Goal: Contribute content: Contribute content

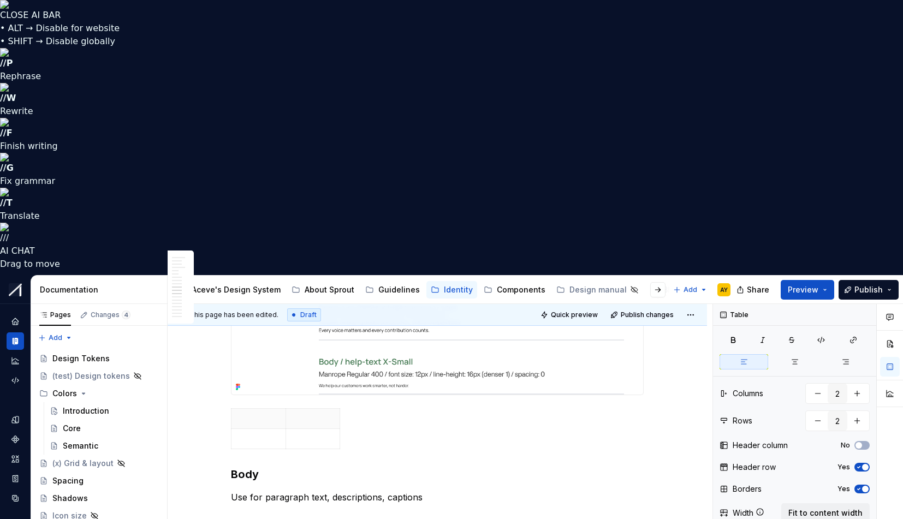
scroll to position [1986, 0]
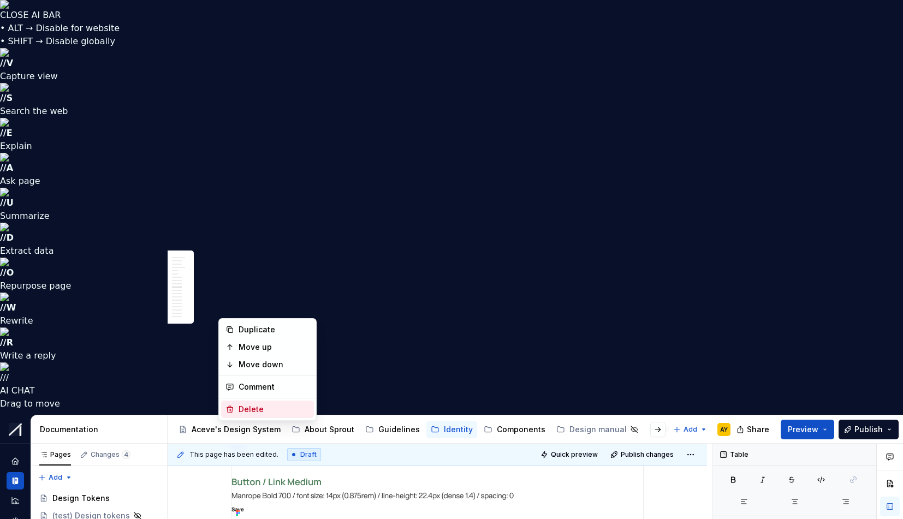
click at [237, 405] on div "Delete" at bounding box center [267, 409] width 93 height 17
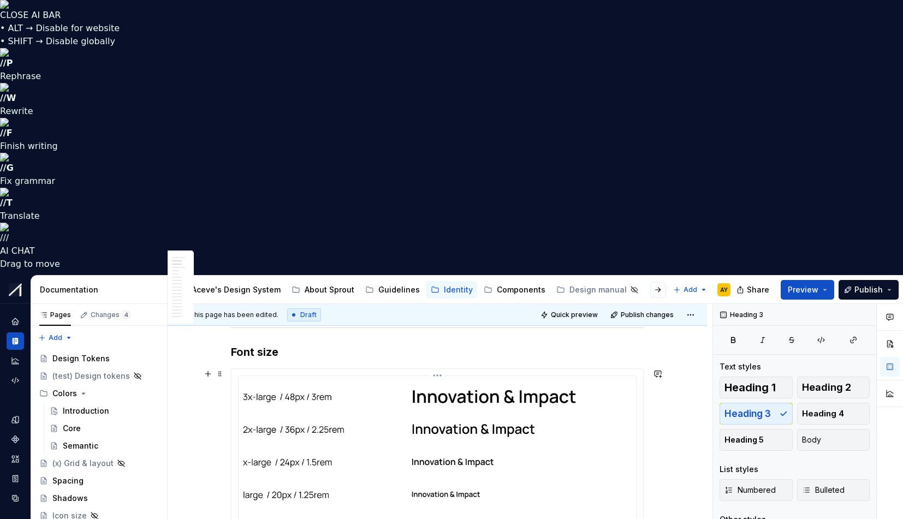
scroll to position [0, 0]
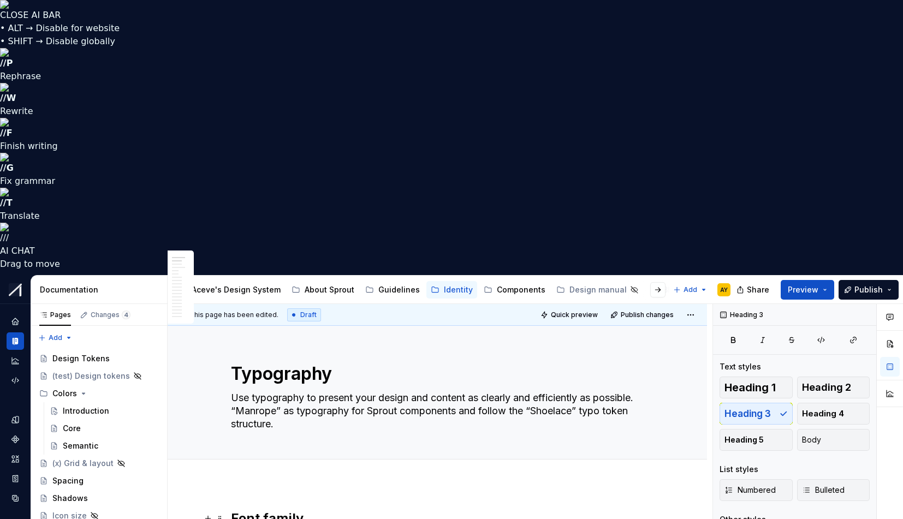
click at [275, 510] on h2 "Font family" at bounding box center [437, 518] width 413 height 17
click at [293, 510] on h2 "Font family" at bounding box center [437, 518] width 413 height 17
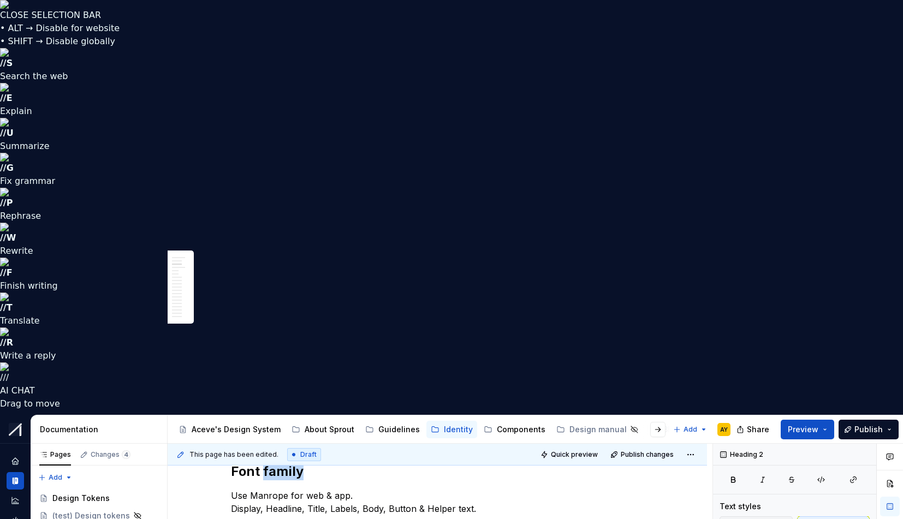
scroll to position [503, 0]
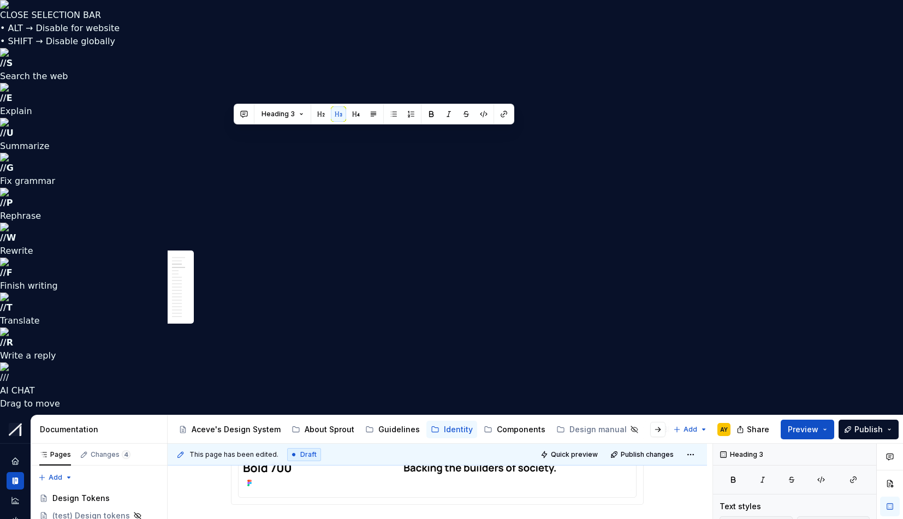
drag, startPoint x: 280, startPoint y: 140, endPoint x: 214, endPoint y: 136, distance: 66.1
drag, startPoint x: 280, startPoint y: 135, endPoint x: 232, endPoint y: 133, distance: 48.1
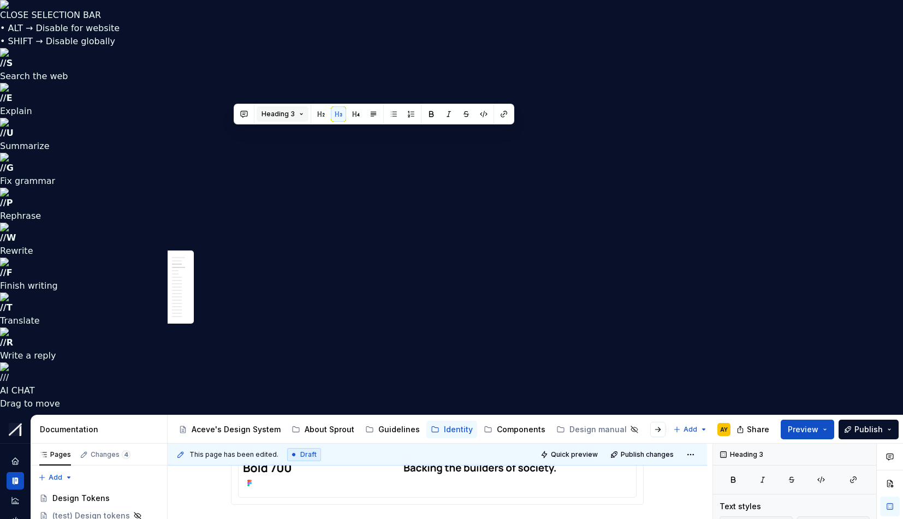
click at [299, 113] on button "Heading 3" at bounding box center [282, 113] width 52 height 15
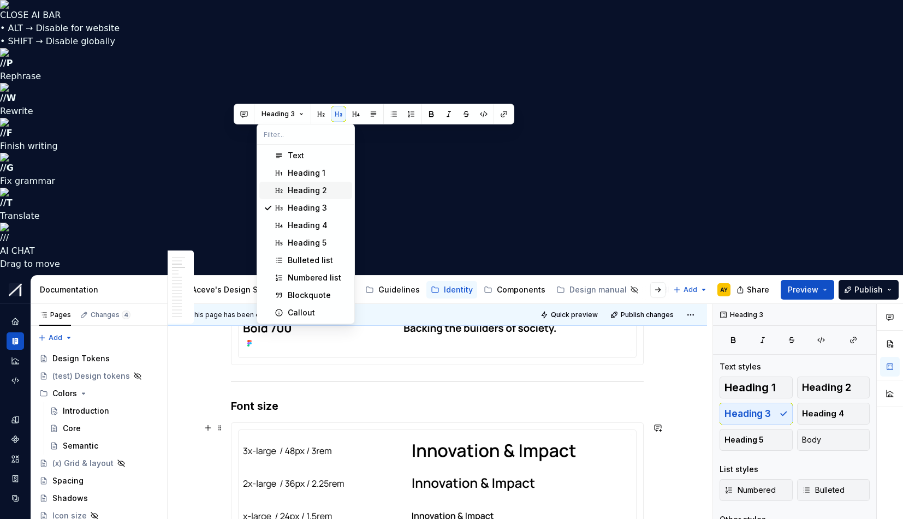
click at [315, 189] on div "Heading 2" at bounding box center [307, 190] width 39 height 11
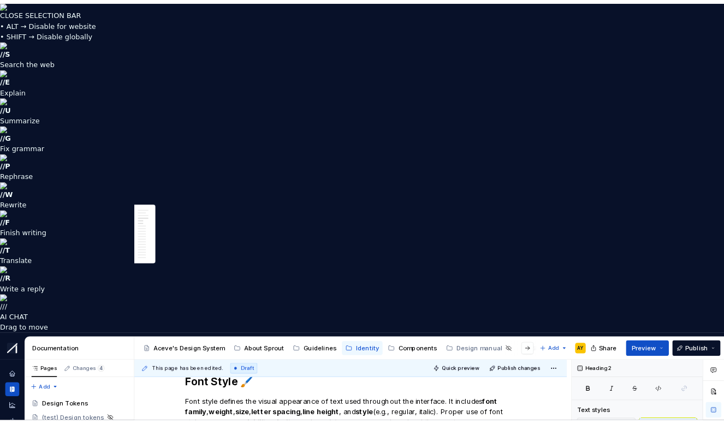
scroll to position [907, 0]
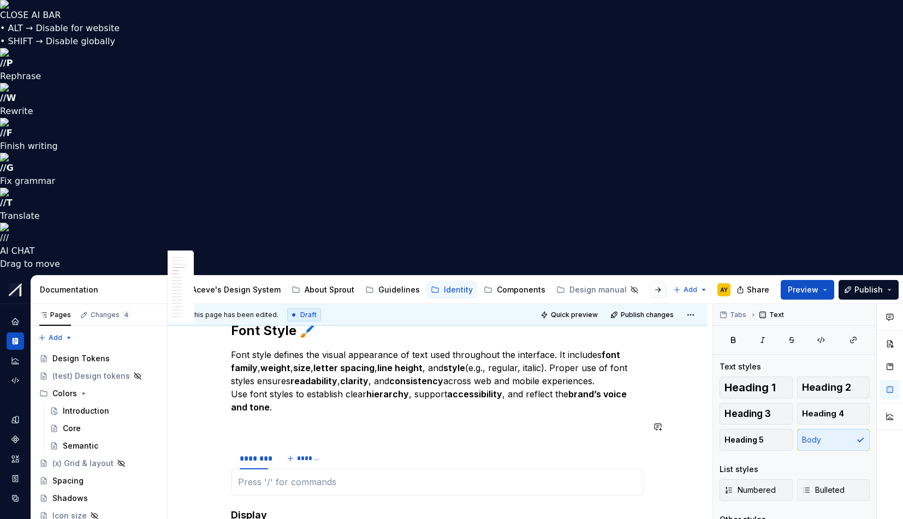
type textarea "*"
click at [258, 453] on div "********" at bounding box center [254, 458] width 28 height 11
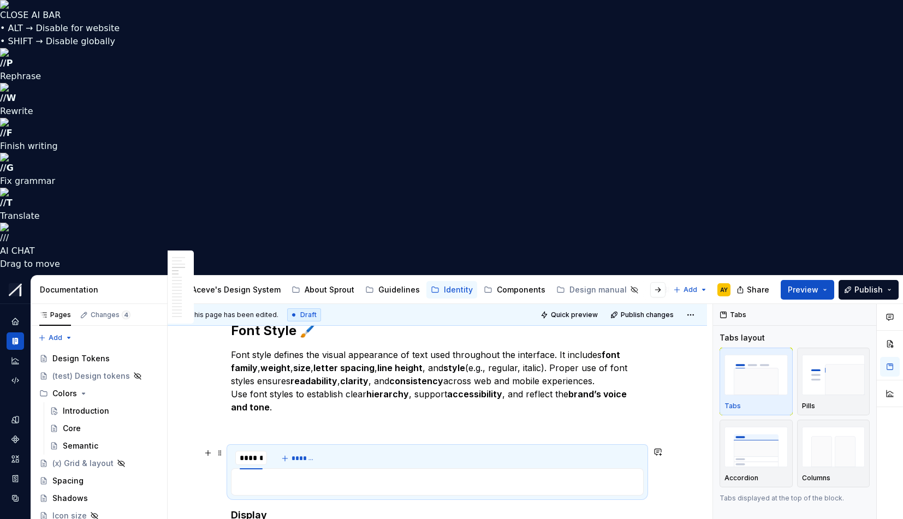
type input "*******"
click at [301, 454] on span "*******" at bounding box center [307, 458] width 25 height 9
type input "*"
type input "****"
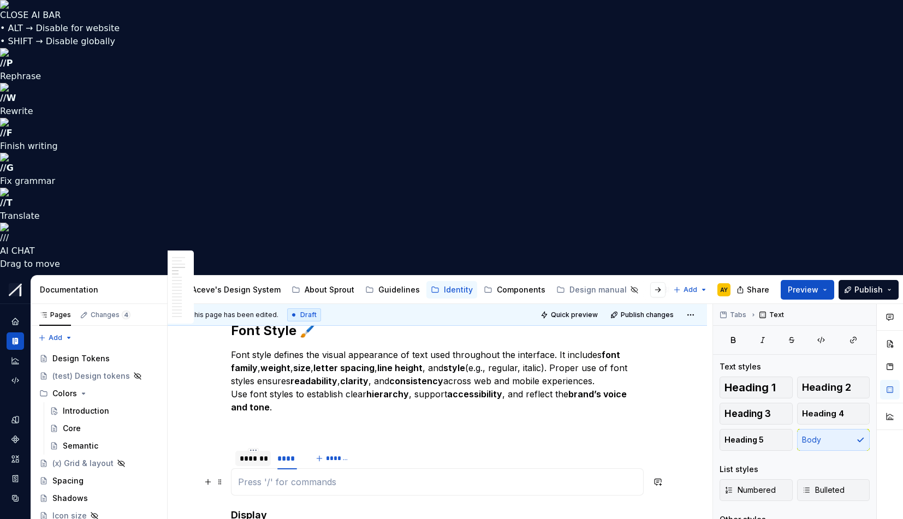
click at [271, 475] on p at bounding box center [437, 481] width 398 height 13
click at [254, 453] on div "*******" at bounding box center [253, 458] width 27 height 11
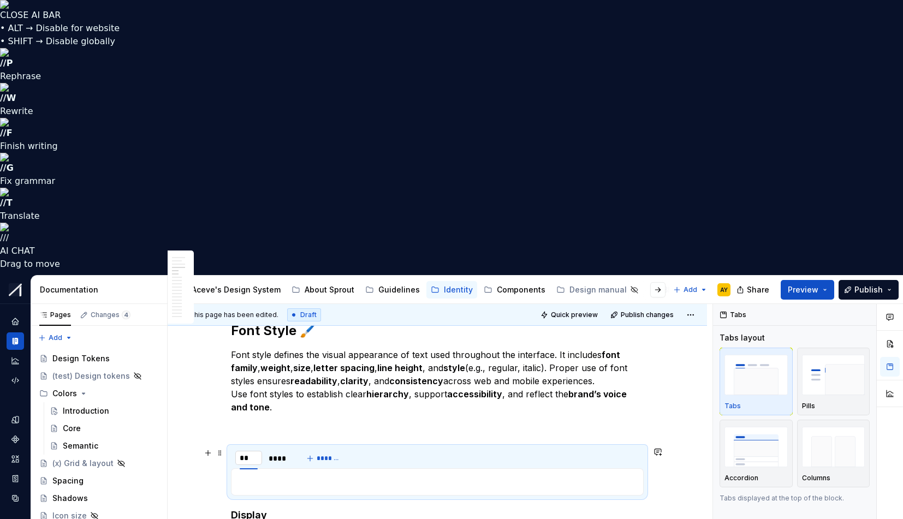
type input "*"
type input "*******"
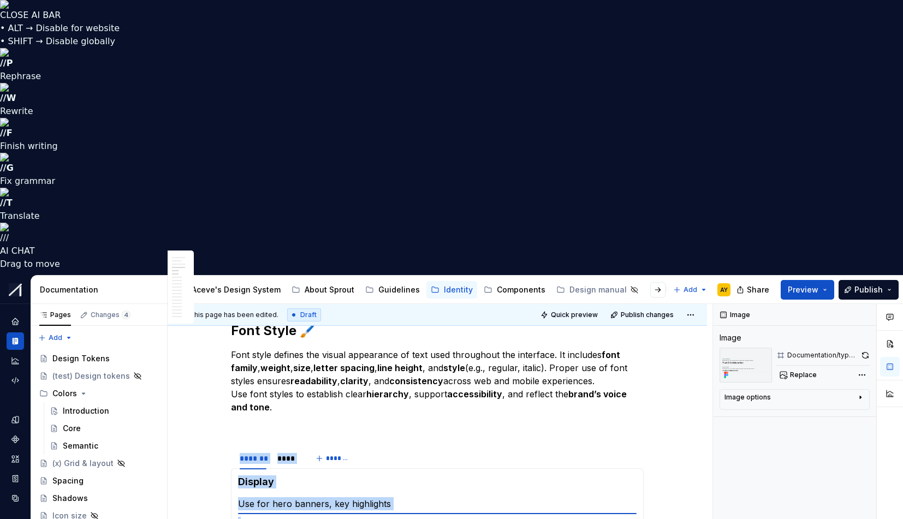
type textarea "*"
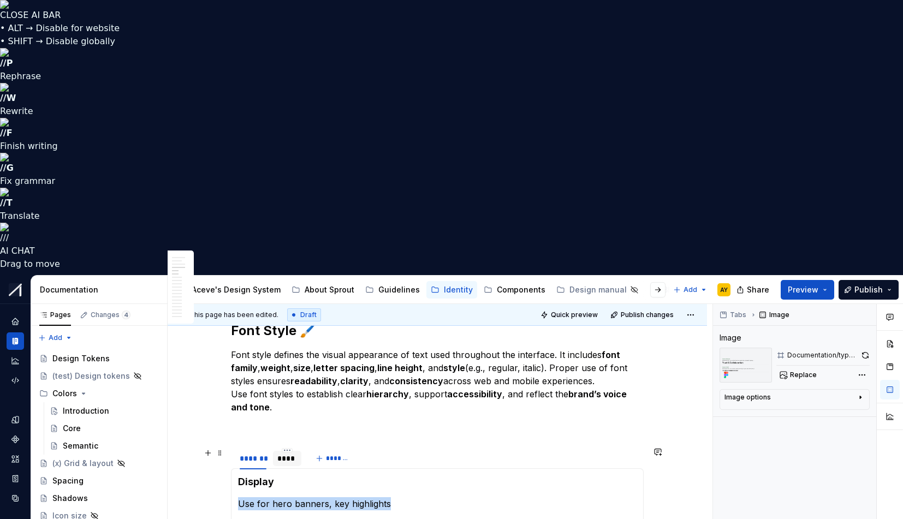
click at [286, 453] on div "****" at bounding box center [287, 458] width 20 height 11
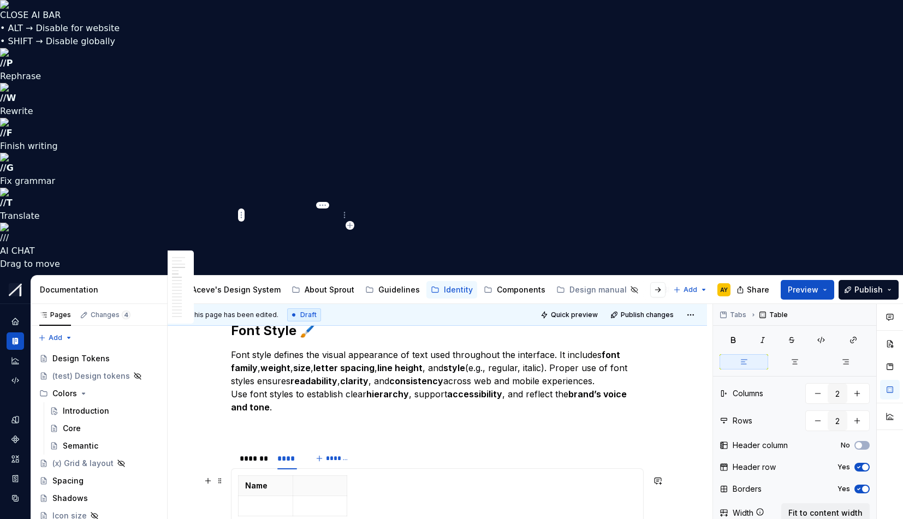
click at [325, 480] on p at bounding box center [320, 485] width 41 height 11
click at [350, 475] on div "Name Token" at bounding box center [437, 497] width 398 height 45
click at [349, 227] on icon "button" at bounding box center [349, 225] width 5 height 5
type input "3"
click at [360, 480] on p at bounding box center [357, 485] width 6 height 11
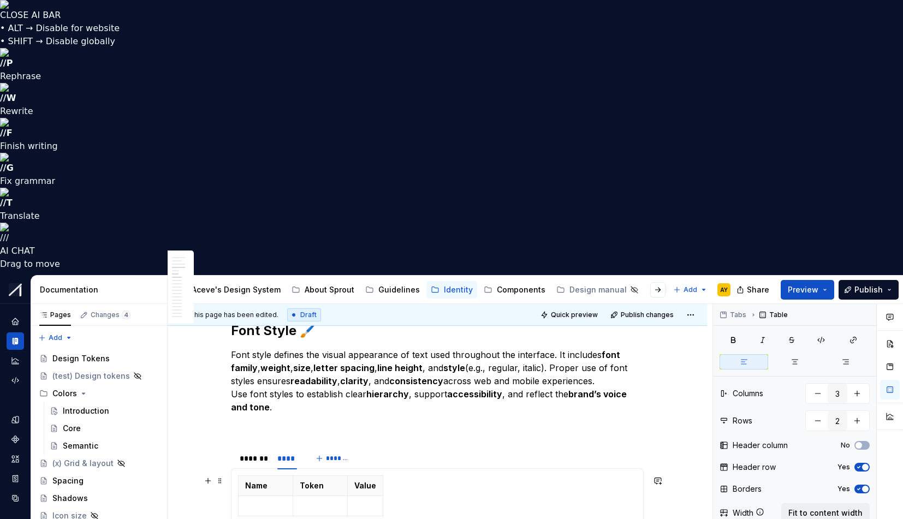
click at [396, 475] on div "Name Token Value" at bounding box center [437, 497] width 398 height 45
click at [426, 475] on div "Name Token Value" at bounding box center [437, 497] width 398 height 45
click at [260, 500] on p at bounding box center [265, 505] width 41 height 11
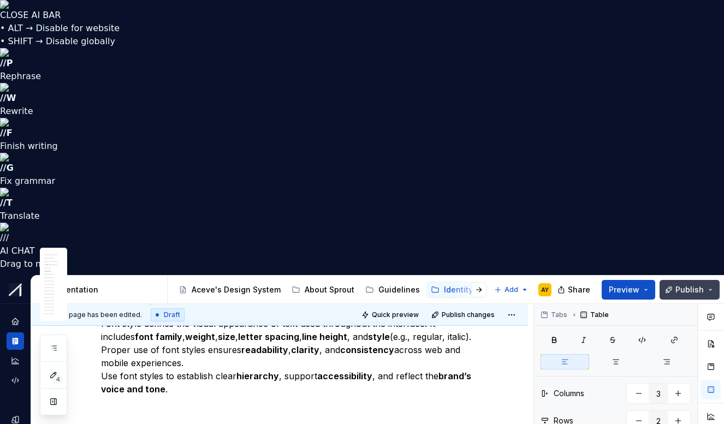
type textarea "*"
drag, startPoint x: 145, startPoint y: 224, endPoint x: 88, endPoint y: 167, distance: 81.0
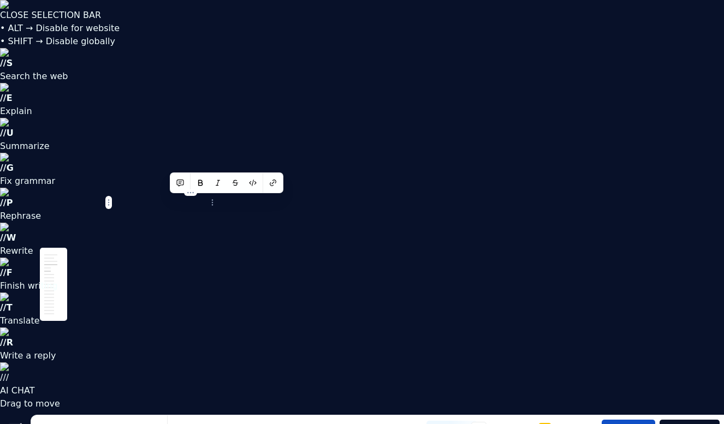
drag, startPoint x: 195, startPoint y: 202, endPoint x: 168, endPoint y: 204, distance: 27.3
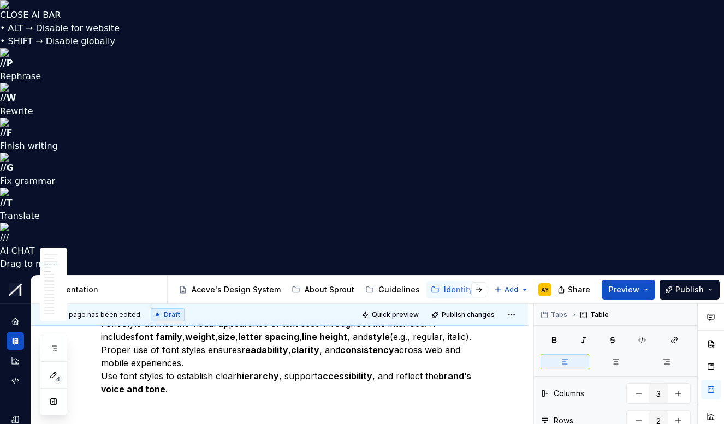
click at [252, 212] on icon "button" at bounding box center [251, 212] width 5 height 5
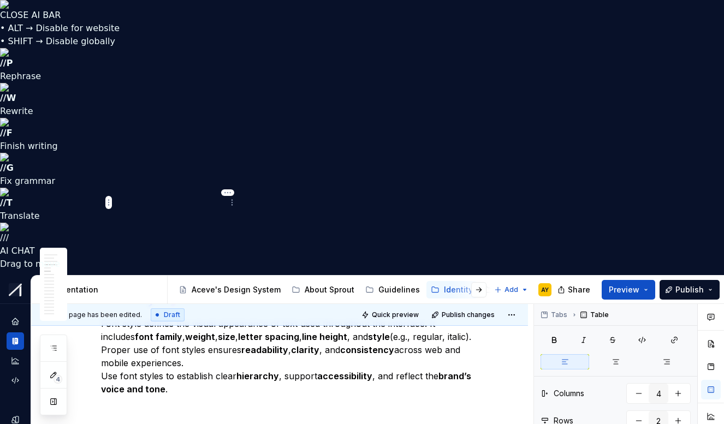
click at [303, 212] on icon "button" at bounding box center [303, 212] width 5 height 5
type input "5"
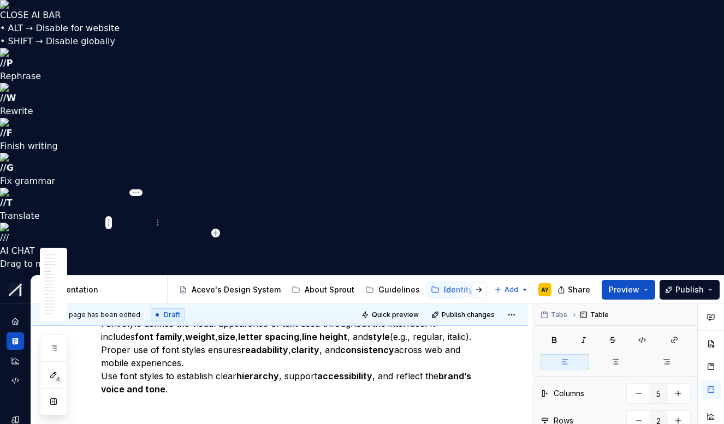
drag, startPoint x: 163, startPoint y: 218, endPoint x: 208, endPoint y: 223, distance: 45.6
drag, startPoint x: 247, startPoint y: 222, endPoint x: 262, endPoint y: 223, distance: 15.9
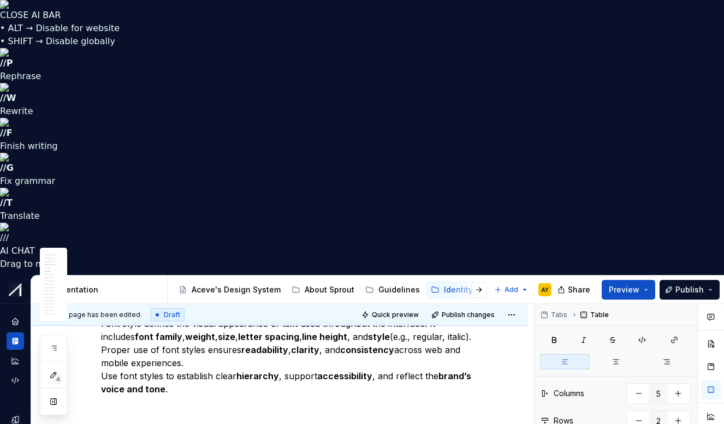
drag, startPoint x: 261, startPoint y: 228, endPoint x: 313, endPoint y: 228, distance: 51.3
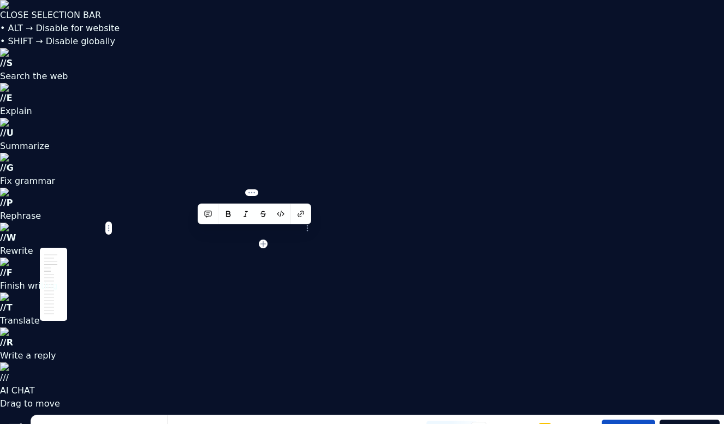
drag, startPoint x: 282, startPoint y: 232, endPoint x: 193, endPoint y: 234, distance: 89.5
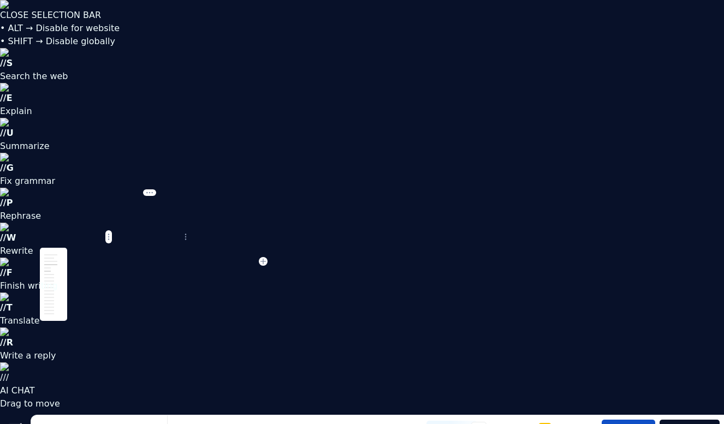
drag, startPoint x: 283, startPoint y: 249, endPoint x: 160, endPoint y: 247, distance: 122.2
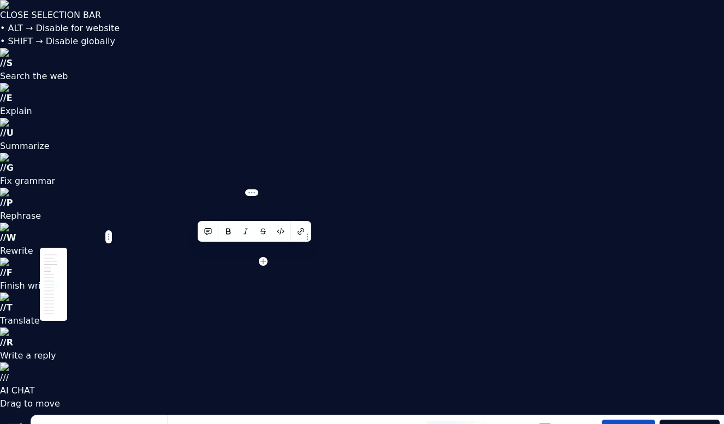
drag, startPoint x: 195, startPoint y: 250, endPoint x: 282, endPoint y: 247, distance: 86.9
click at [285, 234] on button "button" at bounding box center [280, 231] width 15 height 15
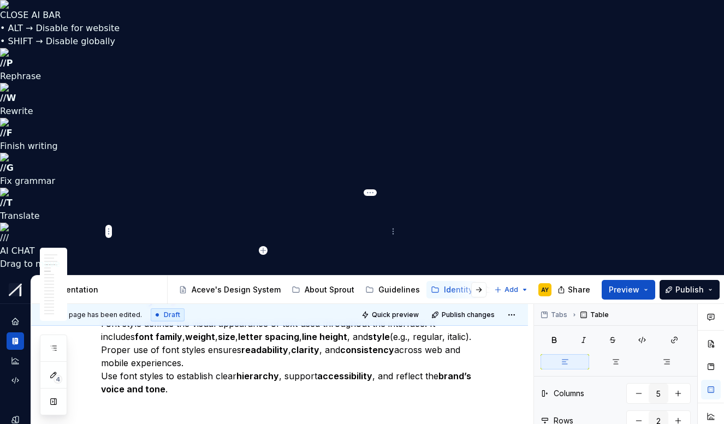
drag, startPoint x: 342, startPoint y: 229, endPoint x: 386, endPoint y: 228, distance: 43.7
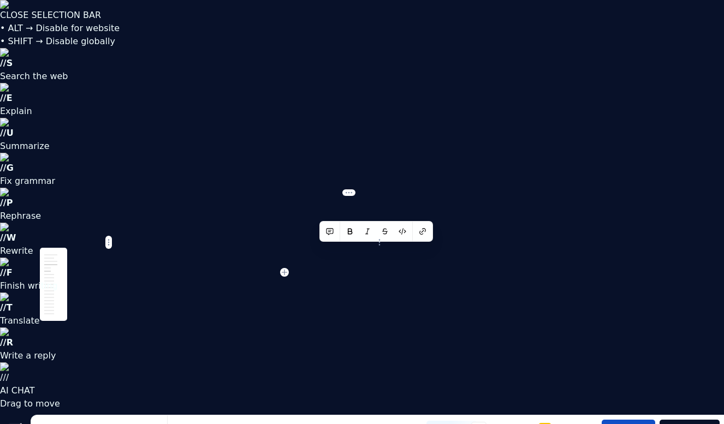
drag, startPoint x: 333, startPoint y: 257, endPoint x: 312, endPoint y: 250, distance: 22.4
drag, startPoint x: 357, startPoint y: 265, endPoint x: 319, endPoint y: 252, distance: 40.4
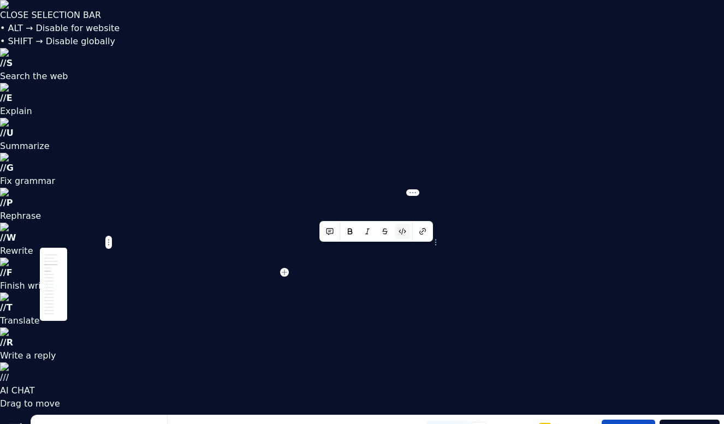
click at [403, 231] on button "button" at bounding box center [402, 231] width 15 height 15
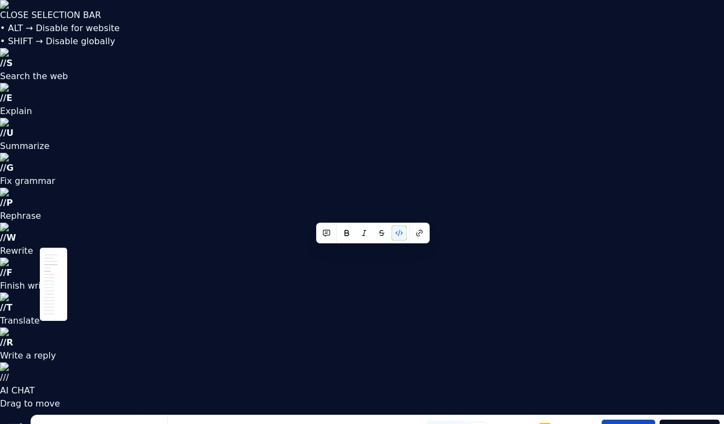
drag, startPoint x: 313, startPoint y: 241, endPoint x: 289, endPoint y: 242, distance: 24.6
drag, startPoint x: 348, startPoint y: 206, endPoint x: 387, endPoint y: 210, distance: 38.9
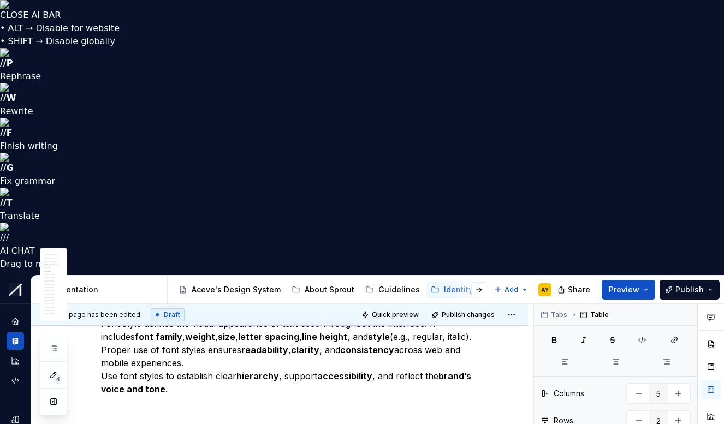
click at [473, 231] on html "CLOSE AI BAR • ALT → Disable for website • SHIFT → Disable globally // P Rephra…" at bounding box center [362, 212] width 724 height 424
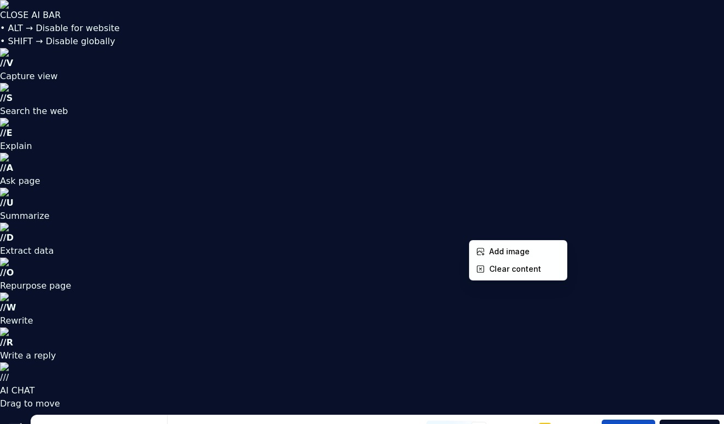
click at [474, 226] on html "CLOSE AI BAR • ALT → Disable for website • SHIFT → Disable globally // V Captur…" at bounding box center [362, 212] width 724 height 424
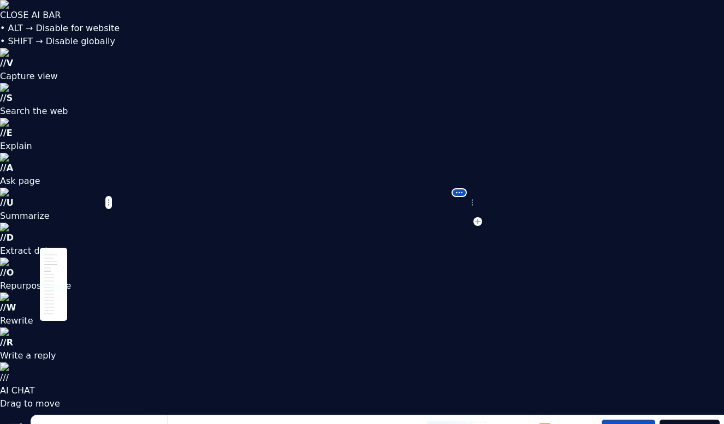
click at [461, 192] on html "CLOSE AI BAR • ALT → Disable for website • SHIFT → Disable globally // V Captur…" at bounding box center [362, 212] width 724 height 424
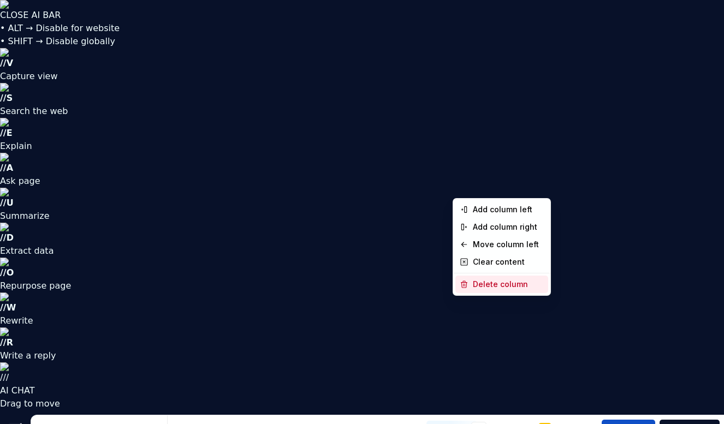
click at [475, 285] on div "Delete column" at bounding box center [508, 284] width 71 height 11
type input "4"
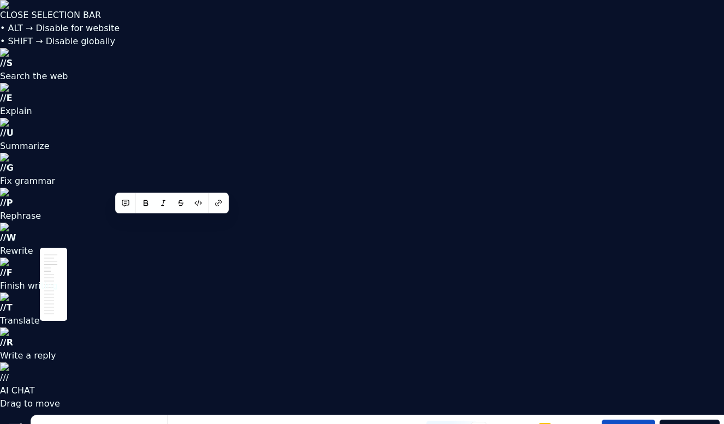
drag, startPoint x: 439, startPoint y: 206, endPoint x: 480, endPoint y: 210, distance: 40.6
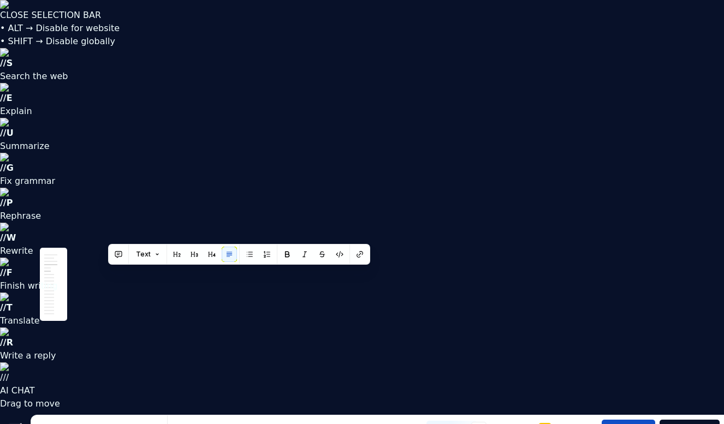
drag, startPoint x: 306, startPoint y: 284, endPoint x: 108, endPoint y: 270, distance: 198.1
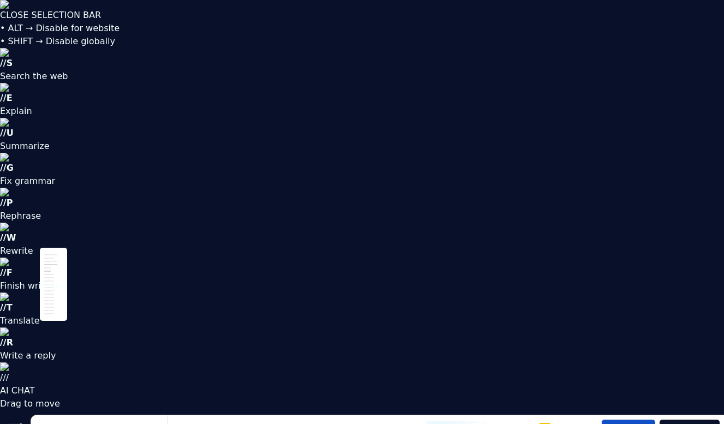
drag, startPoint x: 174, startPoint y: 249, endPoint x: 97, endPoint y: 246, distance: 77.0
drag, startPoint x: 124, startPoint y: 252, endPoint x: 174, endPoint y: 250, distance: 49.7
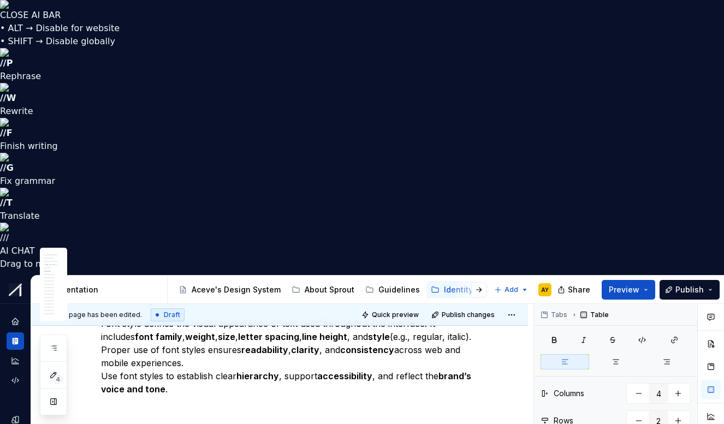
click at [109, 258] on html "CLOSE AI BAR • ALT → Disable for website • SHIFT → Disable globally // P Rephra…" at bounding box center [362, 212] width 724 height 424
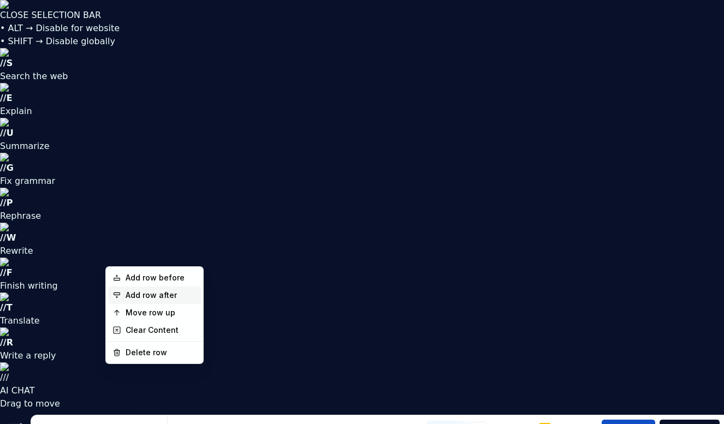
click at [128, 296] on div "Add row after" at bounding box center [161, 295] width 71 height 11
type input "3"
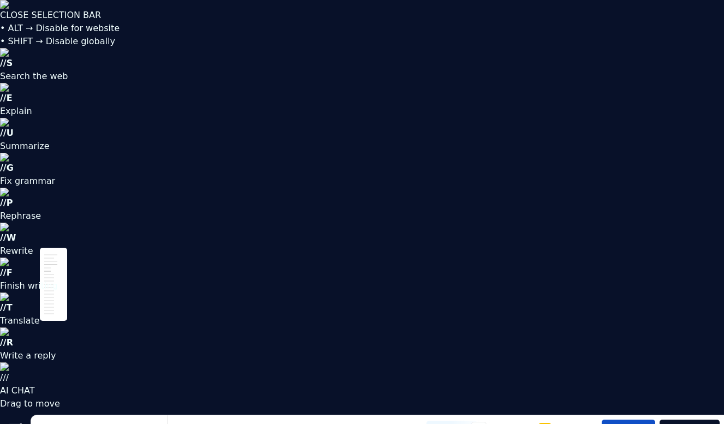
drag, startPoint x: 168, startPoint y: 285, endPoint x: 97, endPoint y: 290, distance: 71.2
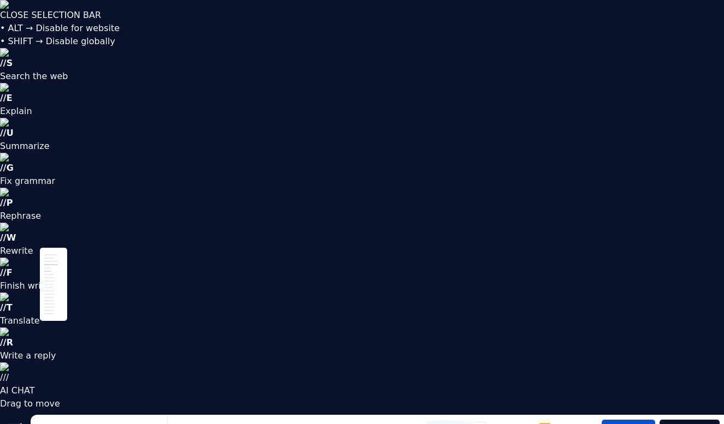
drag, startPoint x: 192, startPoint y: 286, endPoint x: 273, endPoint y: 287, distance: 81.9
copy code "--sl-font-weight-bold"
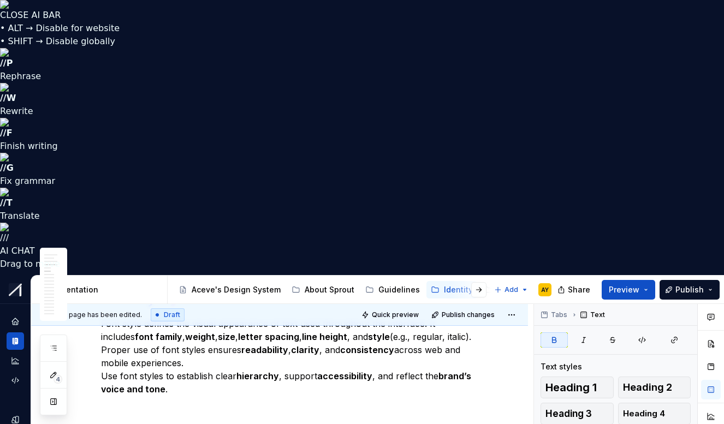
click at [276, 248] on html "CLOSE AI BAR • ALT → Disable for website • SHIFT → Disable globally // P Rephra…" at bounding box center [362, 212] width 724 height 424
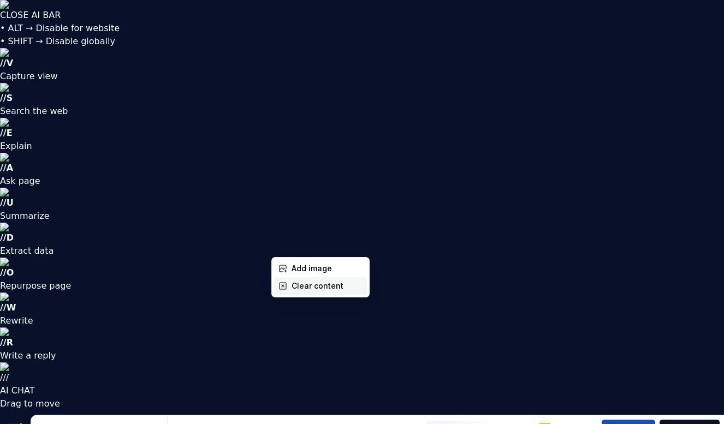
click at [294, 285] on div "Clear content" at bounding box center [326, 285] width 71 height 11
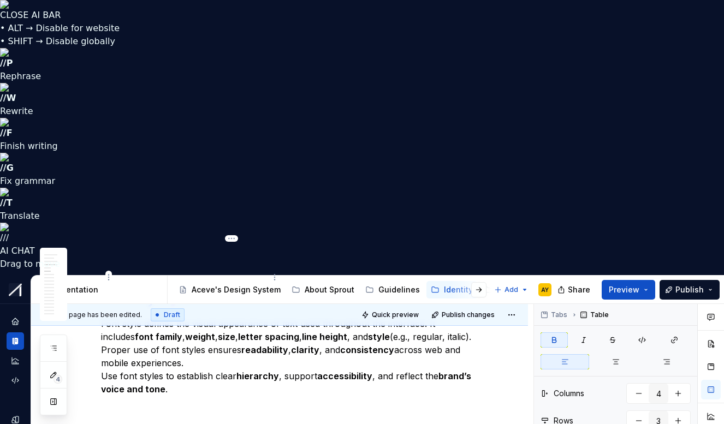
click at [230, 235] on html "CLOSE AI BAR • ALT → Disable for website • SHIFT → Disable globally // P Rephra…" at bounding box center [362, 212] width 724 height 424
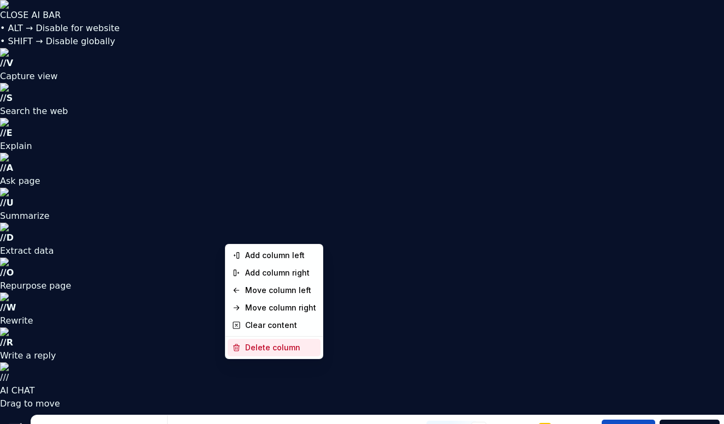
click at [268, 343] on div "Delete column" at bounding box center [280, 347] width 71 height 11
type input "3"
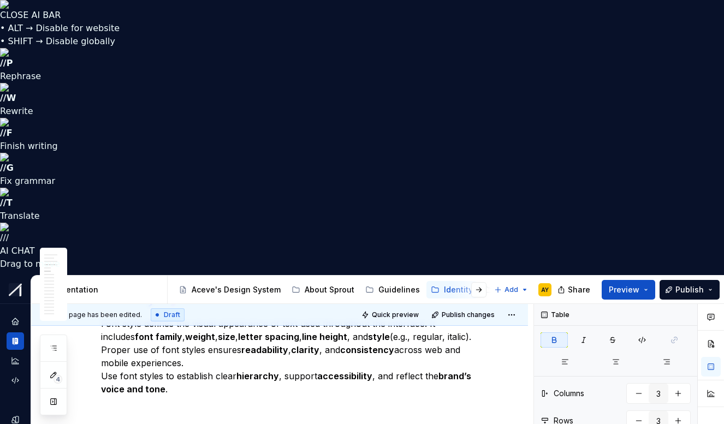
drag, startPoint x: 288, startPoint y: 262, endPoint x: 326, endPoint y: 265, distance: 37.8
drag, startPoint x: 418, startPoint y: 271, endPoint x: 456, endPoint y: 273, distance: 37.7
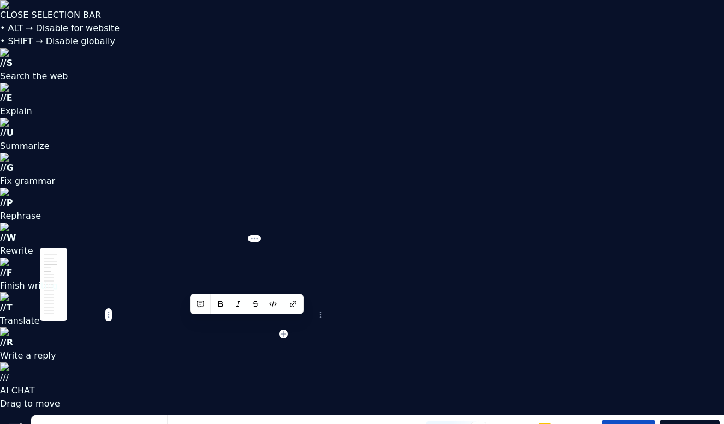
drag, startPoint x: 271, startPoint y: 325, endPoint x: 190, endPoint y: 325, distance: 80.8
click at [274, 303] on button "button" at bounding box center [272, 303] width 15 height 15
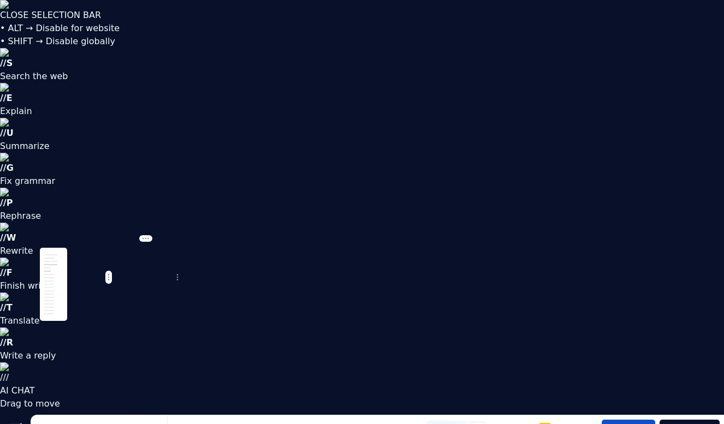
drag, startPoint x: 242, startPoint y: 264, endPoint x: 173, endPoint y: 265, distance: 68.8
drag, startPoint x: 238, startPoint y: 268, endPoint x: 187, endPoint y: 268, distance: 50.8
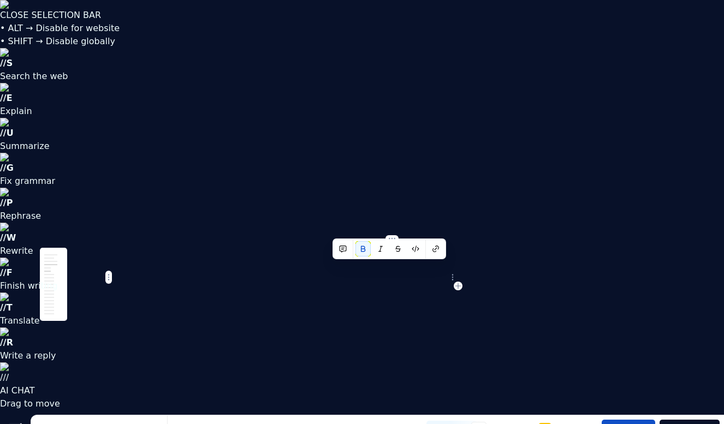
drag, startPoint x: 401, startPoint y: 268, endPoint x: 330, endPoint y: 270, distance: 70.4
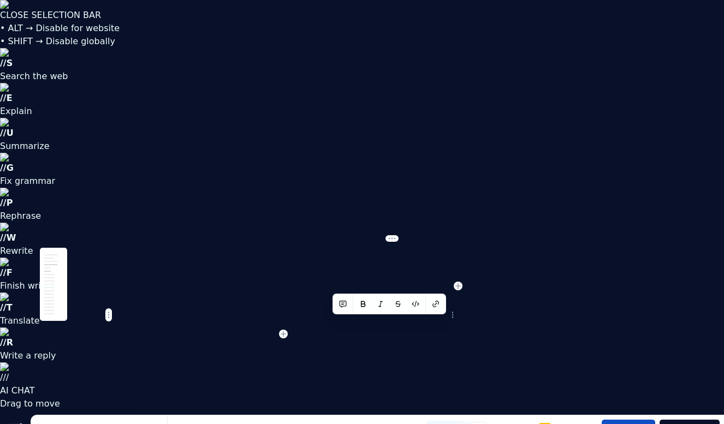
drag, startPoint x: 415, startPoint y: 324, endPoint x: 330, endPoint y: 325, distance: 85.7
click at [416, 303] on button "button" at bounding box center [415, 303] width 15 height 15
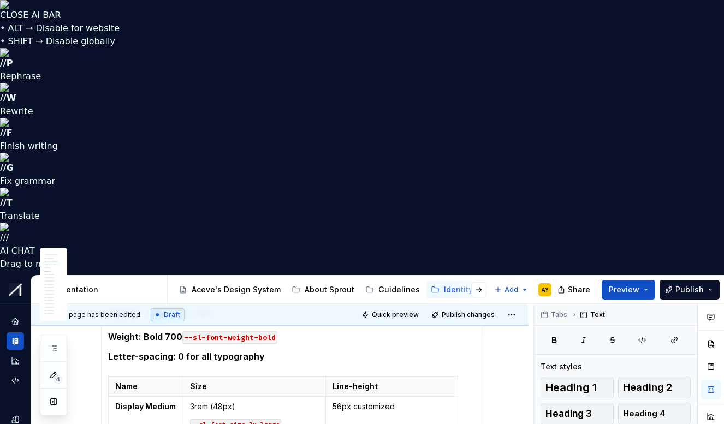
type textarea "*"
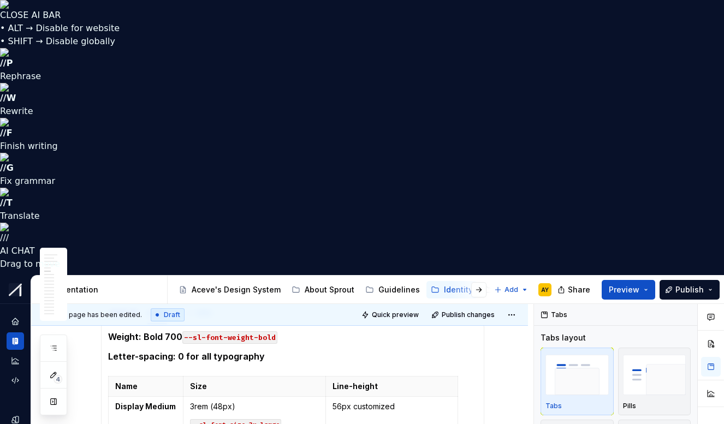
type input "********"
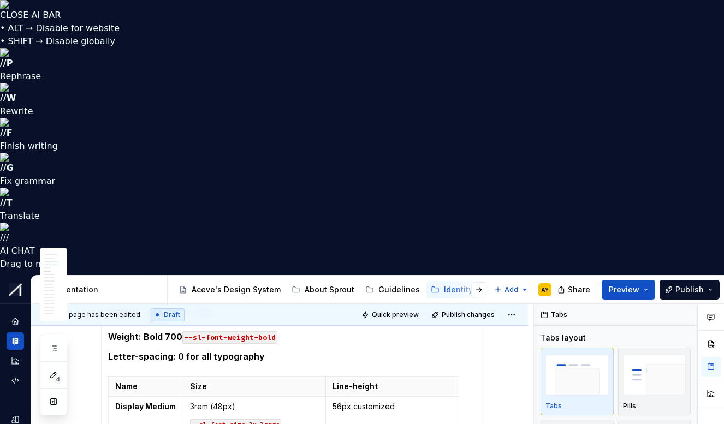
type input "****"
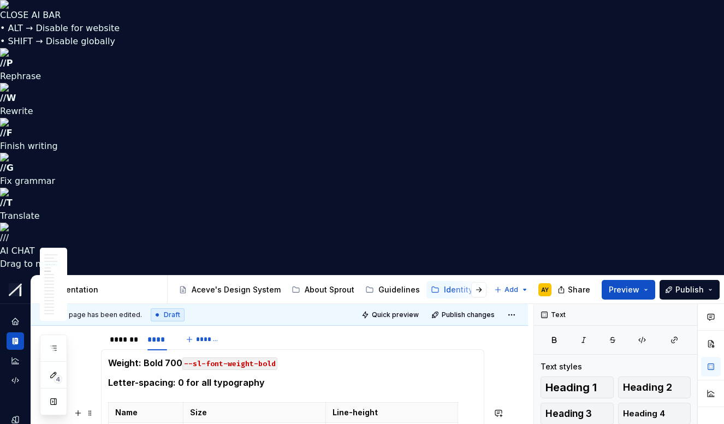
scroll to position [1006, 0]
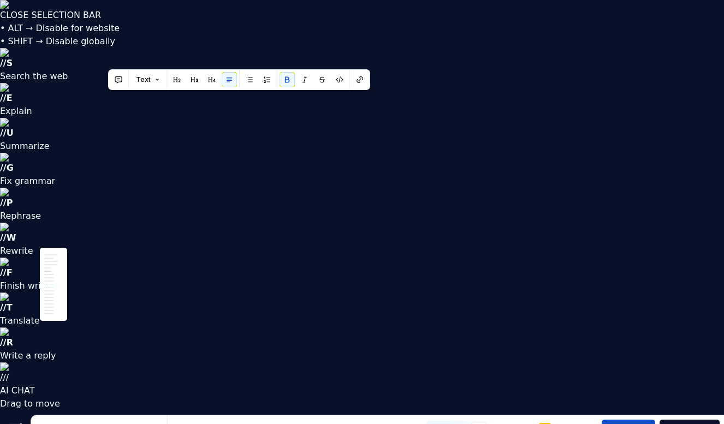
drag, startPoint x: 109, startPoint y: 99, endPoint x: 296, endPoint y: 99, distance: 187.7
copy p "Weight: Bold 700 --sl-font-weight-bold"
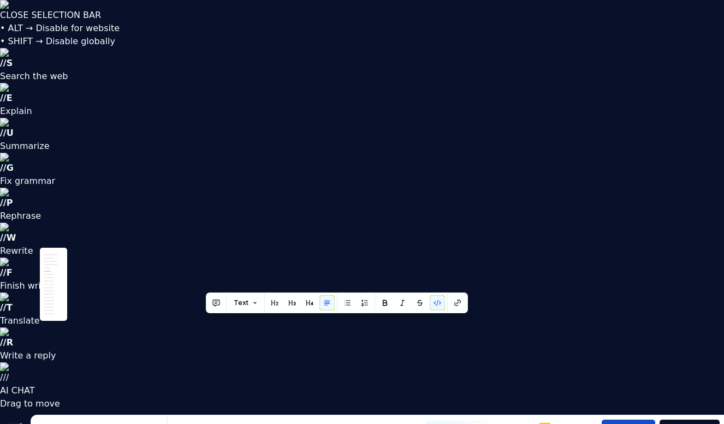
drag, startPoint x: 207, startPoint y: 323, endPoint x: 298, endPoint y: 321, distance: 91.1
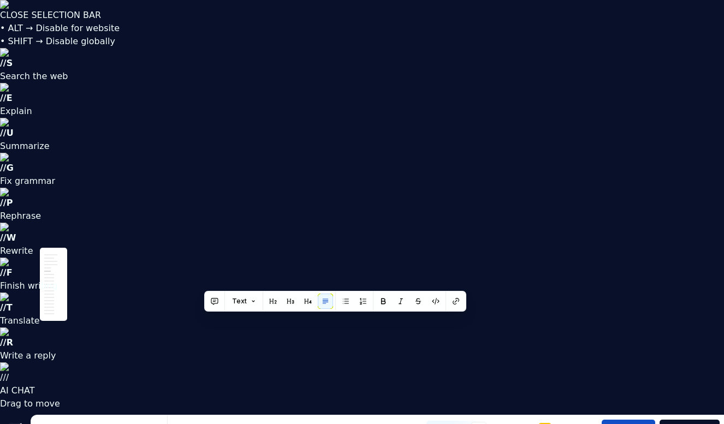
drag, startPoint x: 316, startPoint y: 320, endPoint x: 312, endPoint y: 314, distance: 7.6
click at [434, 298] on button "button" at bounding box center [435, 301] width 15 height 15
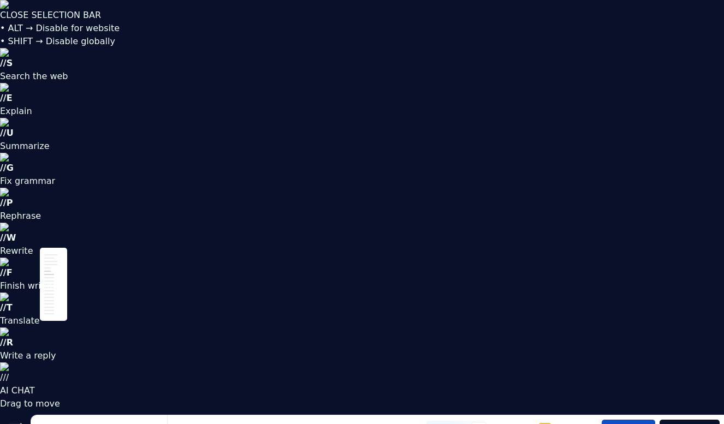
scroll to position [1119, 0]
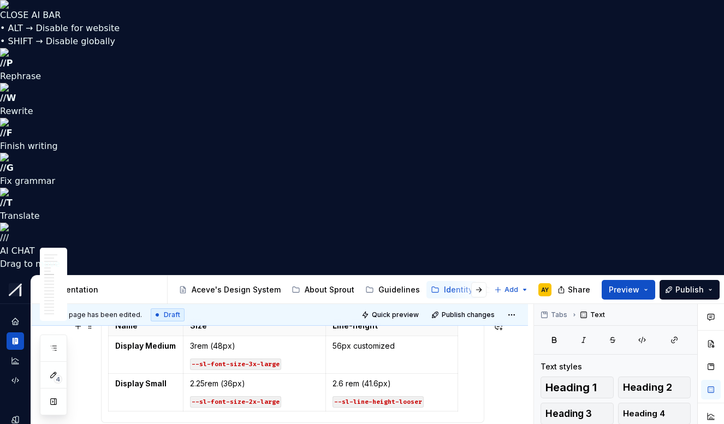
scroll to position [1067, 0]
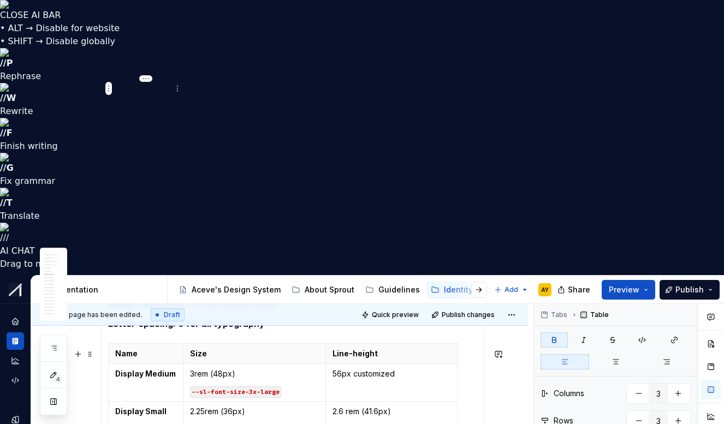
click at [118, 349] on strong "Name" at bounding box center [126, 353] width 22 height 9
click at [87, 347] on span at bounding box center [90, 354] width 9 height 15
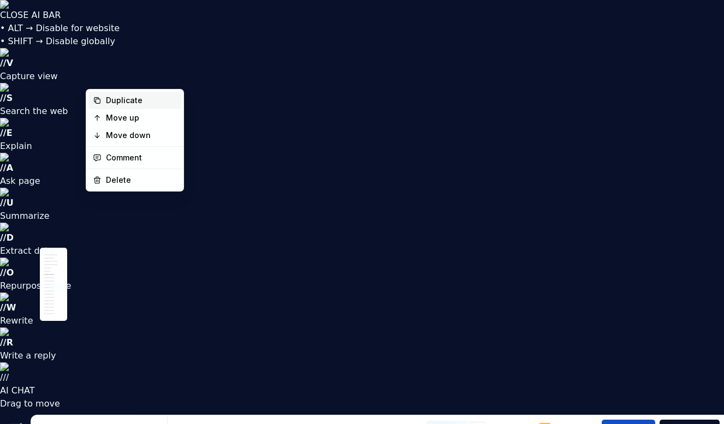
click at [110, 99] on div "Duplicate" at bounding box center [141, 100] width 71 height 11
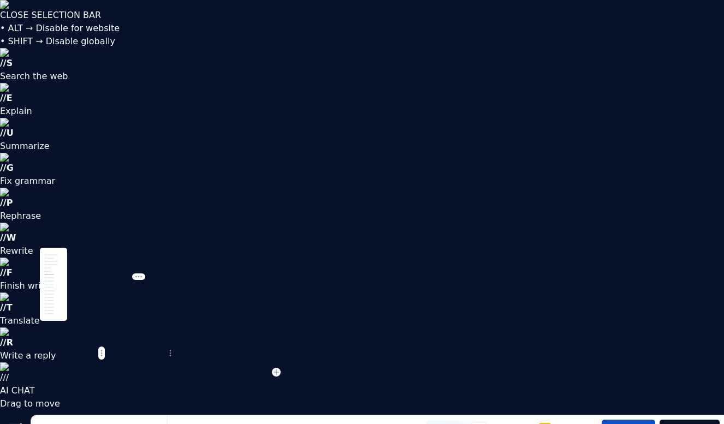
scroll to position [1097, 0]
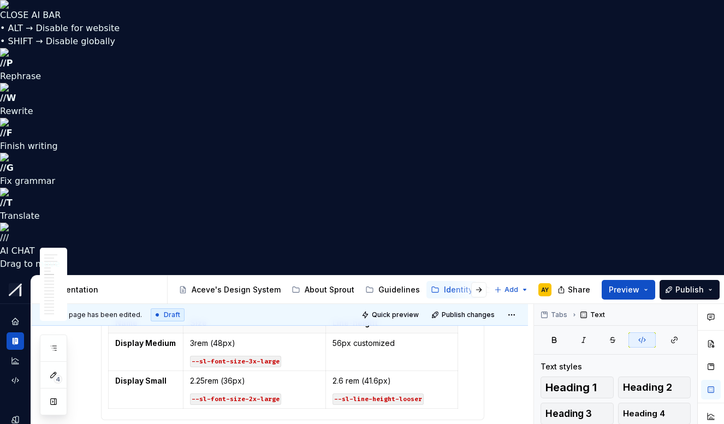
scroll to position [1124, 0]
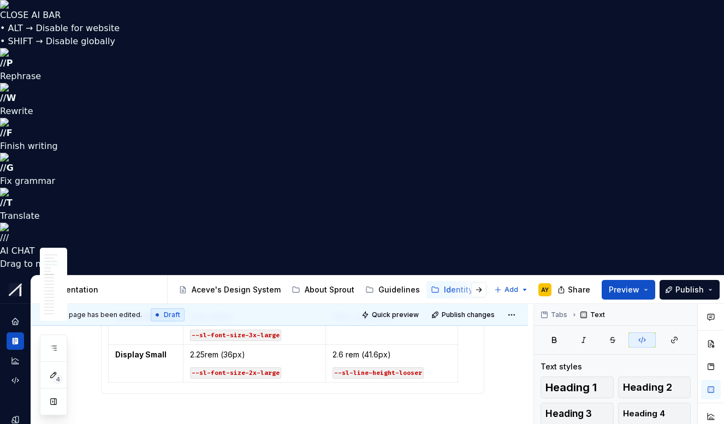
click at [102, 407] on p at bounding box center [292, 413] width 383 height 13
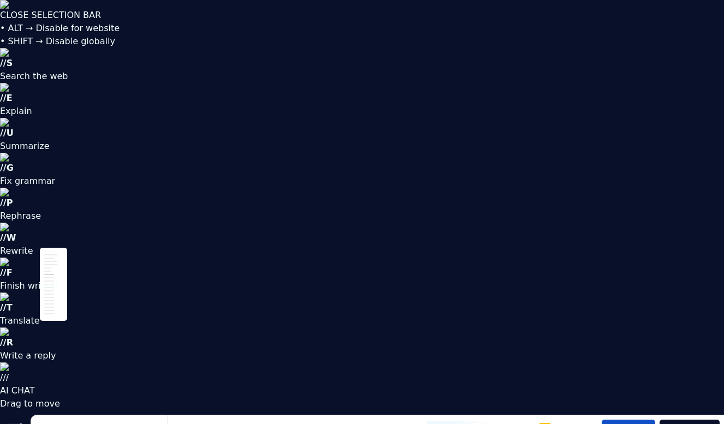
scroll to position [1037, 0]
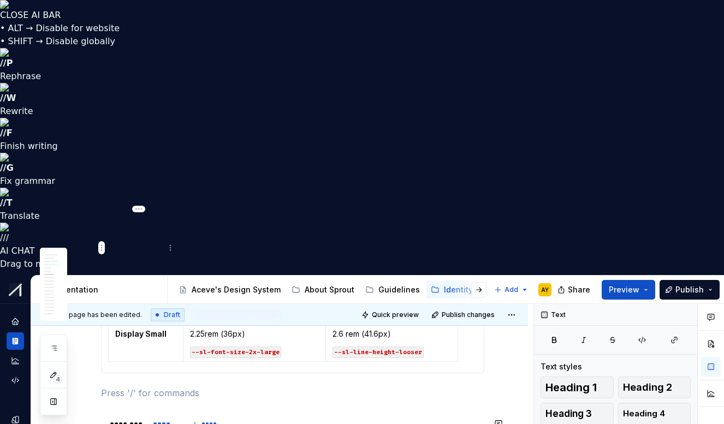
scroll to position [1145, 0]
click at [91, 416] on span at bounding box center [90, 423] width 9 height 15
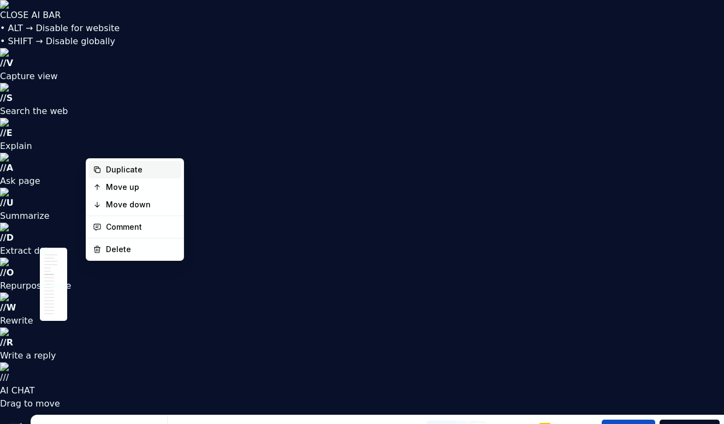
click at [109, 170] on div "Duplicate" at bounding box center [141, 169] width 71 height 11
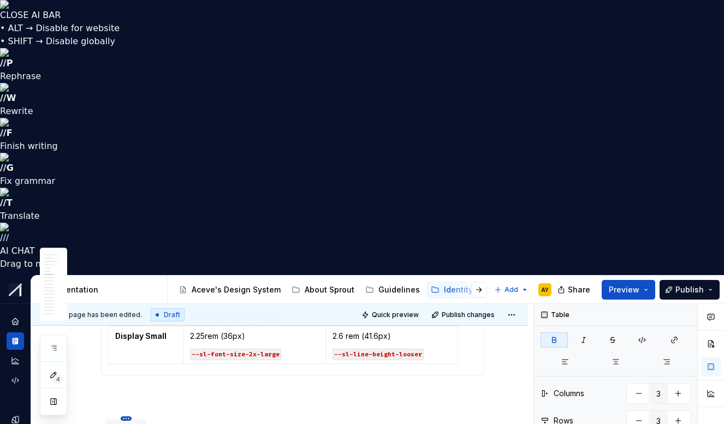
scroll to position [1114, 0]
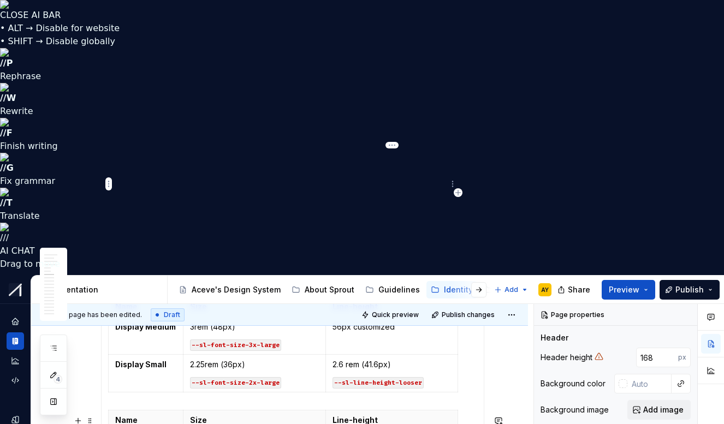
type textarea "*"
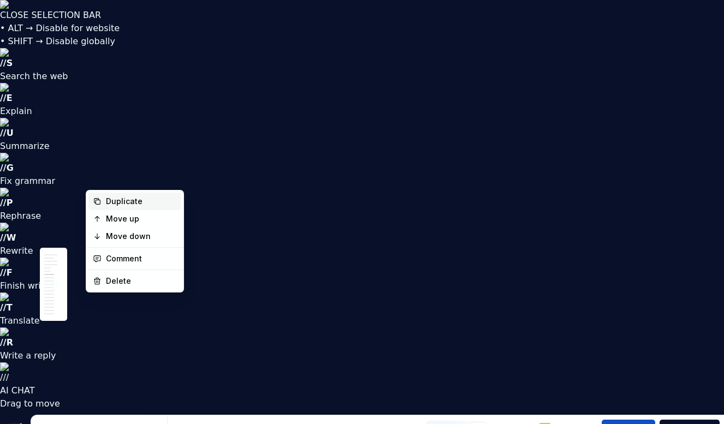
click at [108, 202] on div "Duplicate" at bounding box center [141, 201] width 71 height 11
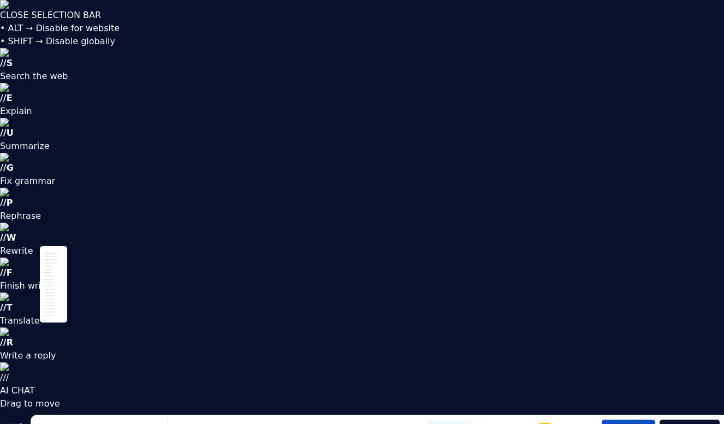
scroll to position [1305, 0]
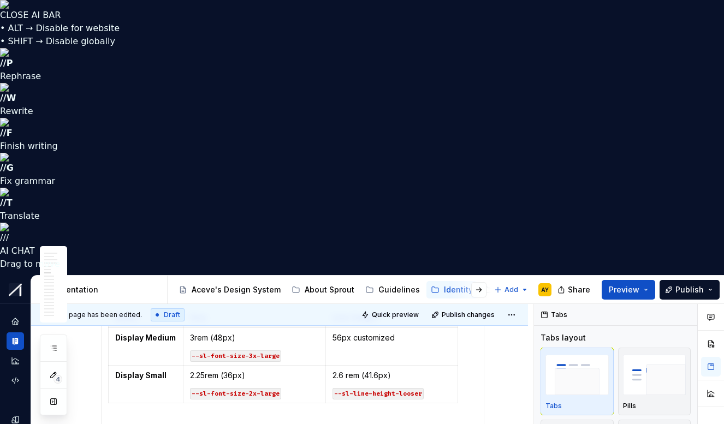
type input "*****"
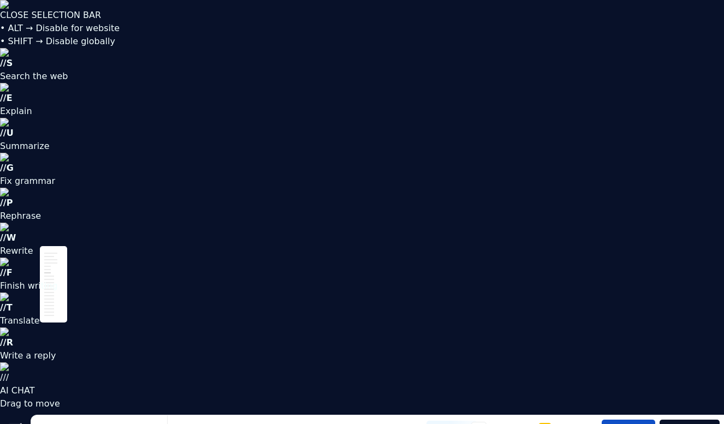
drag, startPoint x: 130, startPoint y: 225, endPoint x: 106, endPoint y: 229, distance: 24.9
drag, startPoint x: 109, startPoint y: 223, endPoint x: 148, endPoint y: 225, distance: 39.9
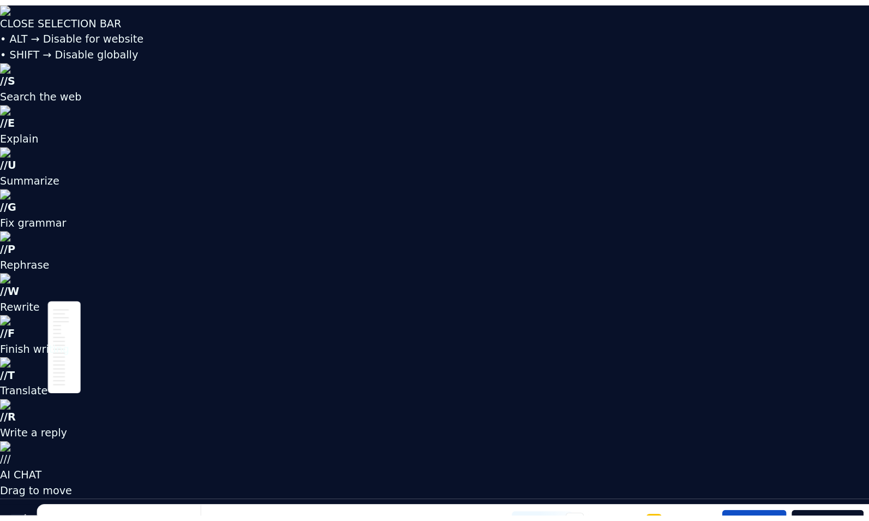
scroll to position [1049, 0]
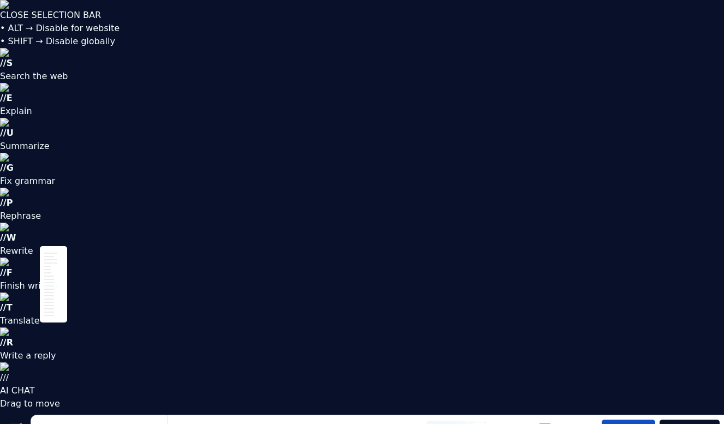
drag, startPoint x: 110, startPoint y: 278, endPoint x: 329, endPoint y: 278, distance: 219.4
drag, startPoint x: 335, startPoint y: 280, endPoint x: 93, endPoint y: 280, distance: 241.7
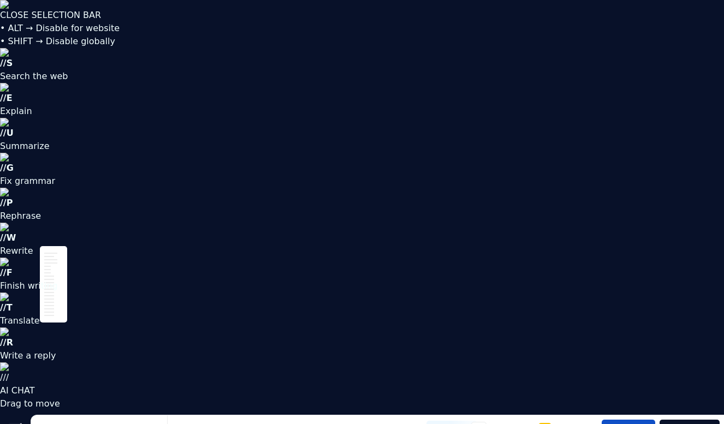
drag, startPoint x: 343, startPoint y: 279, endPoint x: 115, endPoint y: 277, distance: 228.1
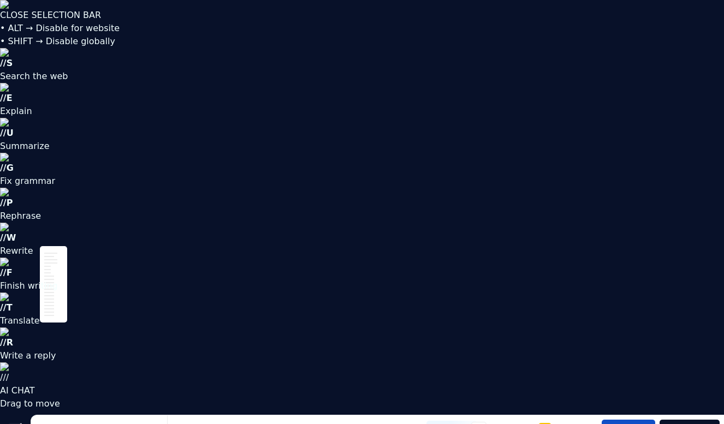
drag, startPoint x: 108, startPoint y: 279, endPoint x: 295, endPoint y: 7, distance: 330.1
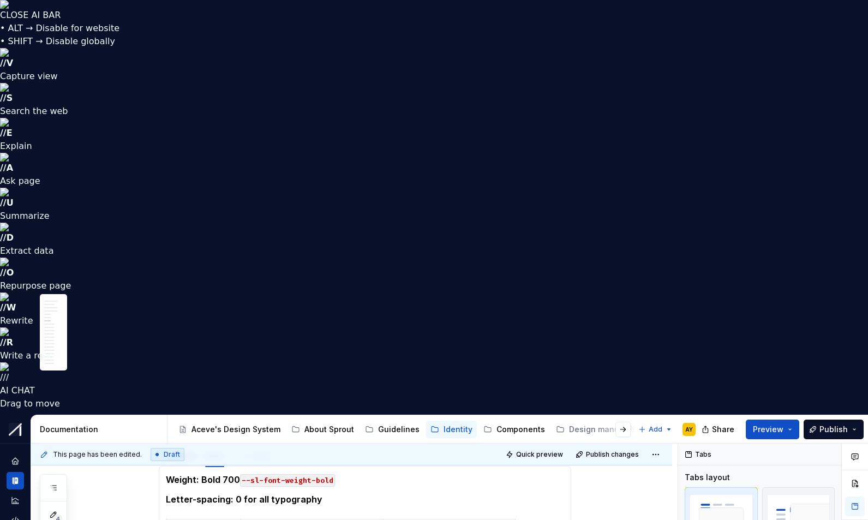
type textarea "*"
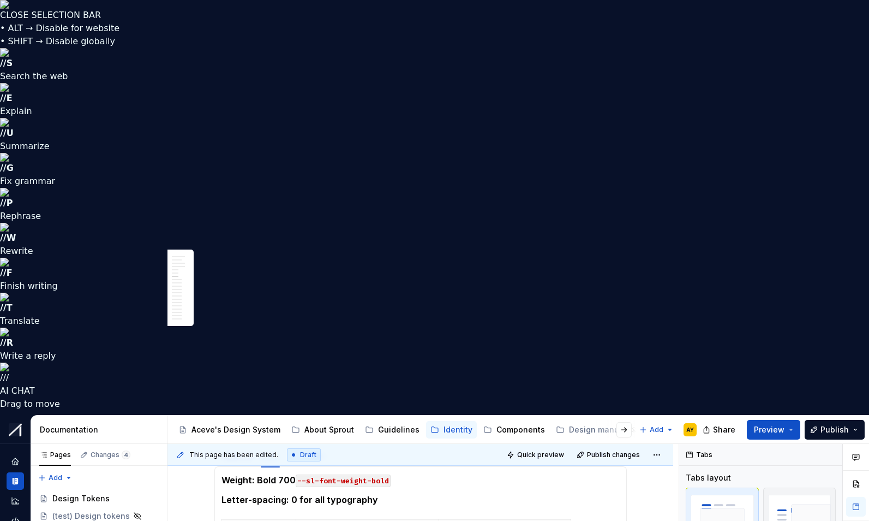
drag, startPoint x: 224, startPoint y: 290, endPoint x: 308, endPoint y: 291, distance: 84.0
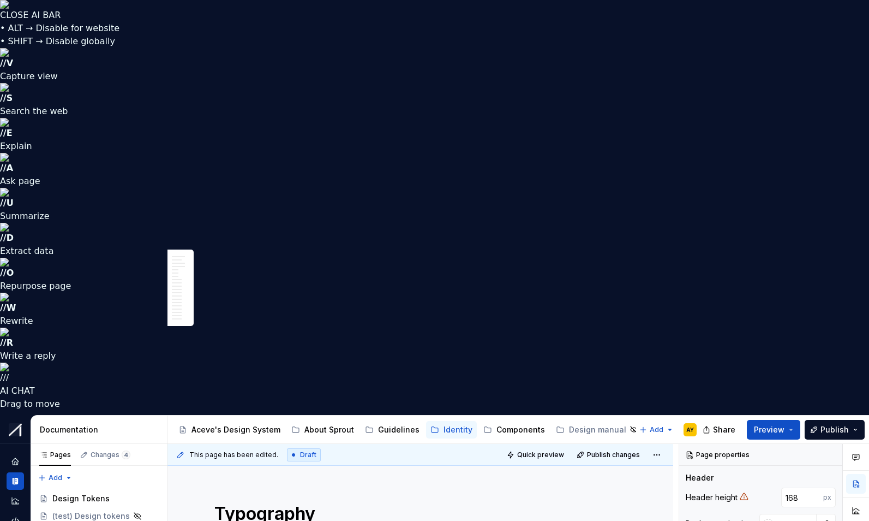
type textarea "*"
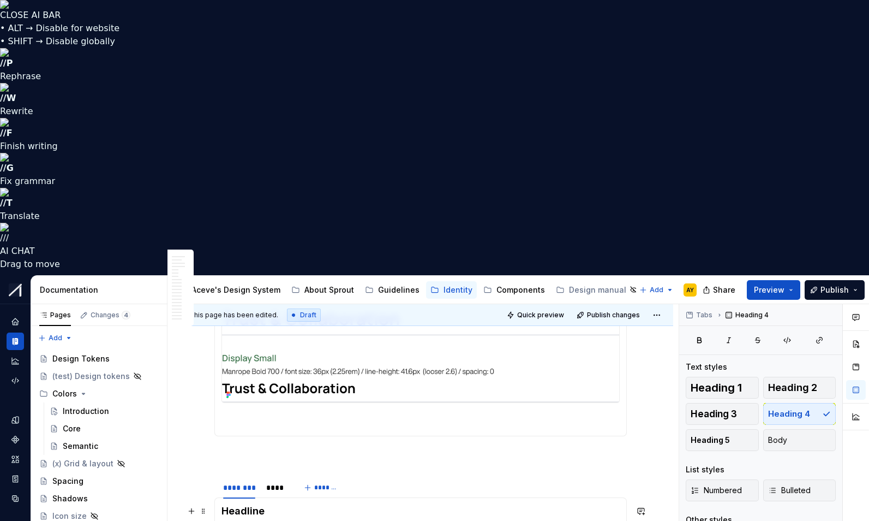
click at [242, 504] on h4 "Headline" at bounding box center [421, 510] width 398 height 13
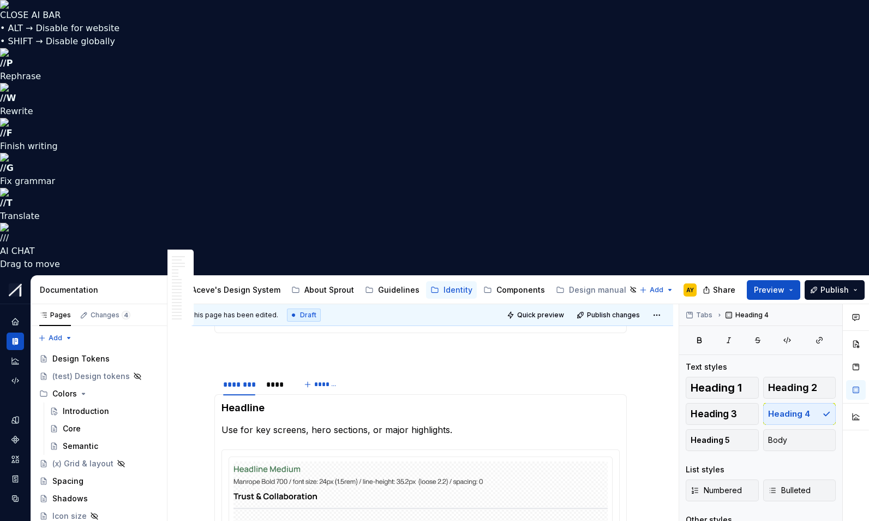
scroll to position [1247, 0]
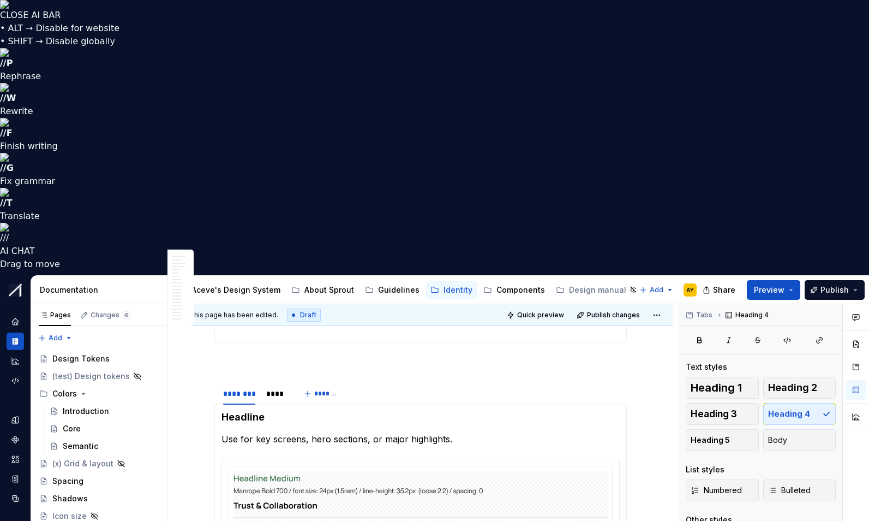
click at [286, 432] on p "Use for key screens, hero sections, or major highlights." at bounding box center [421, 438] width 398 height 13
click at [280, 388] on div "****" at bounding box center [276, 393] width 20 height 11
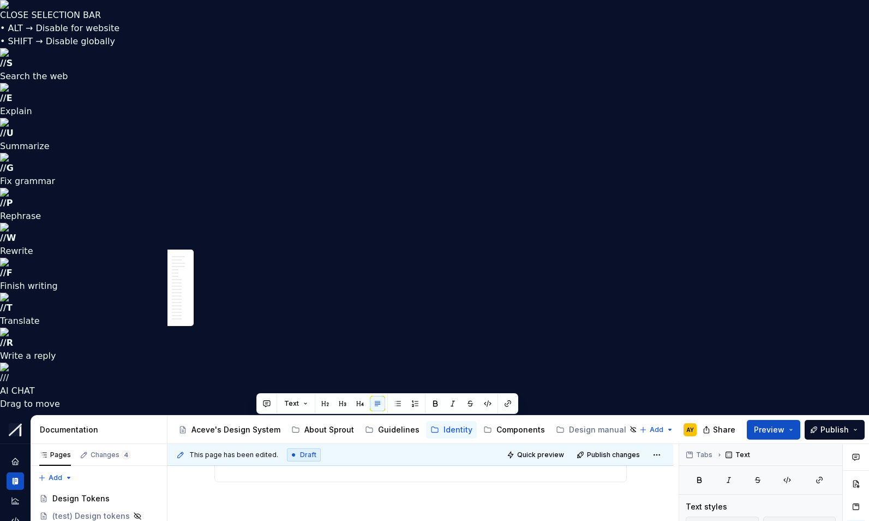
drag, startPoint x: 258, startPoint y: 425, endPoint x: 480, endPoint y: 433, distance: 222.3
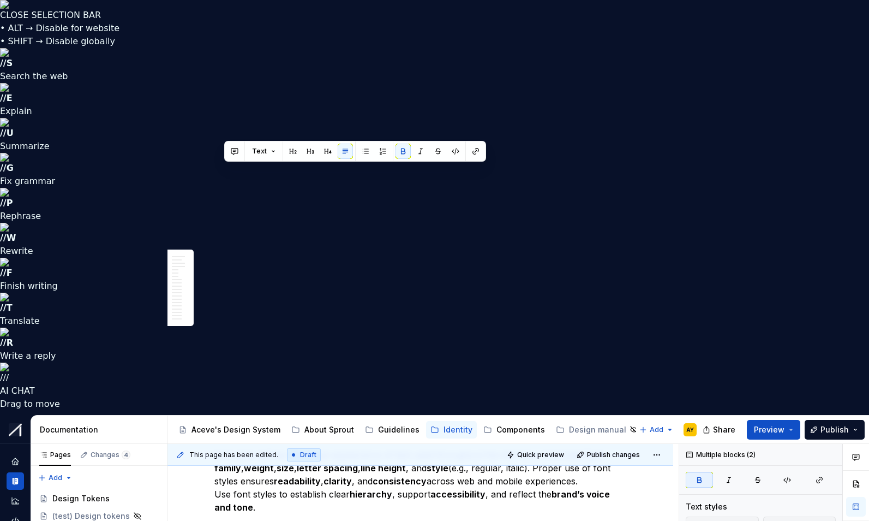
drag, startPoint x: 224, startPoint y: 171, endPoint x: 423, endPoint y: 181, distance: 198.9
copy p "Weight: Bold 700 --sl-font-weight-bold"
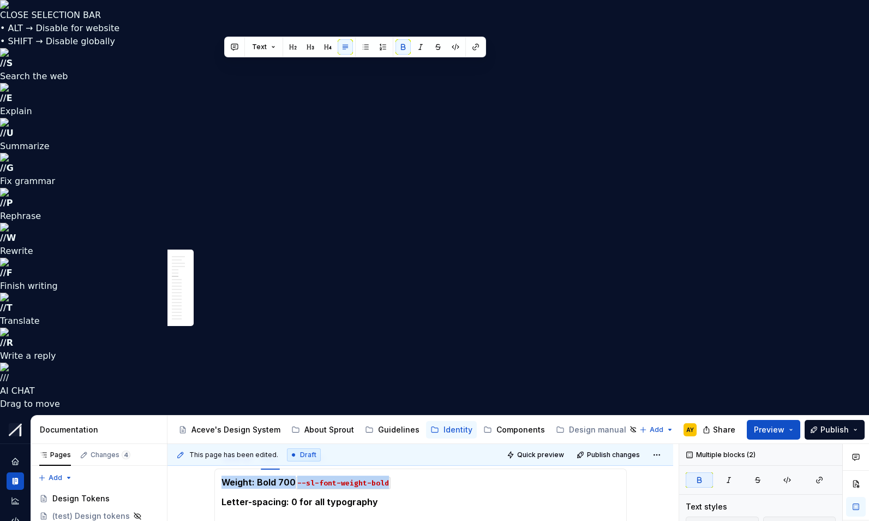
scroll to position [1051, 0]
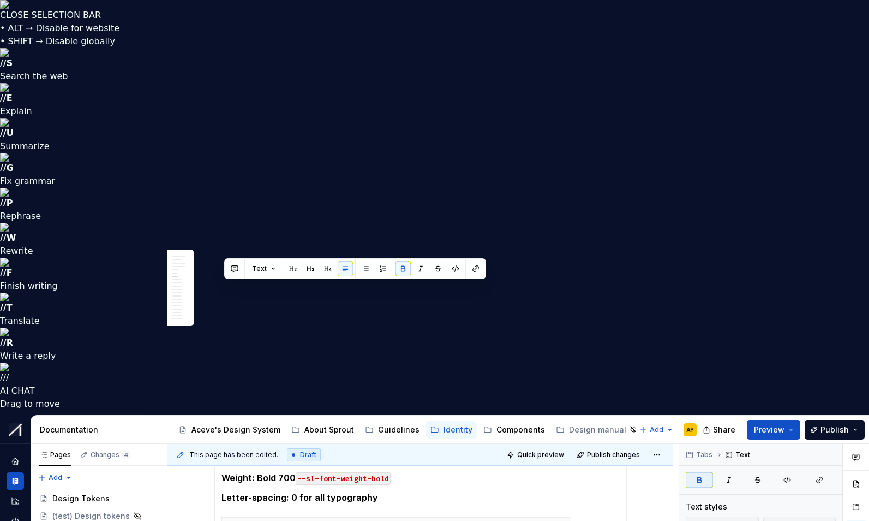
drag, startPoint x: 446, startPoint y: 291, endPoint x: 223, endPoint y: 286, distance: 222.7
drag, startPoint x: 224, startPoint y: 288, endPoint x: 447, endPoint y: 290, distance: 222.7
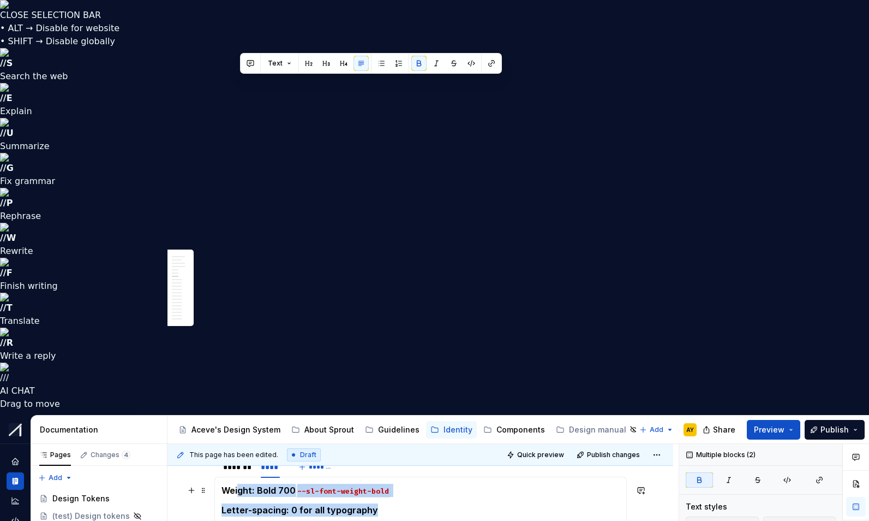
scroll to position [1035, 0]
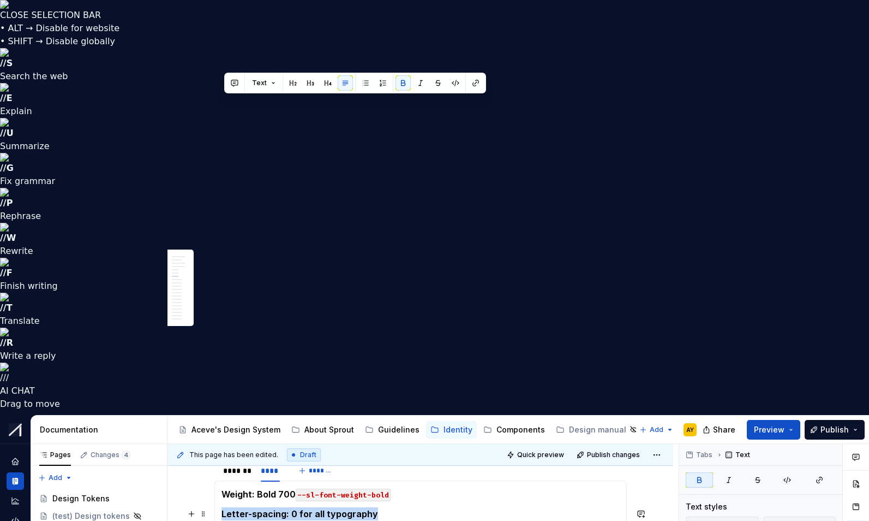
drag, startPoint x: 377, startPoint y: 89, endPoint x: 219, endPoint y: 99, distance: 158.0
copy strong "Letter-spacing: 0 for all typography"
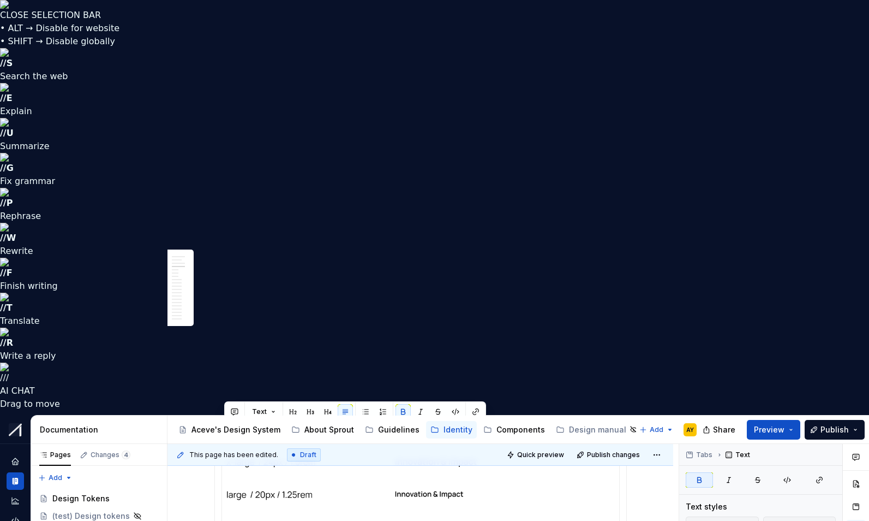
scroll to position [975, 0]
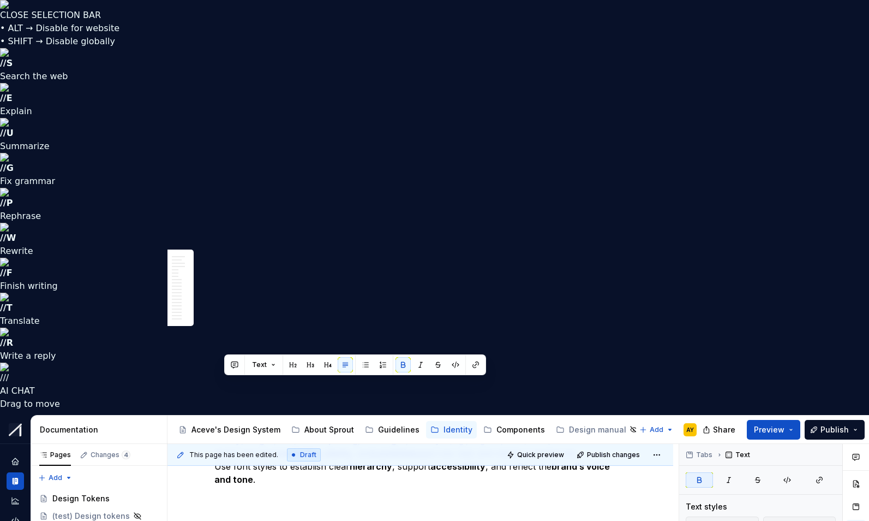
drag, startPoint x: 314, startPoint y: 386, endPoint x: 227, endPoint y: 379, distance: 87.0
click at [420, 363] on button "button" at bounding box center [420, 364] width 15 height 15
click at [420, 362] on button "button" at bounding box center [420, 364] width 15 height 15
click at [403, 364] on button "button" at bounding box center [403, 364] width 15 height 15
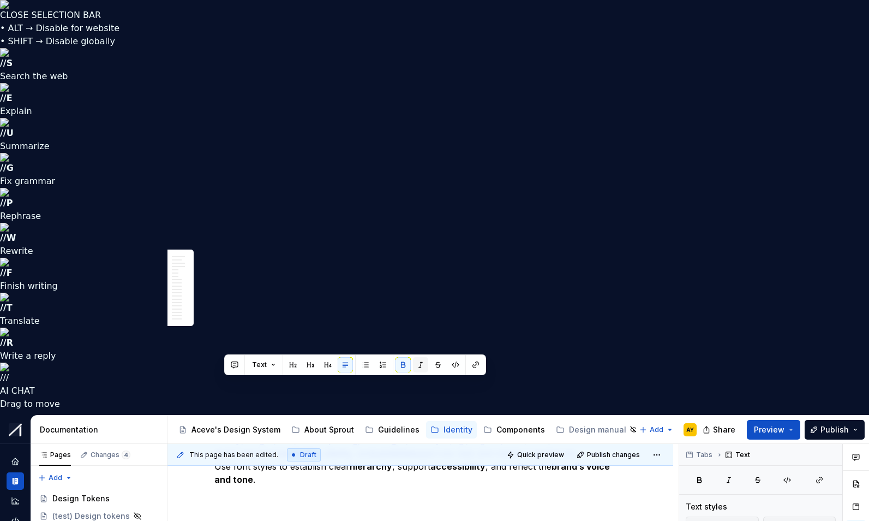
click at [419, 362] on button "button" at bounding box center [420, 364] width 15 height 15
drag, startPoint x: 344, startPoint y: 384, endPoint x: 218, endPoint y: 386, distance: 126.1
click at [419, 365] on button "button" at bounding box center [420, 364] width 15 height 15
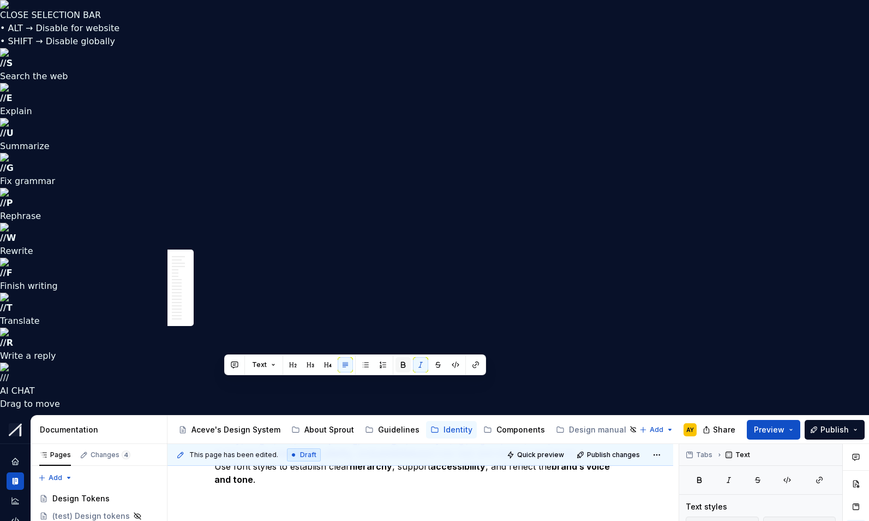
click at [401, 362] on button "button" at bounding box center [403, 364] width 15 height 15
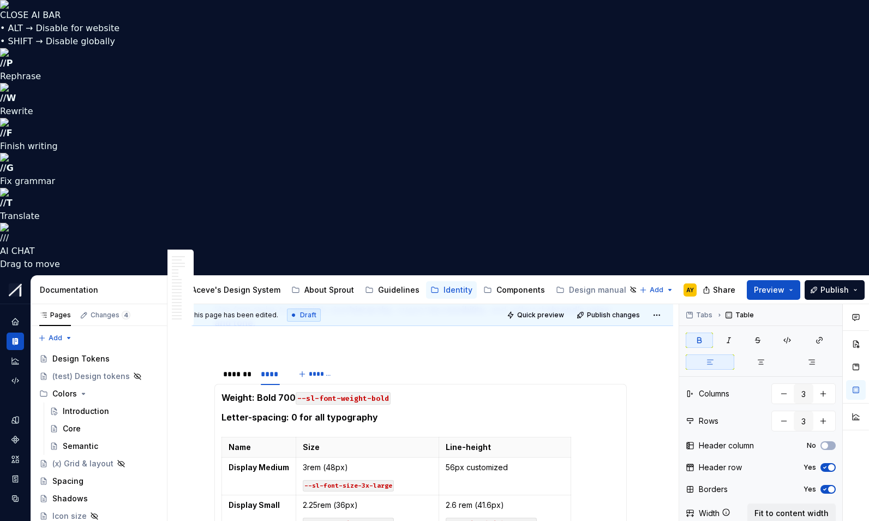
scroll to position [1012, 0]
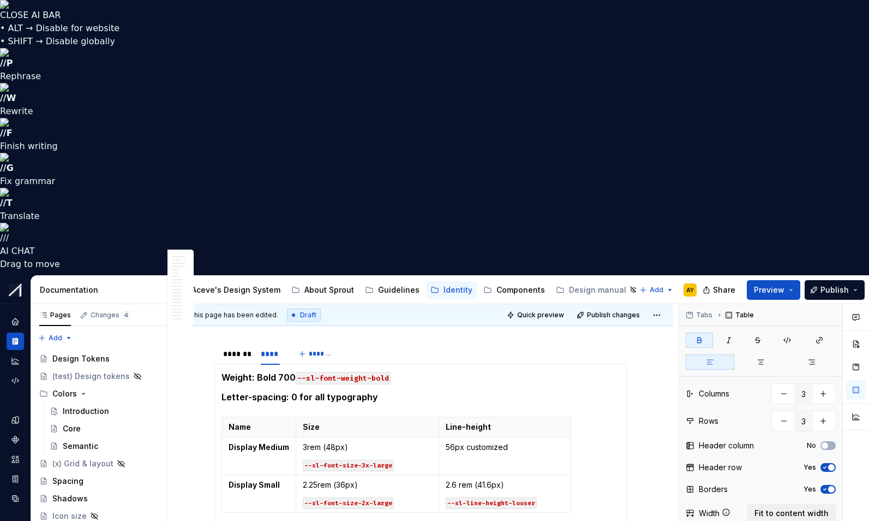
drag, startPoint x: 297, startPoint y: 397, endPoint x: 305, endPoint y: 397, distance: 7.1
drag, startPoint x: 298, startPoint y: 198, endPoint x: 305, endPoint y: 196, distance: 6.7
click at [305, 437] on td "3rem (48px) --sl-font-size-3x-large" at bounding box center [374, 456] width 143 height 38
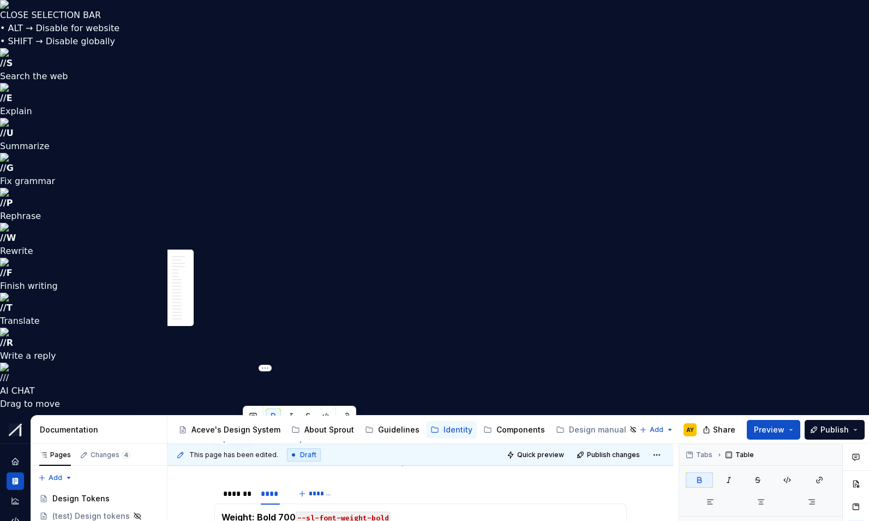
drag, startPoint x: 253, startPoint y: 435, endPoint x: 232, endPoint y: 435, distance: 20.7
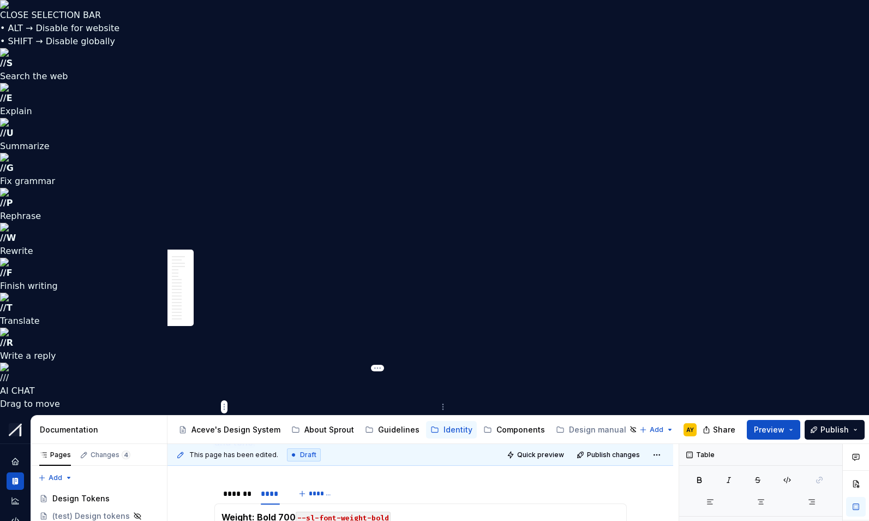
drag, startPoint x: 360, startPoint y: 397, endPoint x: 315, endPoint y: 397, distance: 44.7
drag, startPoint x: 314, startPoint y: 397, endPoint x: 363, endPoint y: 396, distance: 48.6
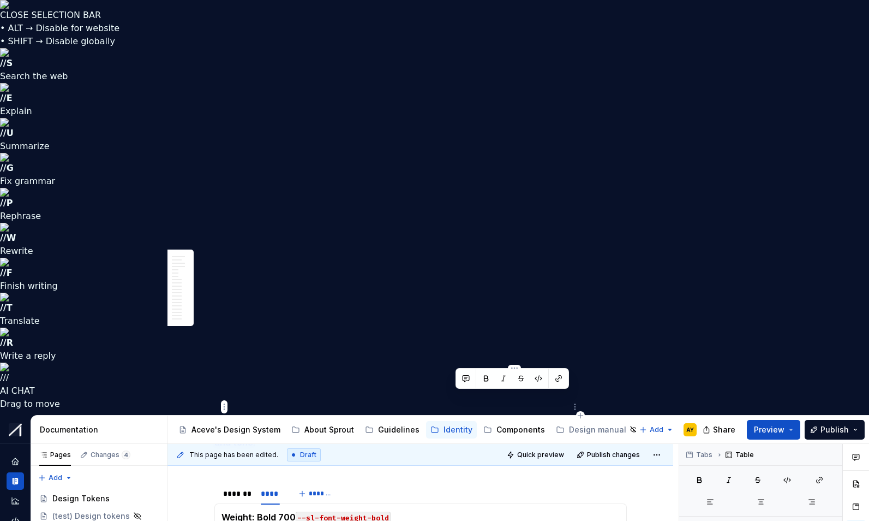
drag, startPoint x: 455, startPoint y: 398, endPoint x: 520, endPoint y: 400, distance: 64.4
drag, startPoint x: 547, startPoint y: 417, endPoint x: 539, endPoint y: 402, distance: 17.1
click at [542, 393] on button "button" at bounding box center [538, 395] width 15 height 15
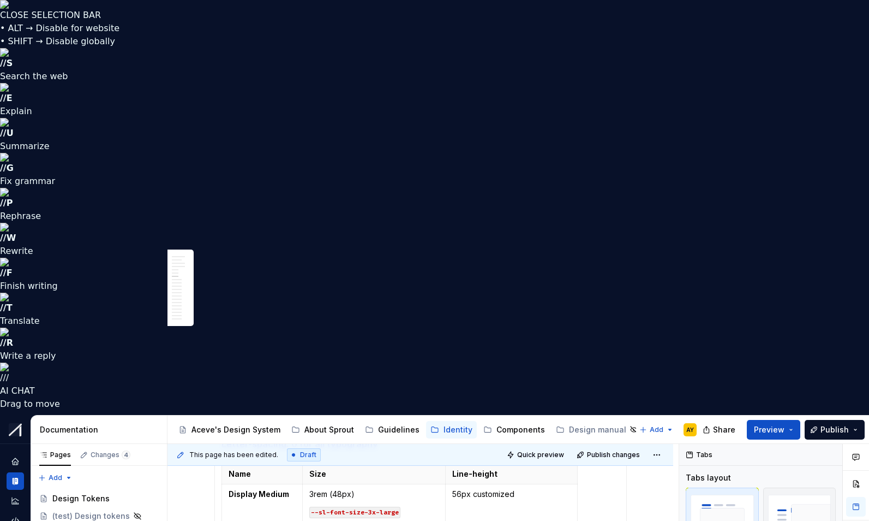
scroll to position [1091, 0]
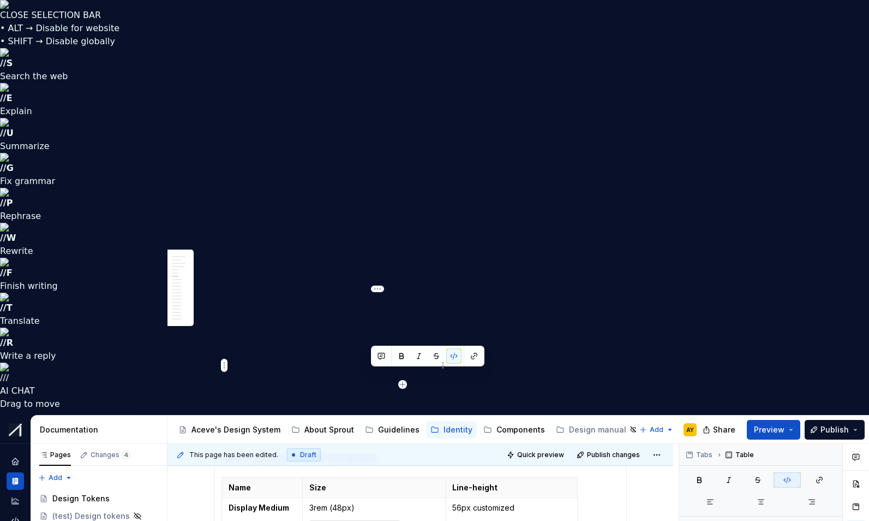
drag, startPoint x: 372, startPoint y: 375, endPoint x: 383, endPoint y: 374, distance: 11.0
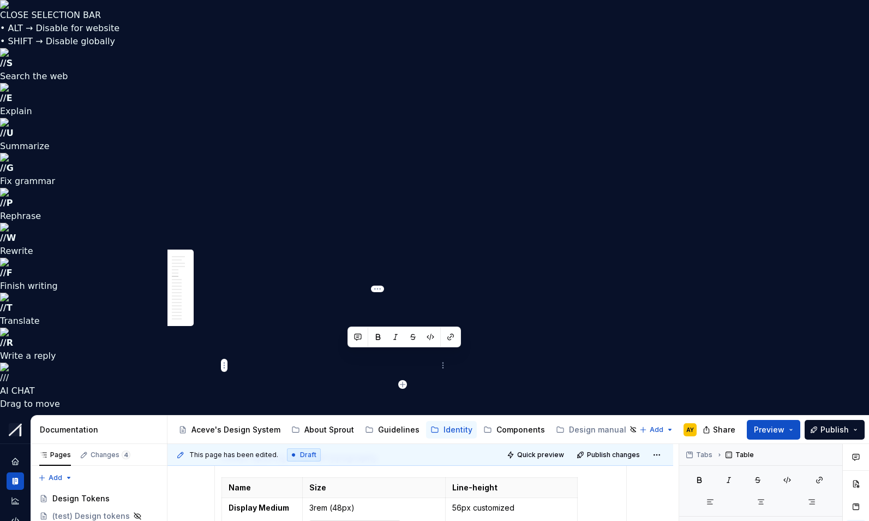
drag, startPoint x: 348, startPoint y: 355, endPoint x: 356, endPoint y: 355, distance: 8.2
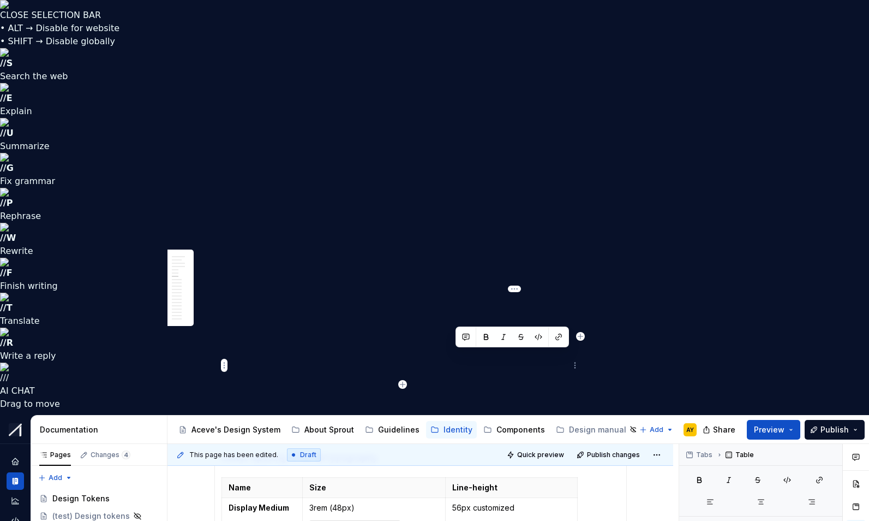
drag, startPoint x: 468, startPoint y: 356, endPoint x: 453, endPoint y: 356, distance: 14.7
drag, startPoint x: 499, startPoint y: 356, endPoint x: 486, endPoint y: 357, distance: 13.7
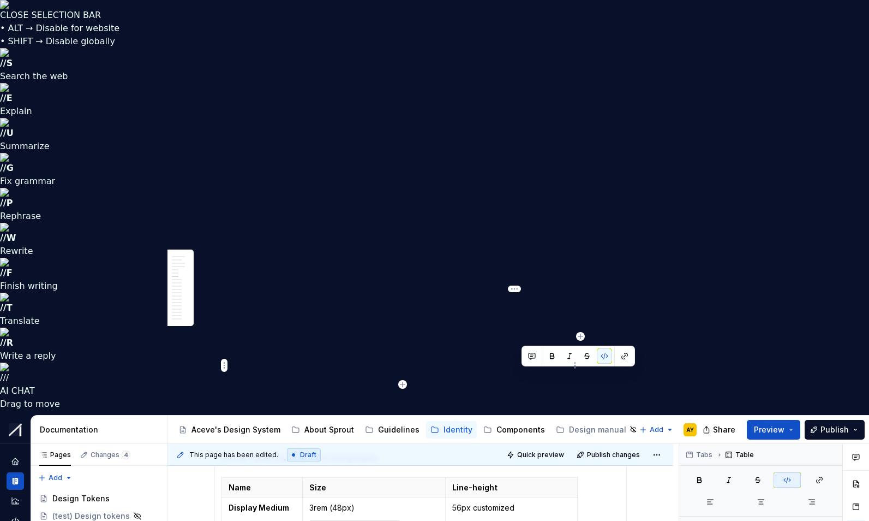
drag, startPoint x: 522, startPoint y: 375, endPoint x: 547, endPoint y: 372, distance: 24.9
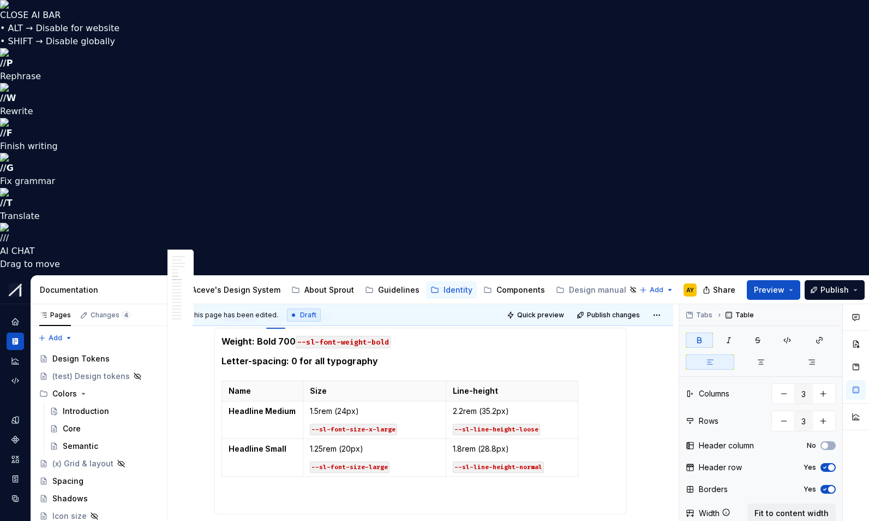
scroll to position [1299, 0]
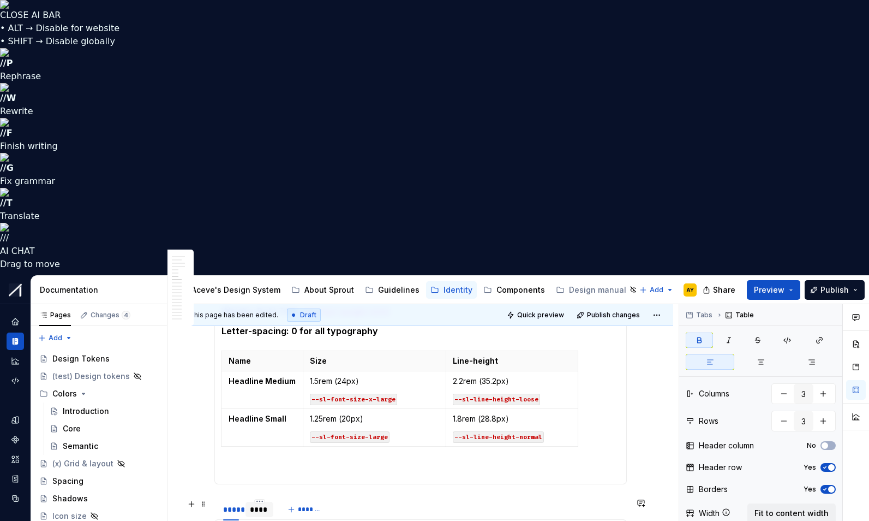
click at [260, 504] on div "****" at bounding box center [260, 509] width 20 height 11
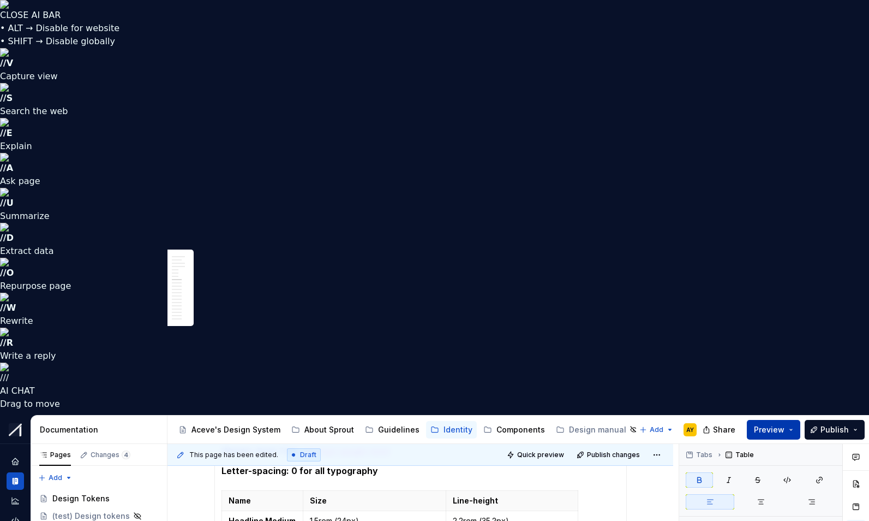
click at [790, 420] on button "Preview" at bounding box center [773, 430] width 53 height 20
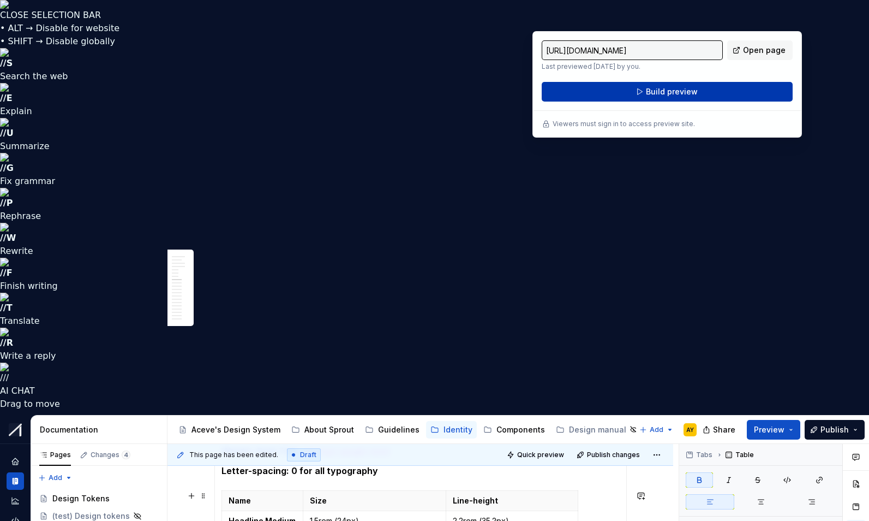
click at [666, 90] on span "Build preview" at bounding box center [672, 91] width 52 height 11
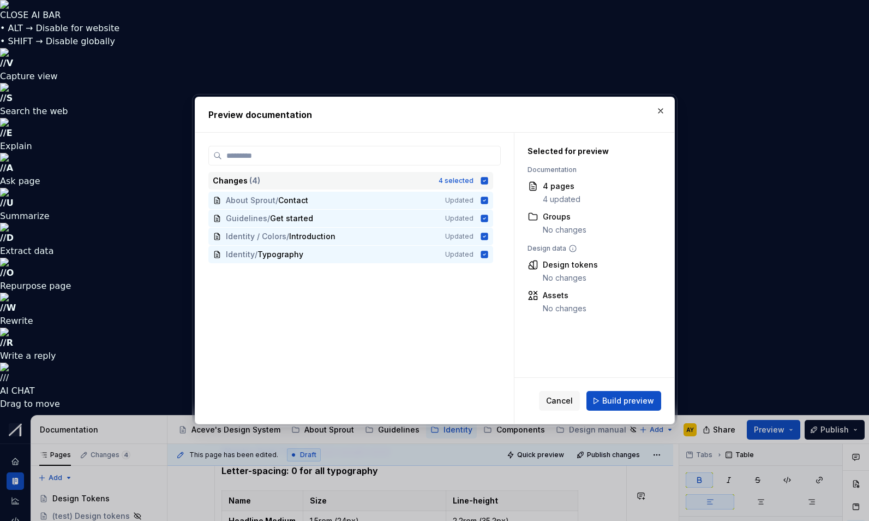
click at [488, 175] on div "Changes ( 4 ) 4 selected" at bounding box center [350, 180] width 285 height 17
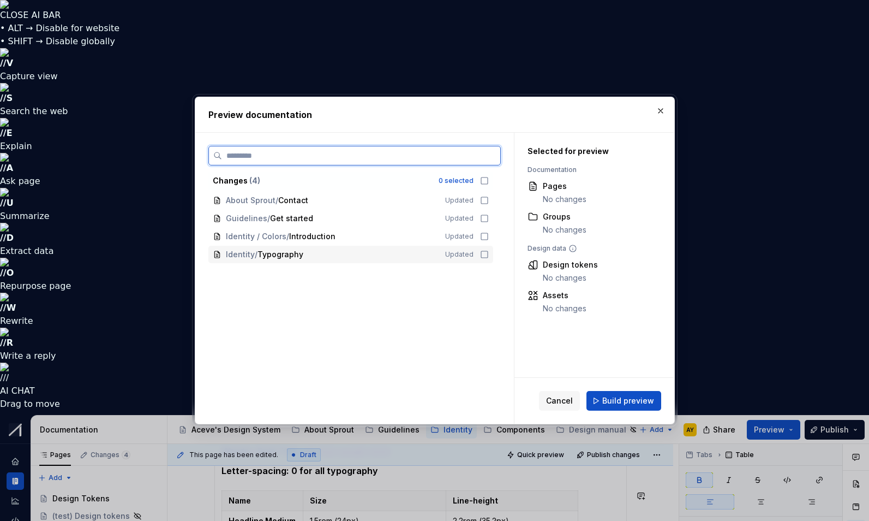
click at [489, 252] on icon at bounding box center [484, 254] width 9 height 9
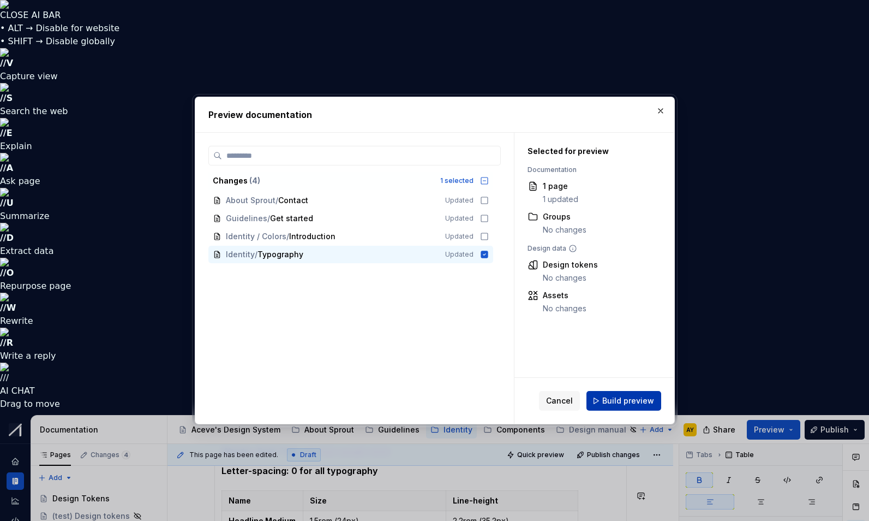
click at [639, 399] on span "Build preview" at bounding box center [628, 400] width 52 height 11
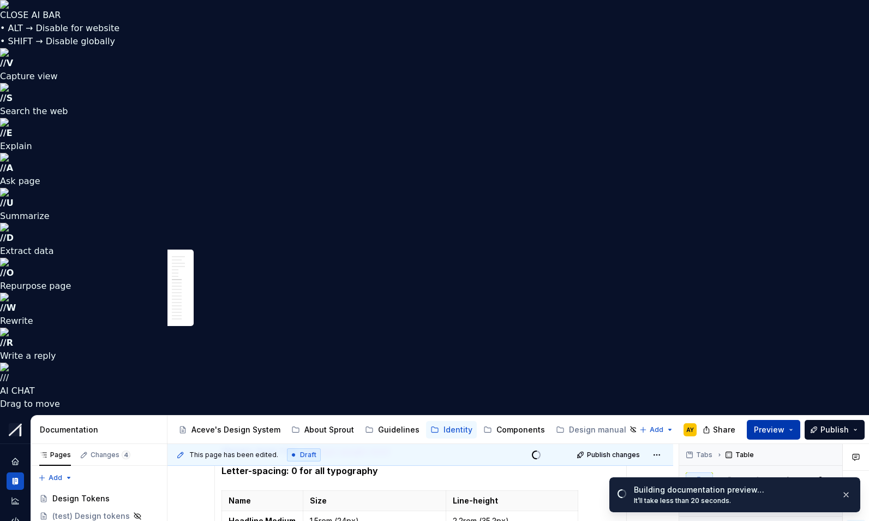
click at [795, 420] on button "Preview" at bounding box center [773, 430] width 53 height 20
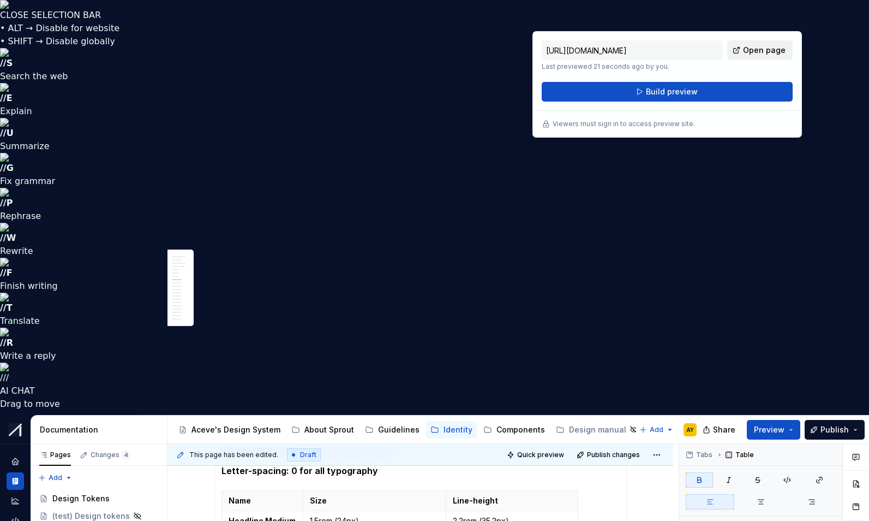
click at [767, 50] on span "Open page" at bounding box center [764, 50] width 43 height 11
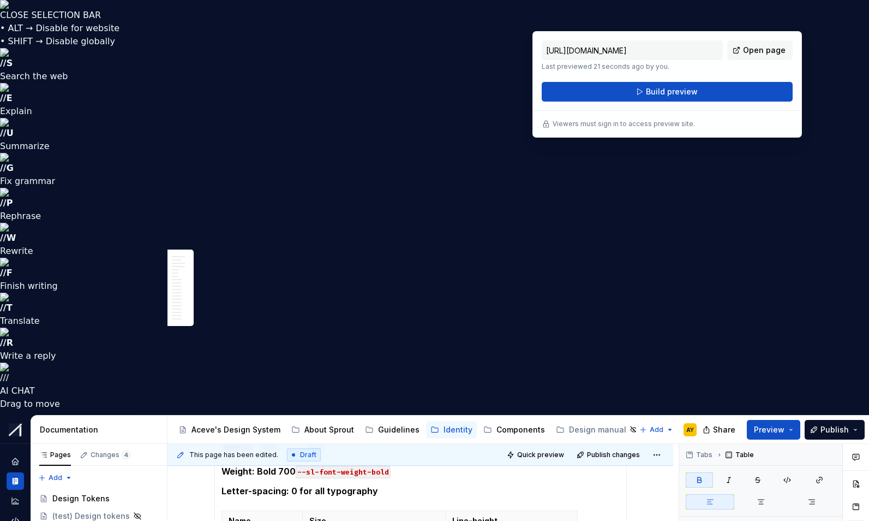
scroll to position [1059, 0]
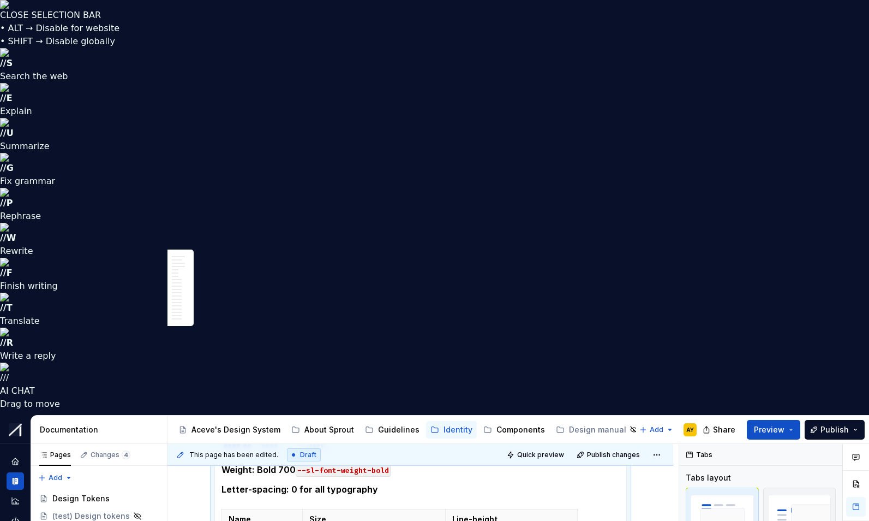
scroll to position [1049, 0]
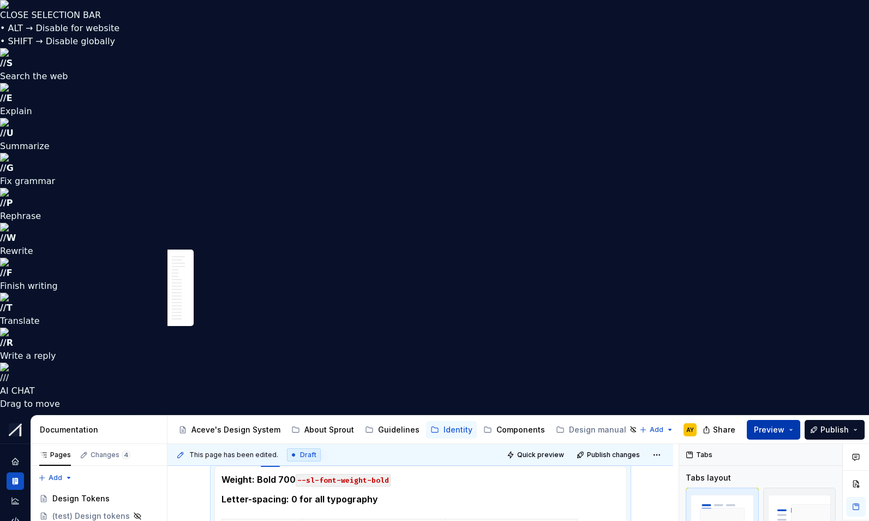
click at [788, 420] on button "Preview" at bounding box center [773, 430] width 53 height 20
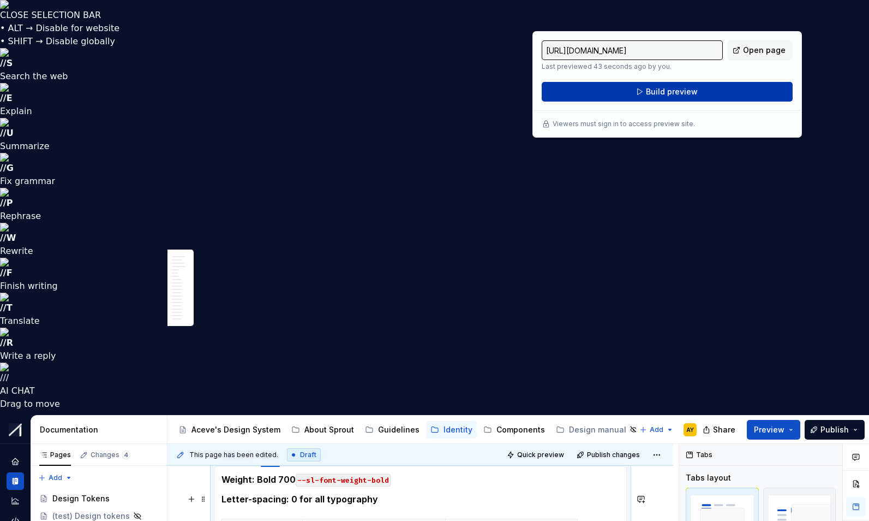
click at [646, 87] on button "Build preview" at bounding box center [667, 92] width 251 height 20
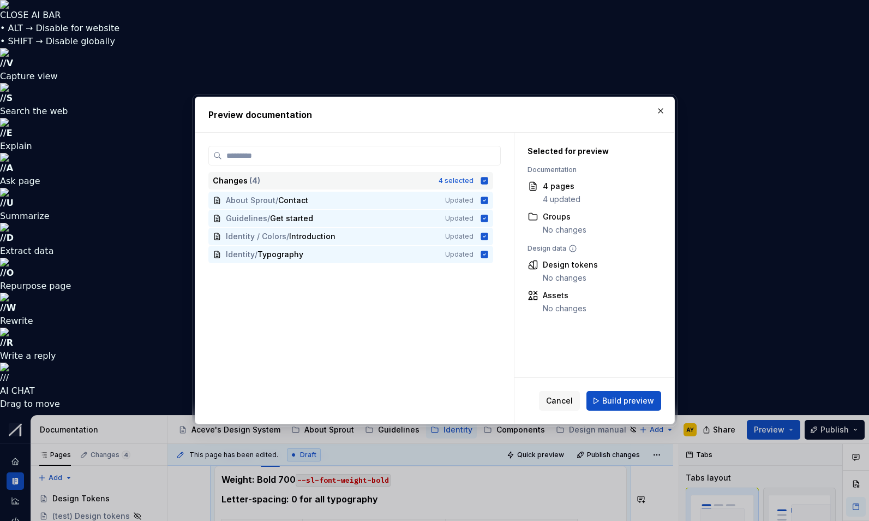
click at [488, 180] on icon at bounding box center [484, 180] width 7 height 7
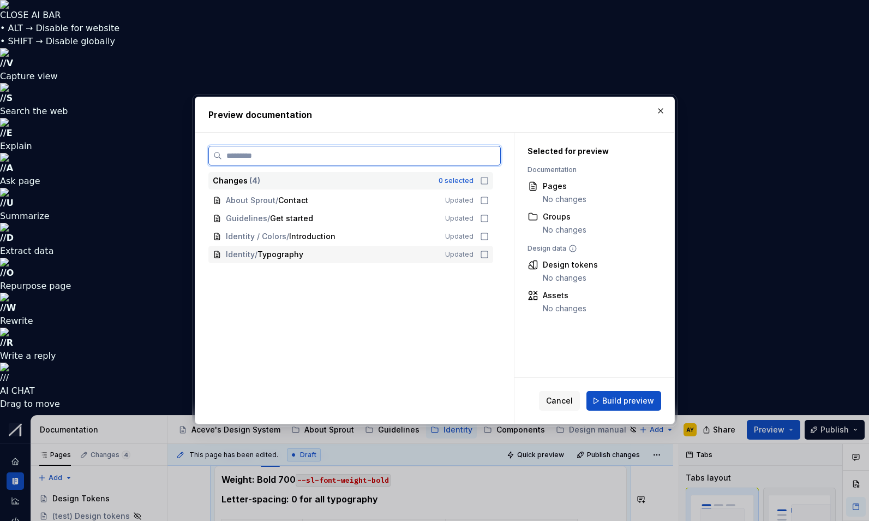
click at [487, 255] on icon at bounding box center [484, 254] width 9 height 9
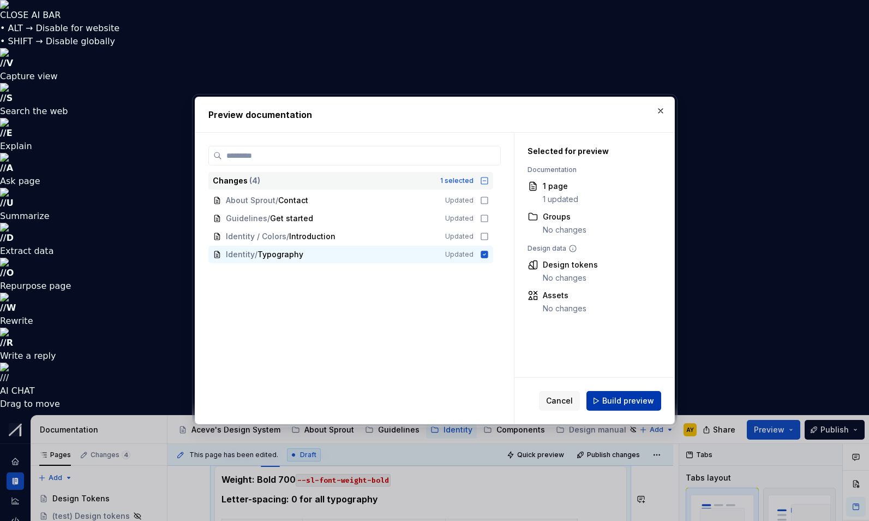
click at [634, 401] on span "Build preview" at bounding box center [628, 400] width 52 height 11
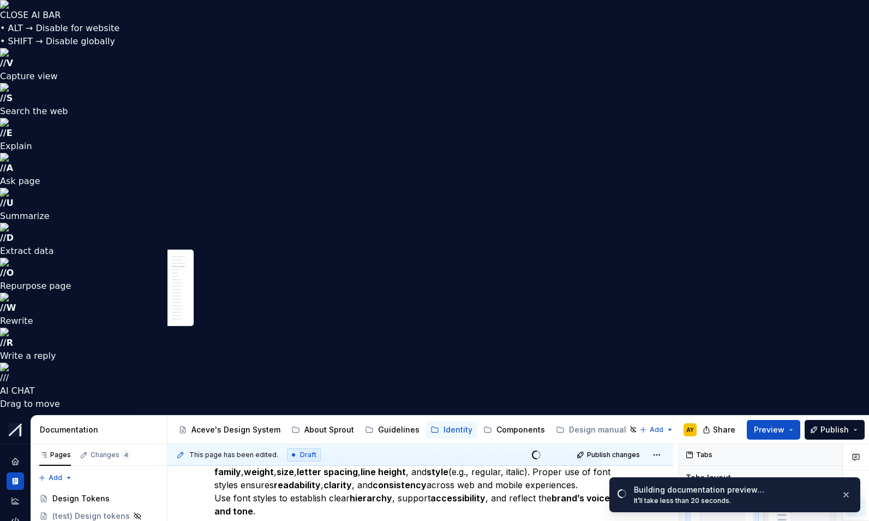
scroll to position [933, 0]
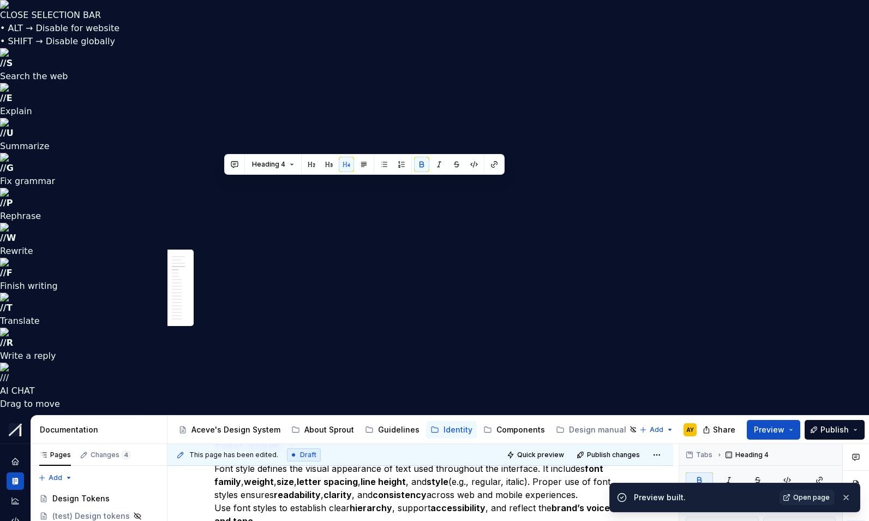
drag, startPoint x: 264, startPoint y: 184, endPoint x: 198, endPoint y: 181, distance: 66.1
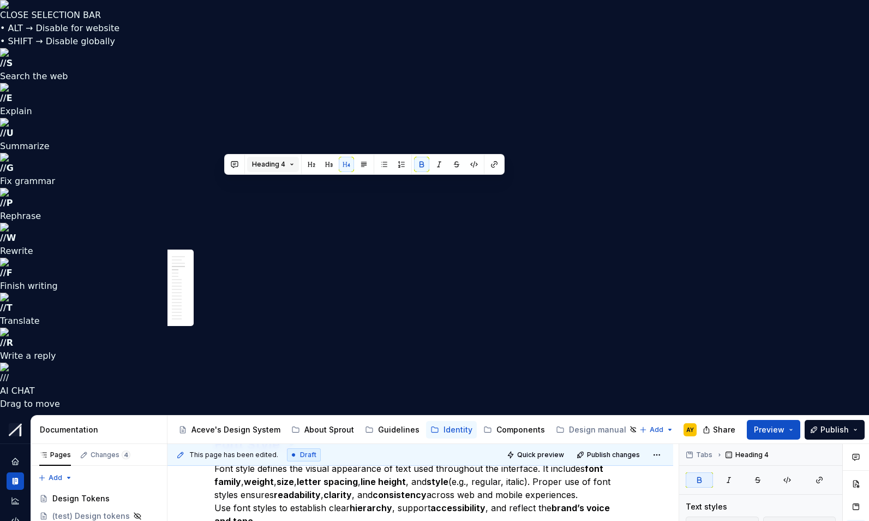
click at [292, 166] on button "Heading 4" at bounding box center [273, 164] width 52 height 15
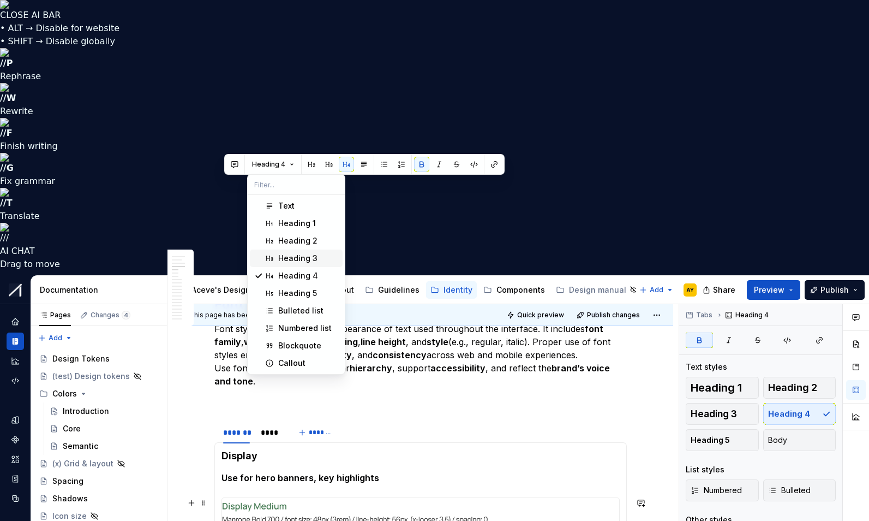
click at [294, 257] on div "Heading 3" at bounding box center [297, 258] width 39 height 11
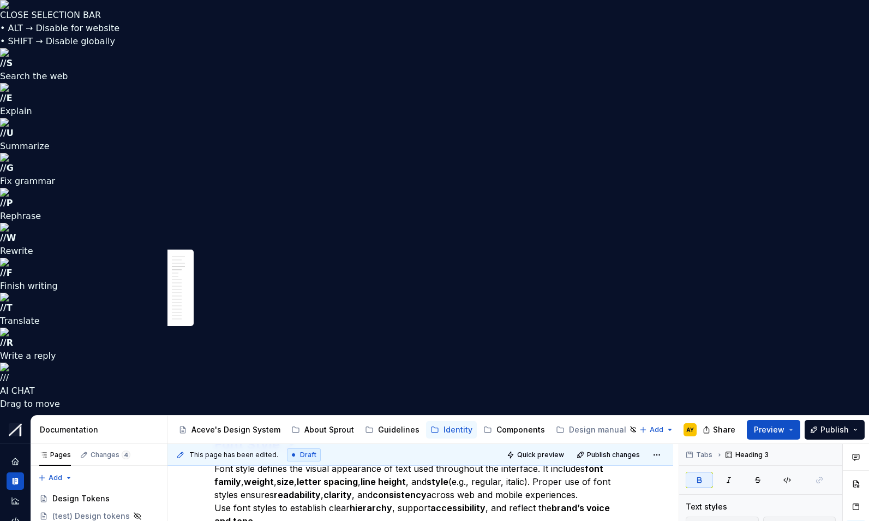
drag, startPoint x: 270, startPoint y: 436, endPoint x: 225, endPoint y: 414, distance: 49.8
click at [283, 415] on span "Heading 4" at bounding box center [268, 415] width 33 height 9
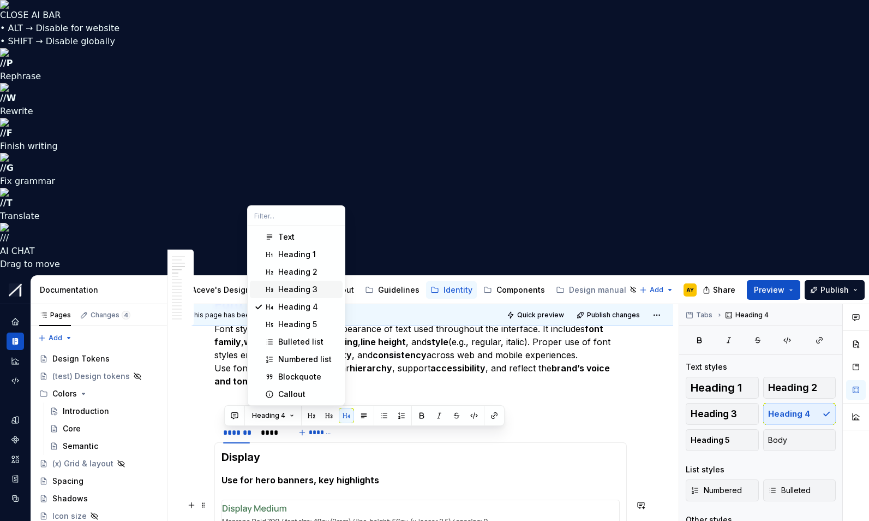
click at [298, 286] on div "Heading 3" at bounding box center [297, 289] width 39 height 11
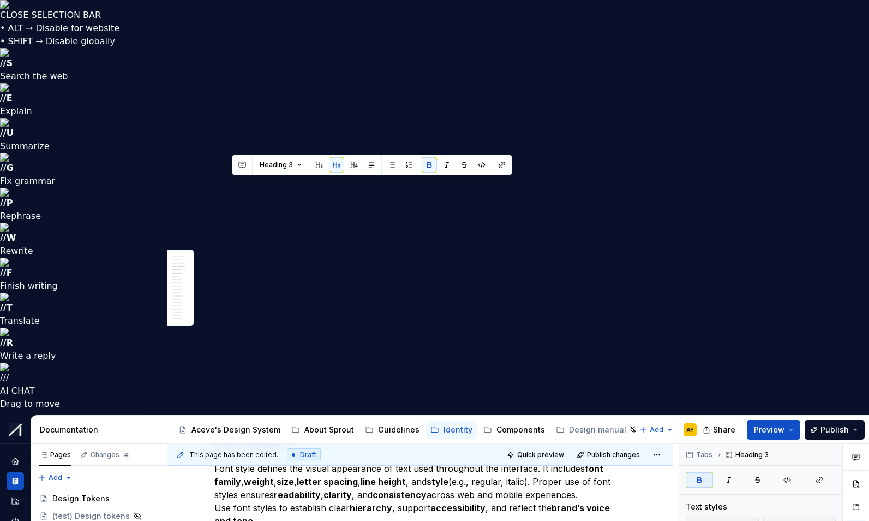
drag, startPoint x: 262, startPoint y: 184, endPoint x: 202, endPoint y: 186, distance: 60.0
click at [296, 165] on button "Heading 3" at bounding box center [273, 164] width 52 height 15
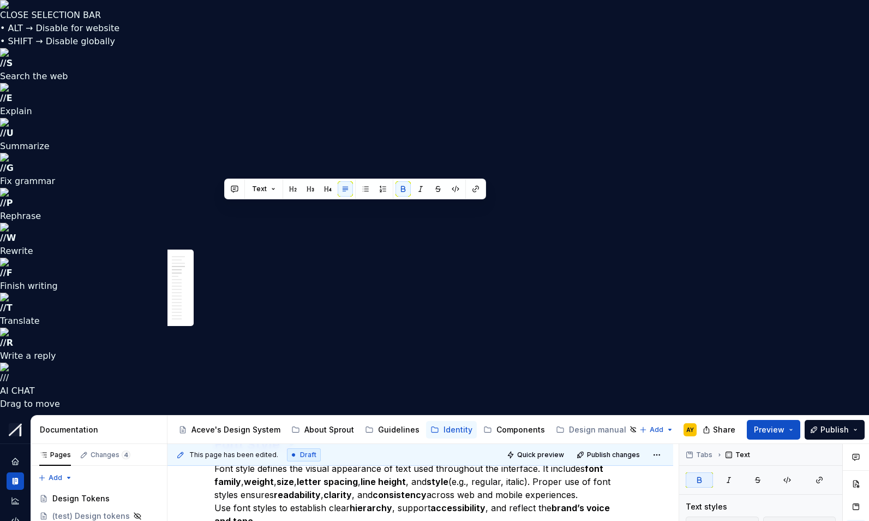
drag, startPoint x: 376, startPoint y: 211, endPoint x: 180, endPoint y: 208, distance: 196.5
click at [278, 187] on button "Text" at bounding box center [263, 188] width 33 height 15
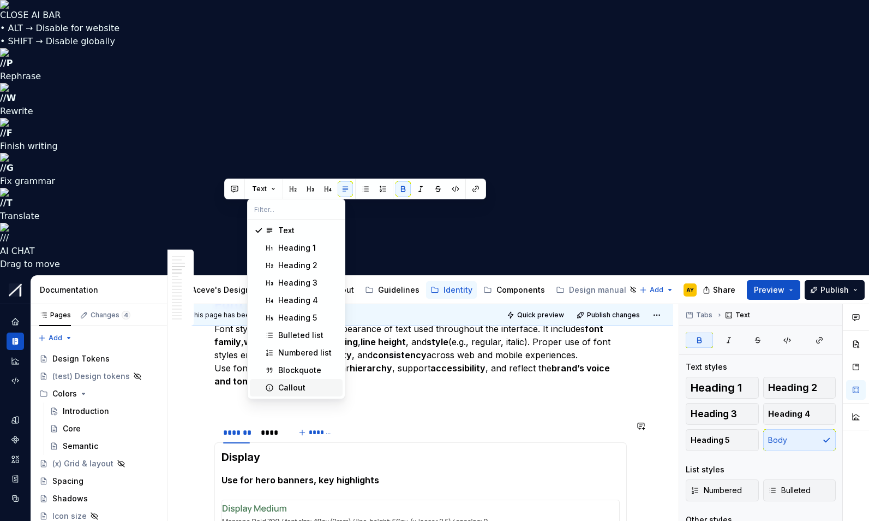
click at [293, 386] on div "Callout" at bounding box center [291, 387] width 27 height 11
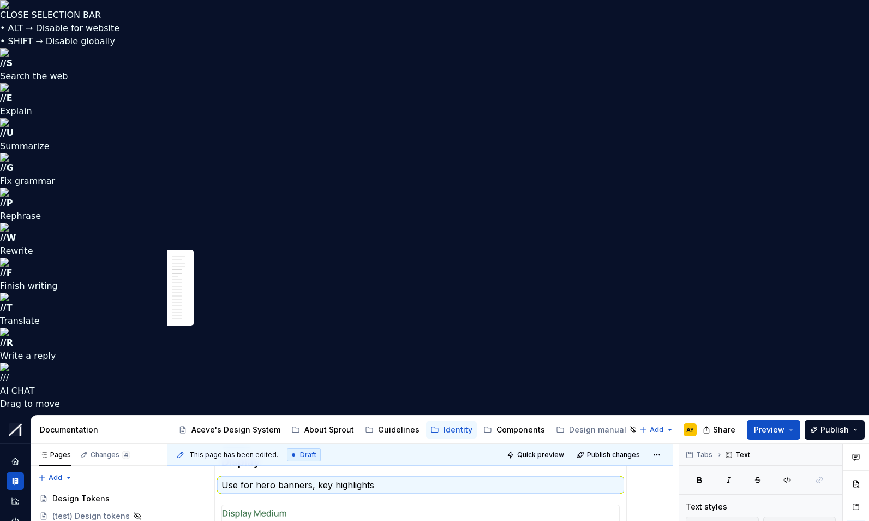
scroll to position [1070, 0]
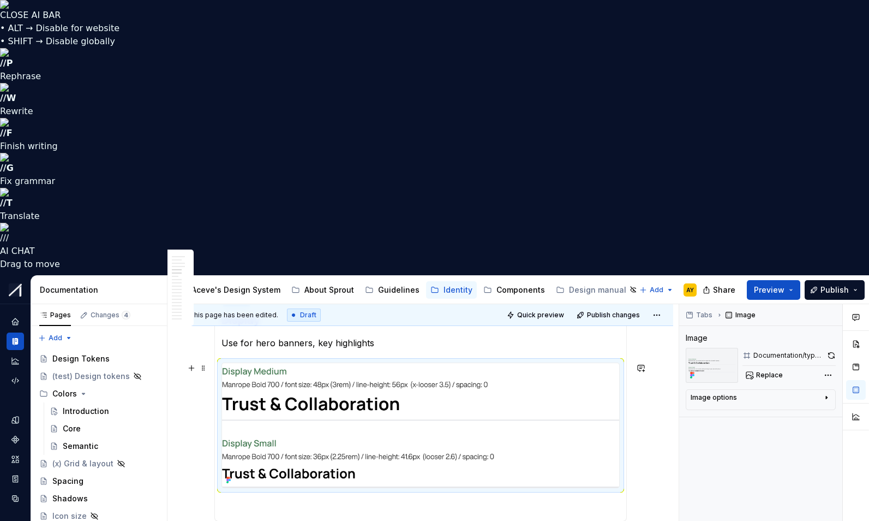
click at [512, 363] on img at bounding box center [420, 425] width 397 height 124
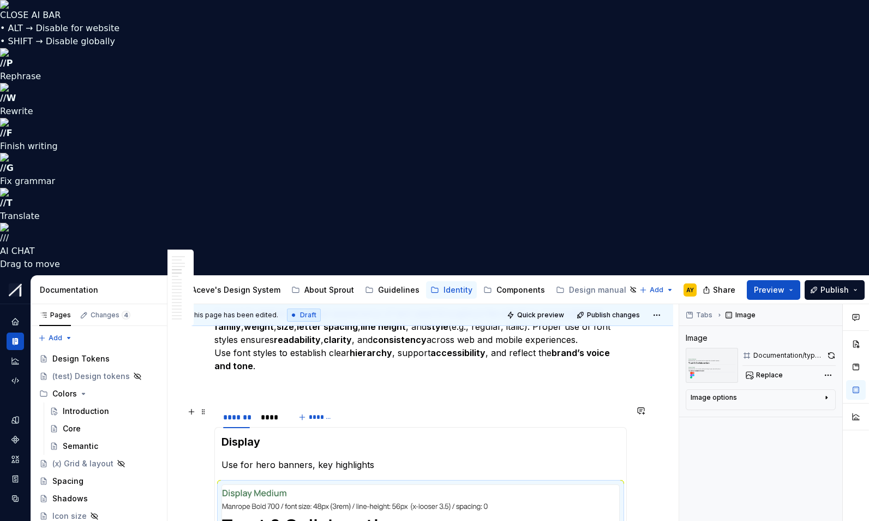
click at [253, 405] on section "******* **** ******* Display Use for hero banners, key highlights Weight: Bold …" at bounding box center [420, 524] width 413 height 238
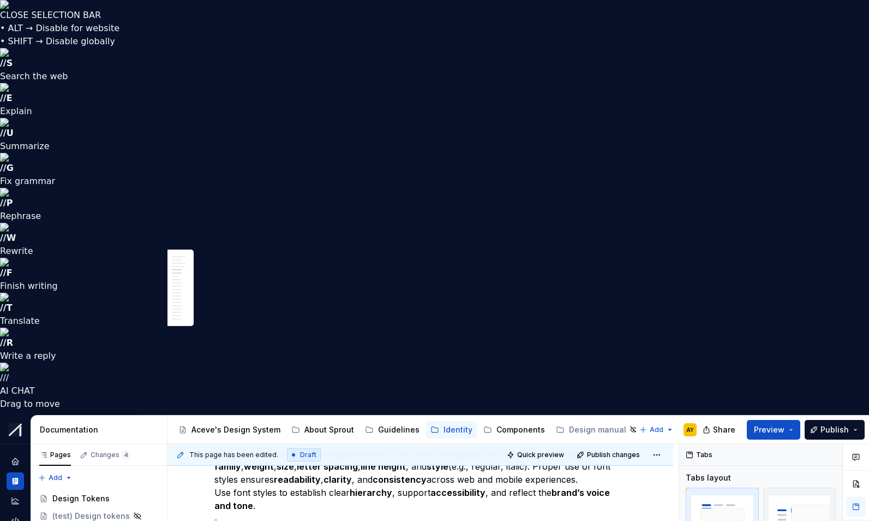
click at [249, 518] on p at bounding box center [420, 524] width 413 height 13
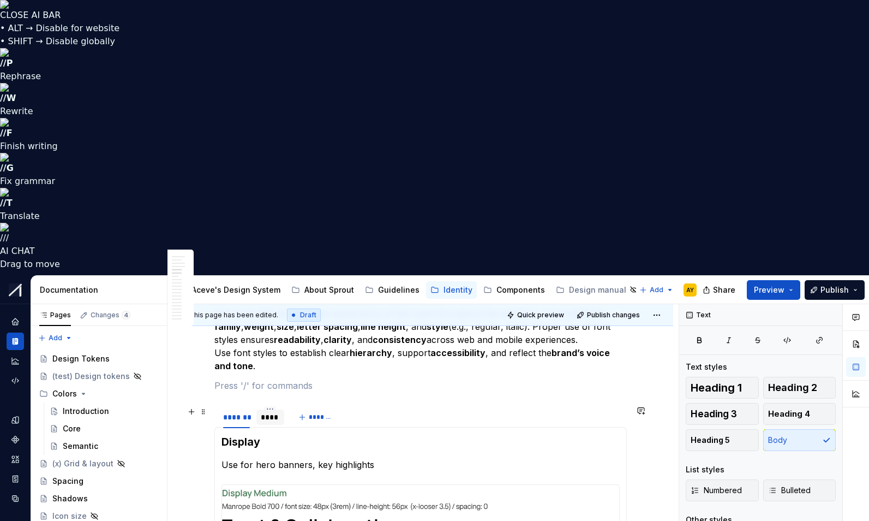
click at [271, 411] on div "****" at bounding box center [271, 416] width 20 height 11
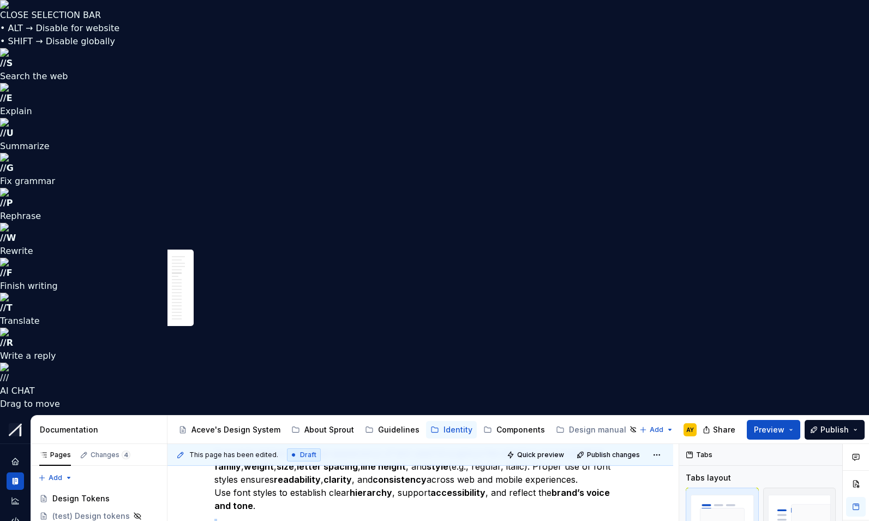
click at [240, 518] on p at bounding box center [420, 524] width 413 height 13
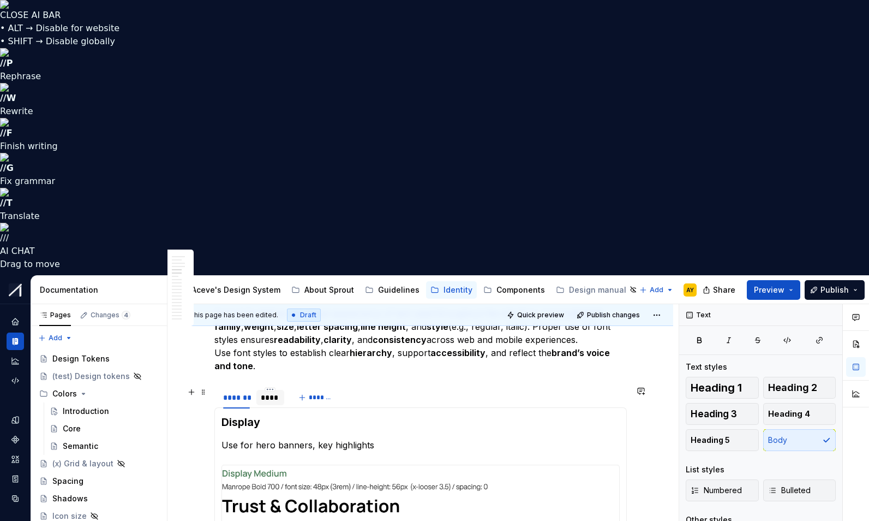
click at [280, 392] on div "****" at bounding box center [271, 397] width 20 height 11
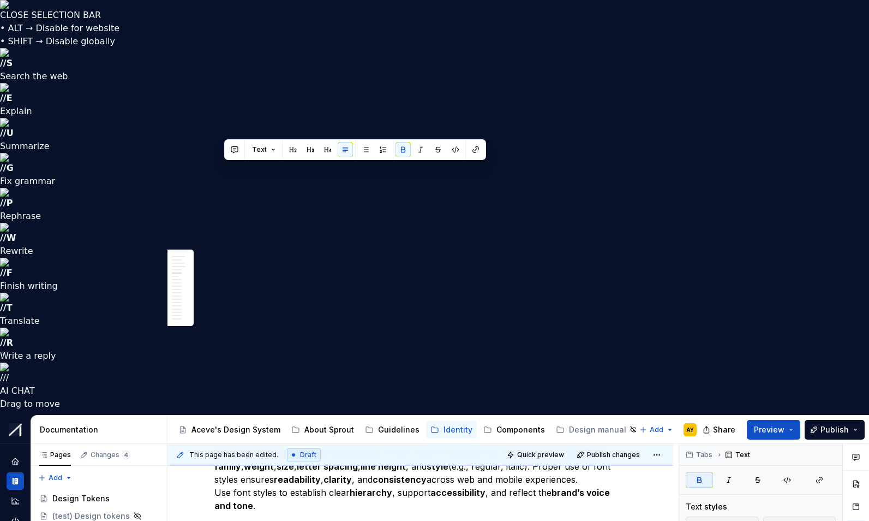
drag, startPoint x: 374, startPoint y: 170, endPoint x: 193, endPoint y: 165, distance: 181.2
click at [402, 148] on button "button" at bounding box center [403, 149] width 15 height 15
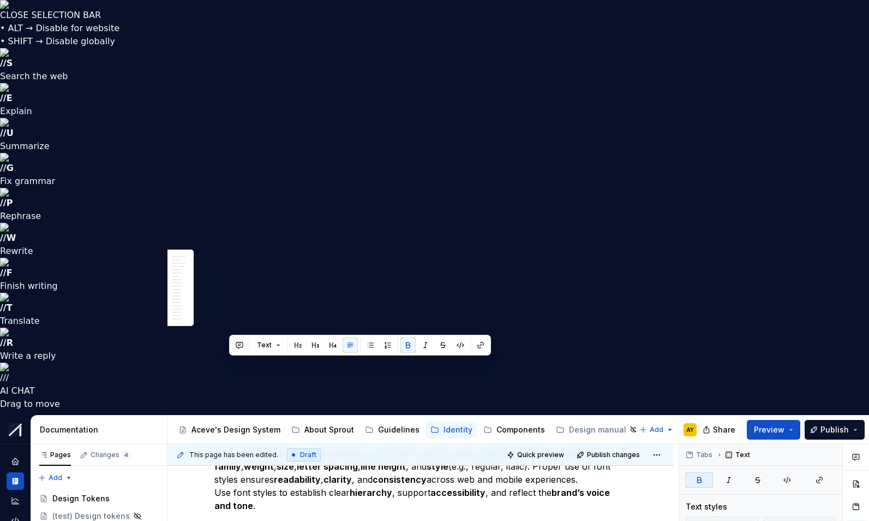
drag, startPoint x: 336, startPoint y: 365, endPoint x: 206, endPoint y: 363, distance: 129.9
click at [409, 343] on button "button" at bounding box center [408, 344] width 15 height 15
drag, startPoint x: 224, startPoint y: 365, endPoint x: 230, endPoint y: 364, distance: 6.1
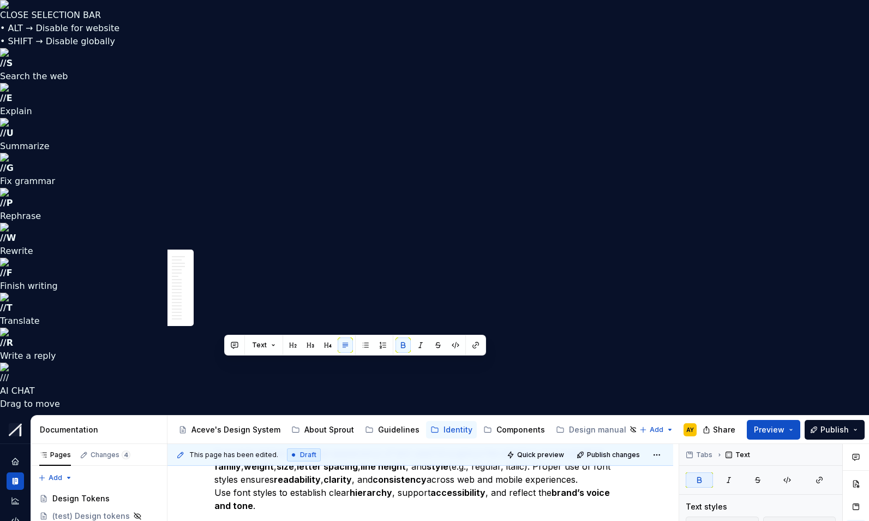
click at [401, 341] on button "button" at bounding box center [403, 344] width 15 height 15
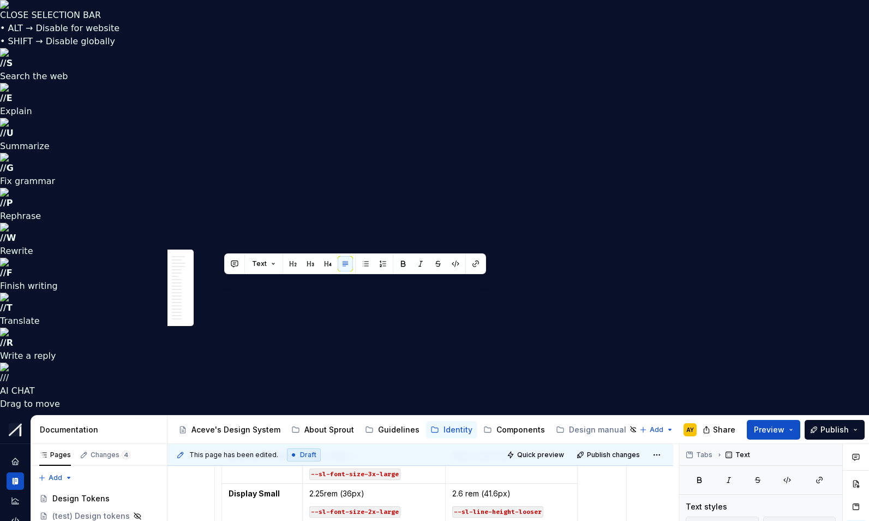
scroll to position [1139, 0]
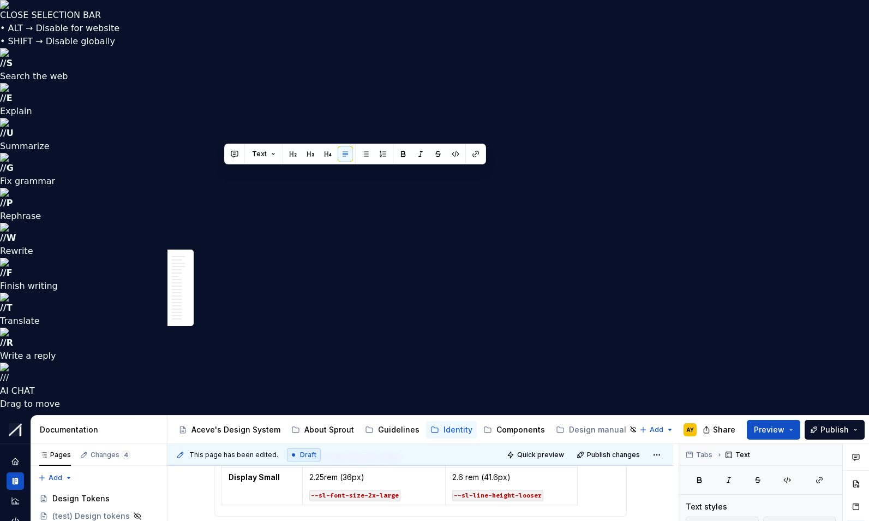
drag, startPoint x: 224, startPoint y: 173, endPoint x: 376, endPoint y: 177, distance: 152.3
copy p "Letter-spacing: 0 for all typography"
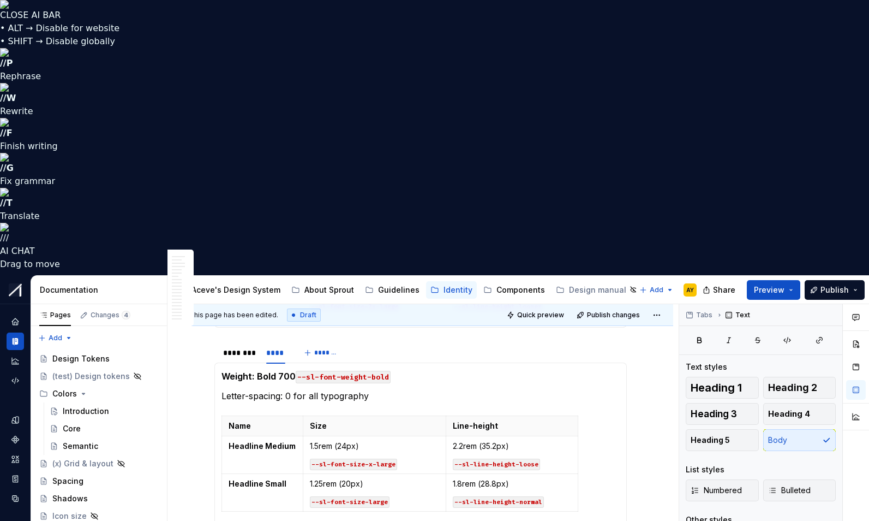
scroll to position [1189, 0]
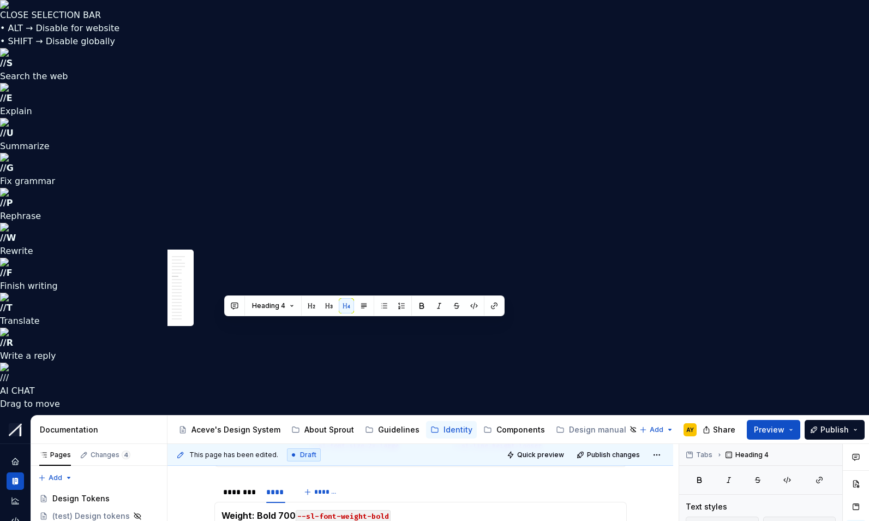
click at [285, 307] on button "Heading 4" at bounding box center [273, 305] width 52 height 15
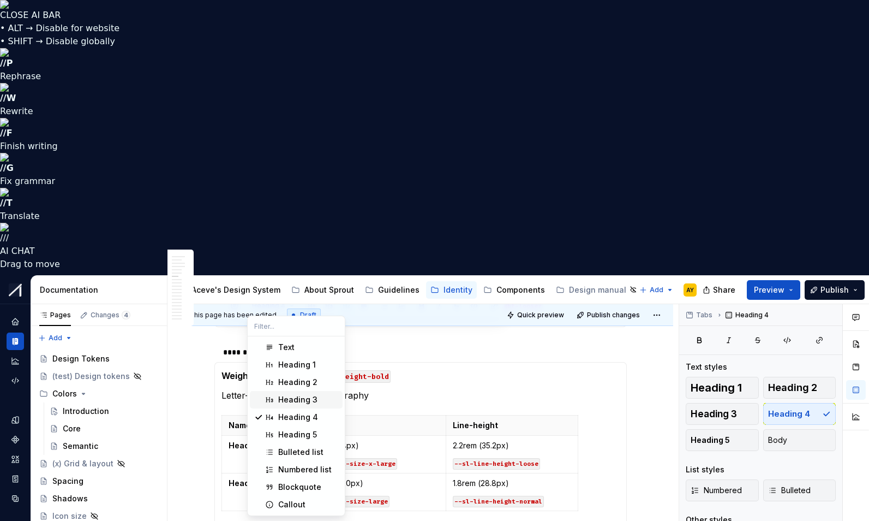
click at [291, 399] on div "Heading 3" at bounding box center [297, 399] width 39 height 11
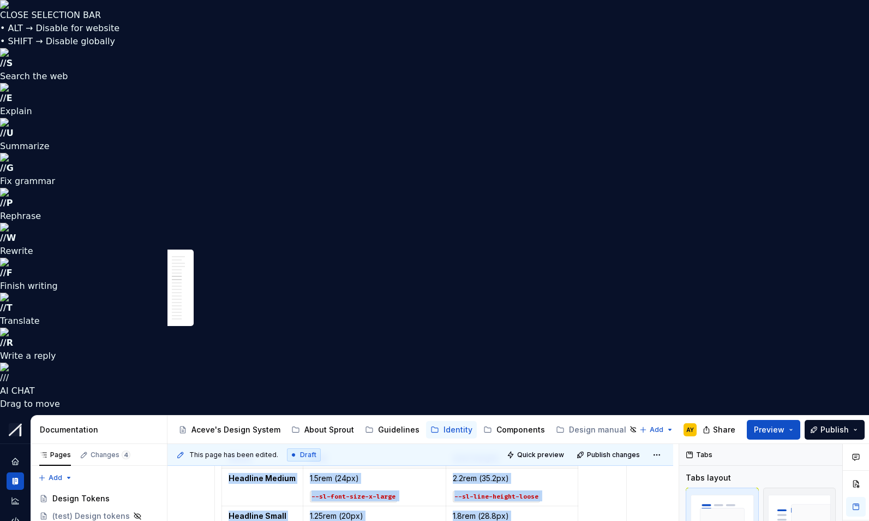
scroll to position [1305, 0]
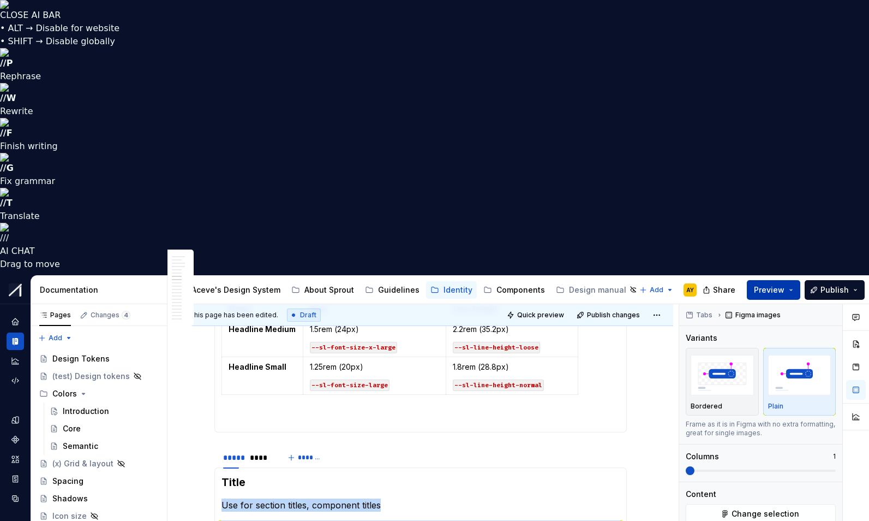
click at [793, 280] on button "Preview" at bounding box center [773, 290] width 53 height 20
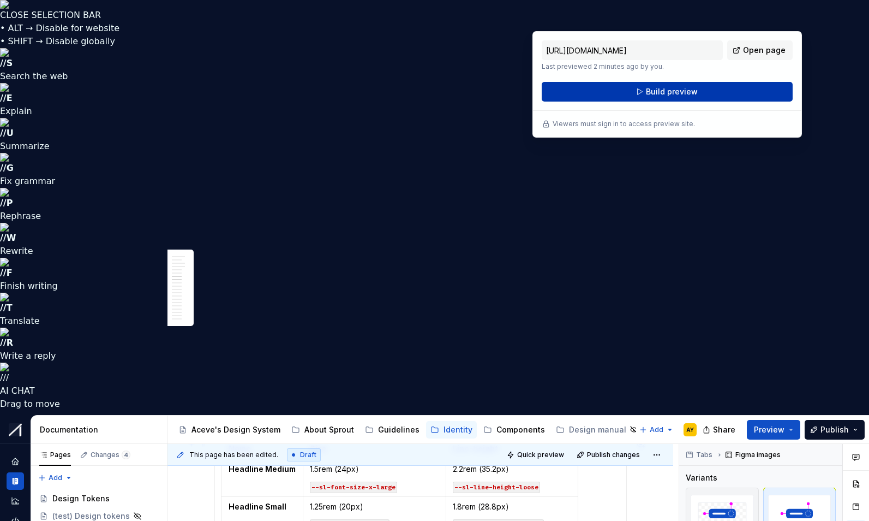
click at [649, 92] on span "Build preview" at bounding box center [672, 91] width 52 height 11
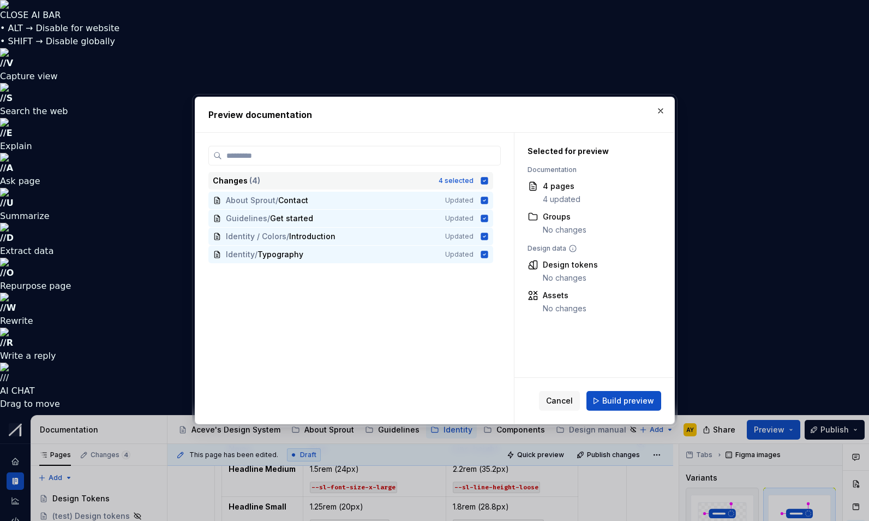
click at [488, 177] on icon at bounding box center [484, 180] width 7 height 7
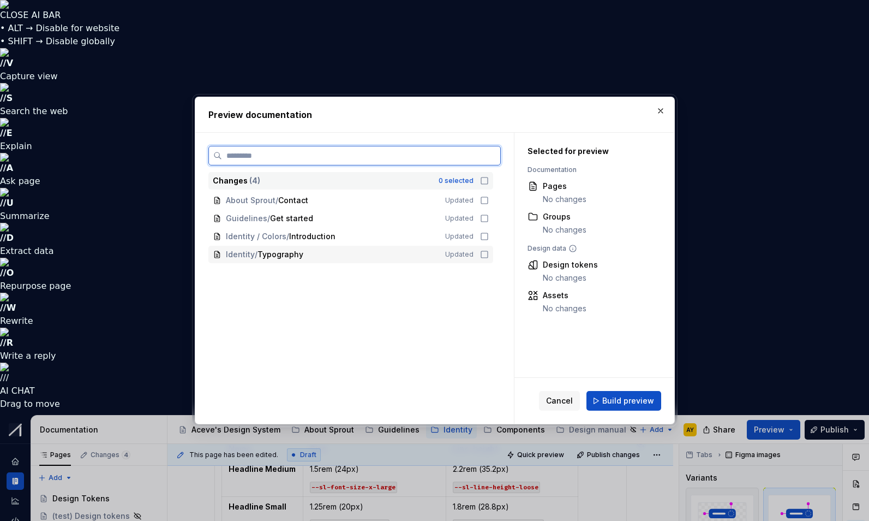
click at [487, 254] on icon at bounding box center [484, 254] width 9 height 9
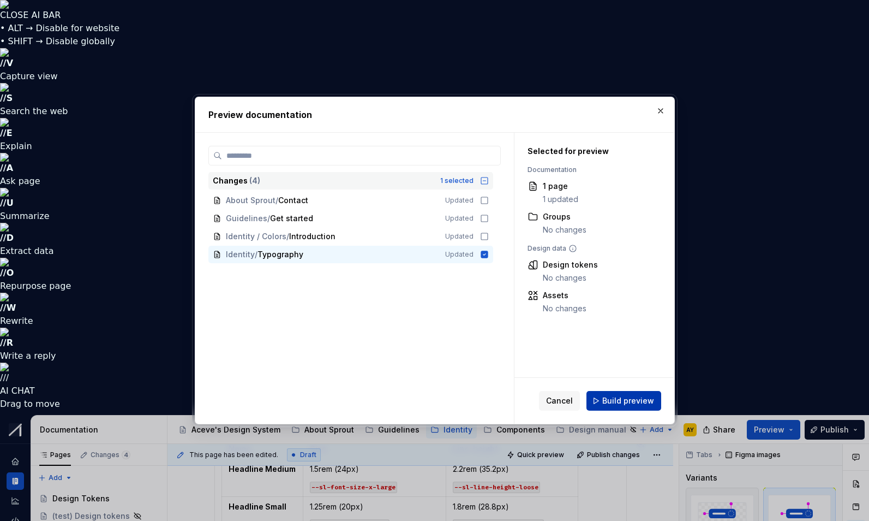
click at [626, 396] on span "Build preview" at bounding box center [628, 400] width 52 height 11
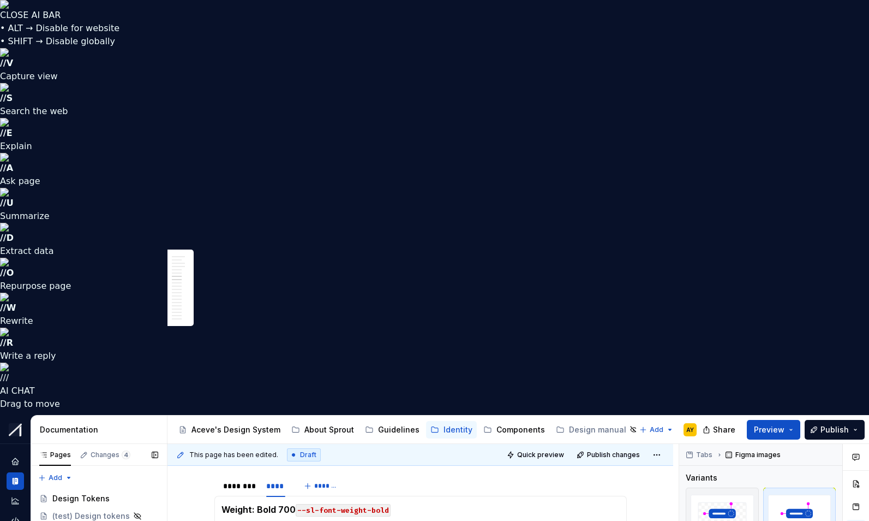
scroll to position [1193, 0]
click at [795, 420] on button "Preview" at bounding box center [773, 430] width 53 height 20
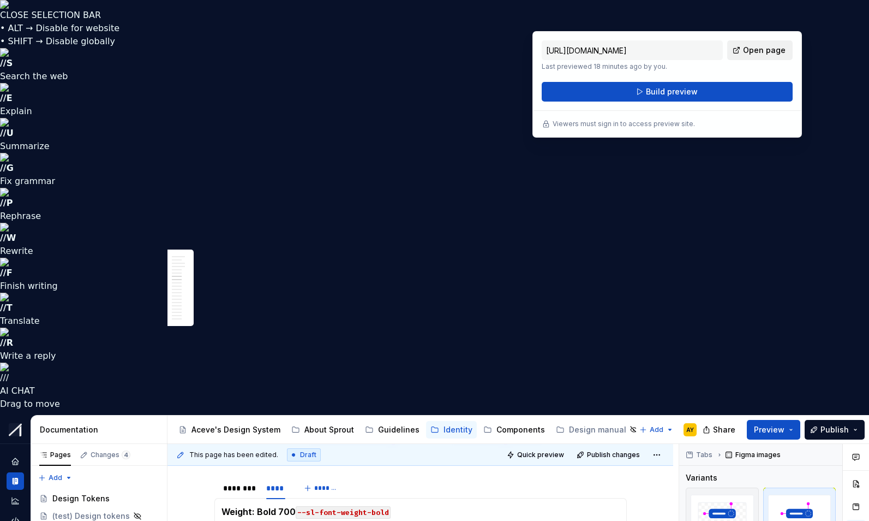
click at [762, 53] on span "Open page" at bounding box center [764, 50] width 43 height 11
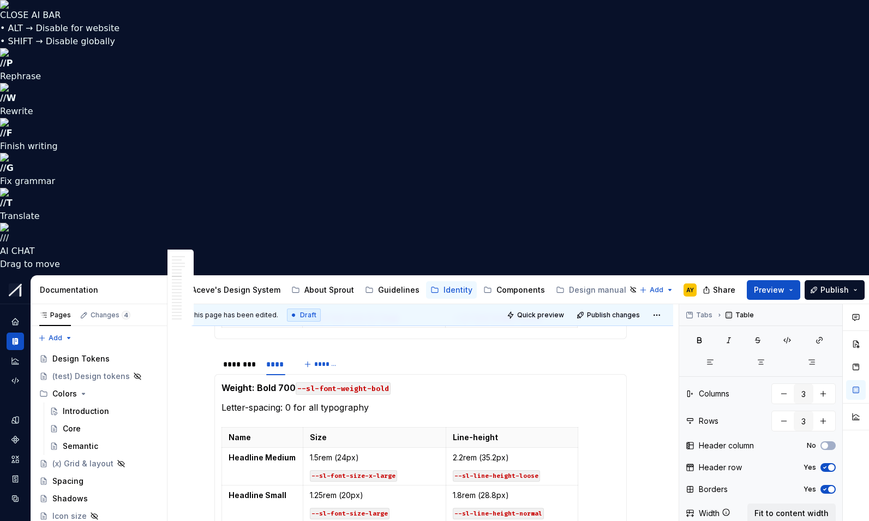
scroll to position [1171, 0]
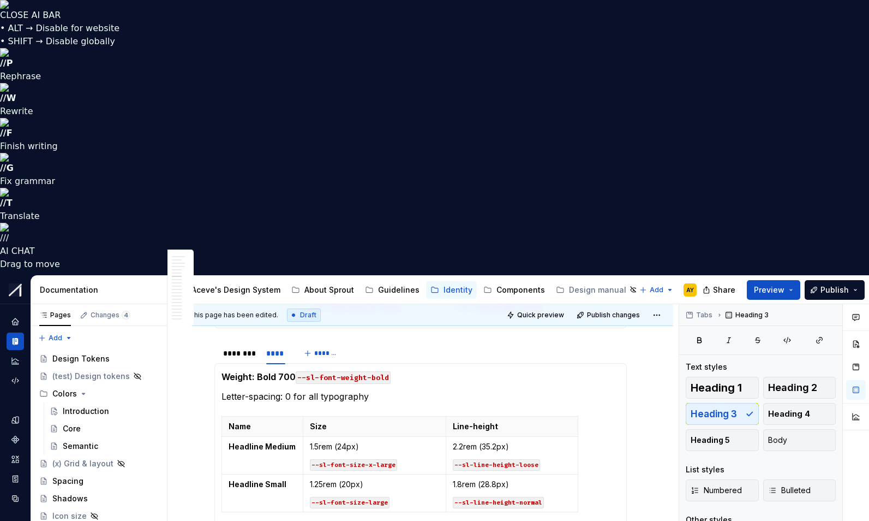
scroll to position [1189, 0]
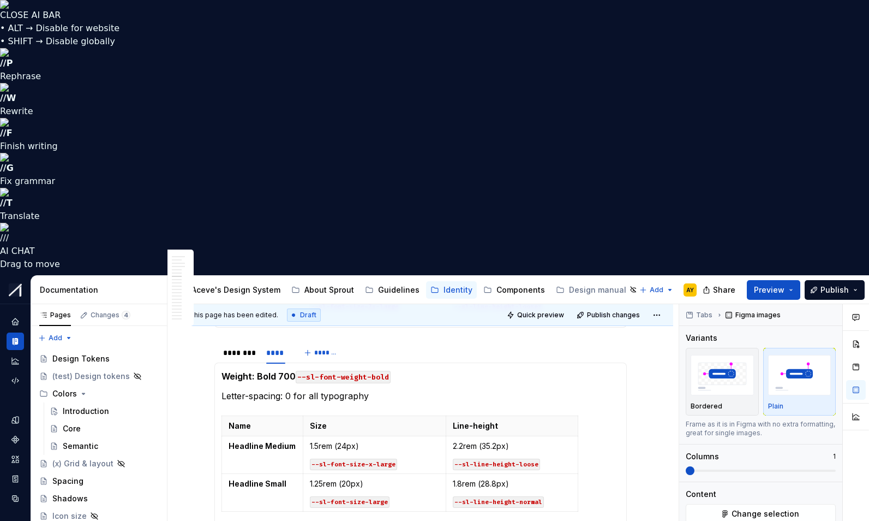
click at [423, 376] on html "CLOSE AI BAR • ALT → Disable for website • SHIFT → Disable globally // P Rephra…" at bounding box center [434, 260] width 869 height 521
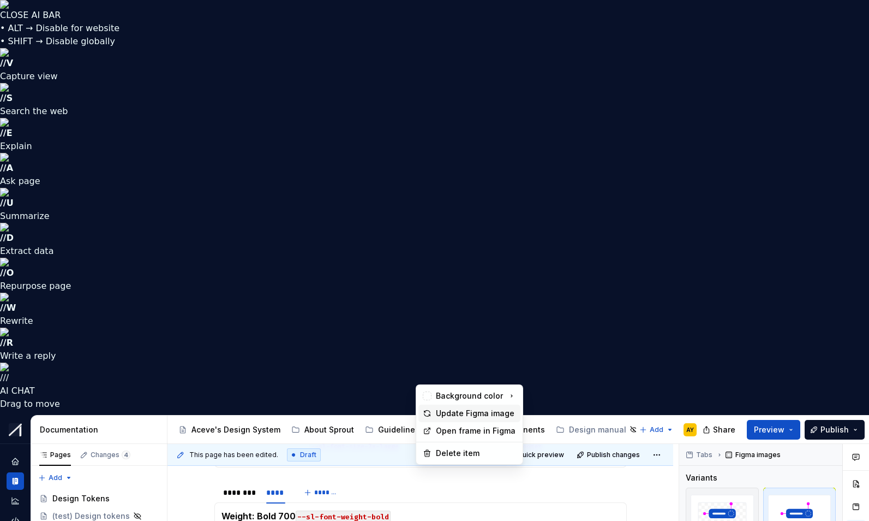
click at [446, 413] on div "Update Figma image" at bounding box center [476, 413] width 80 height 11
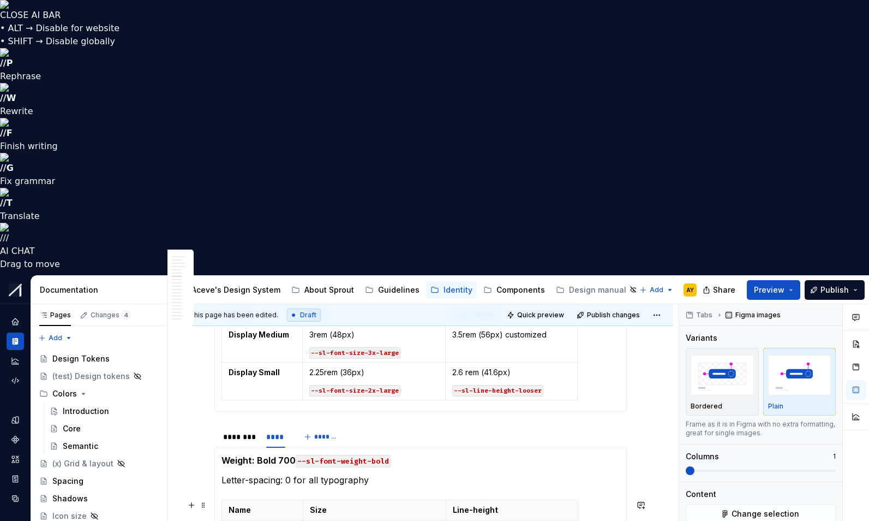
scroll to position [1093, 0]
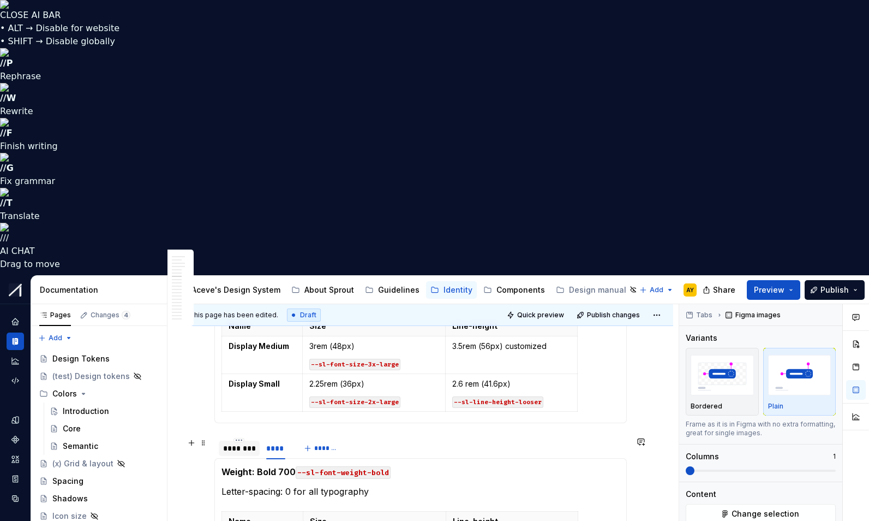
click at [234, 443] on div "********" at bounding box center [239, 448] width 32 height 11
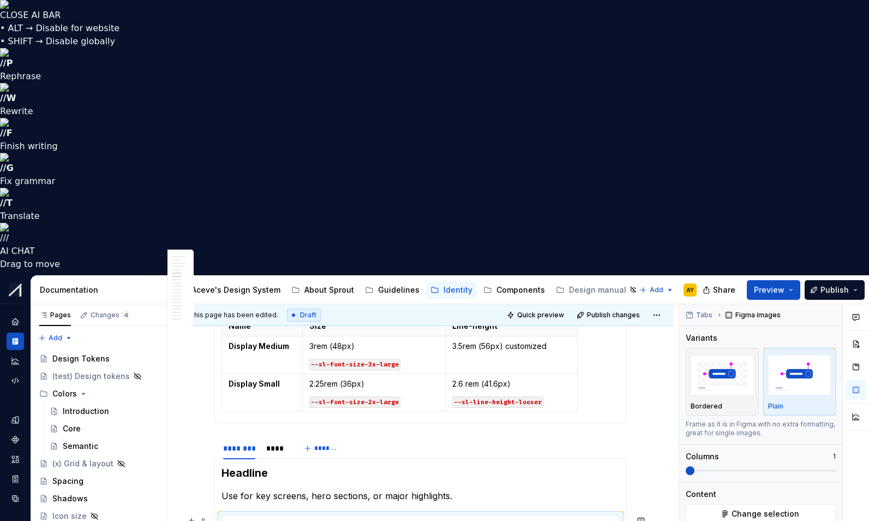
click at [423, 252] on html "CLOSE AI BAR • ALT → Disable for website • SHIFT → Disable globally // P Rephra…" at bounding box center [434, 260] width 869 height 521
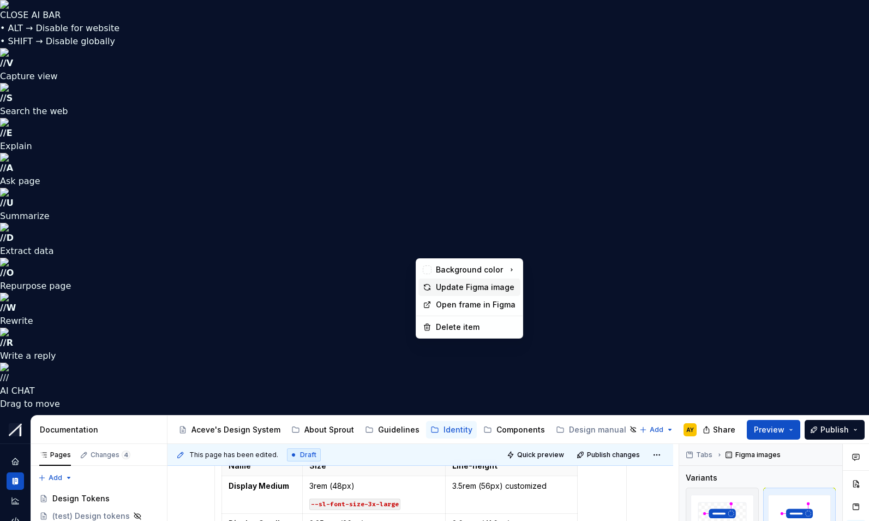
click at [439, 289] on div "Update Figma image" at bounding box center [476, 287] width 80 height 11
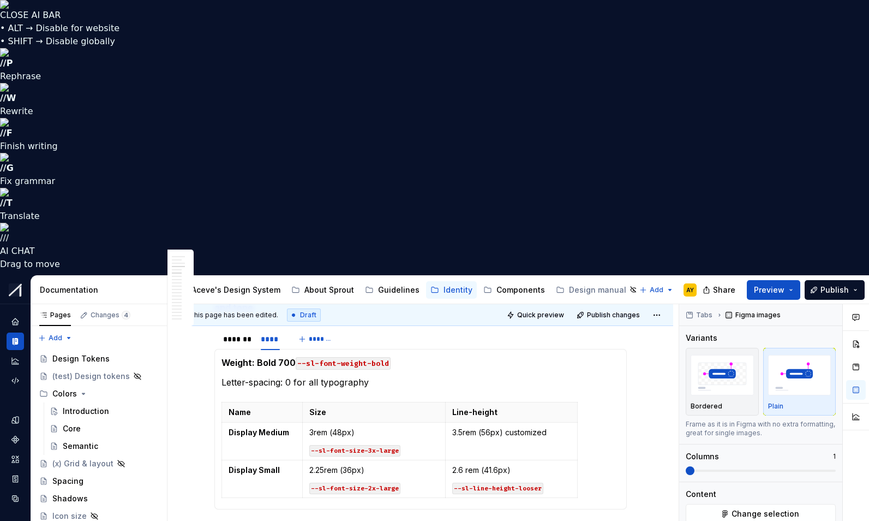
scroll to position [845, 0]
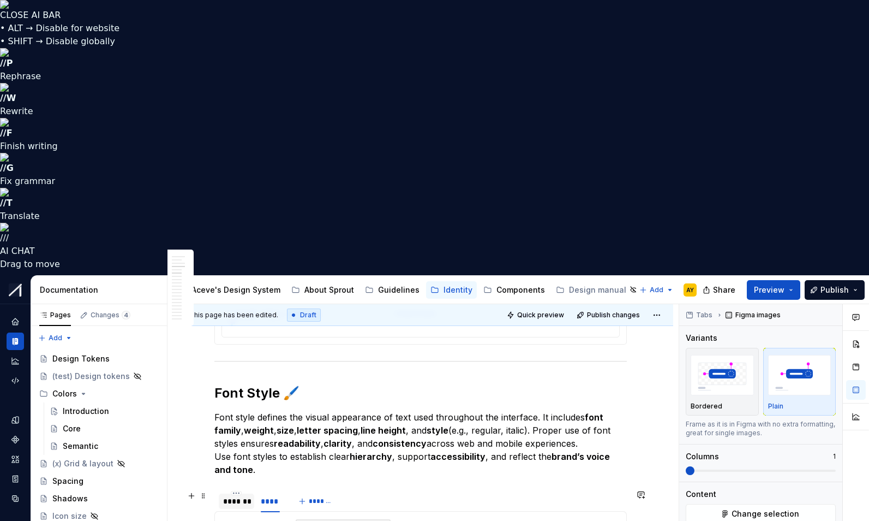
click at [242, 495] on div "*******" at bounding box center [236, 500] width 27 height 11
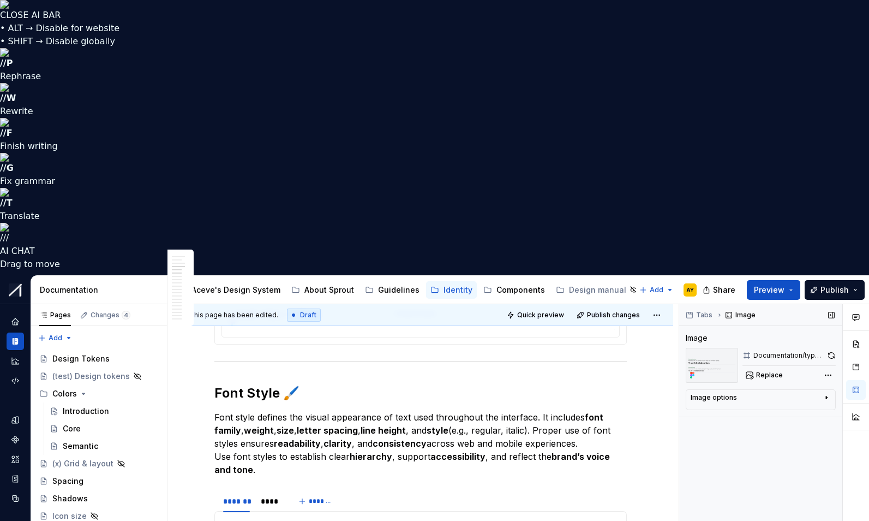
click at [829, 348] on button "button" at bounding box center [831, 355] width 9 height 15
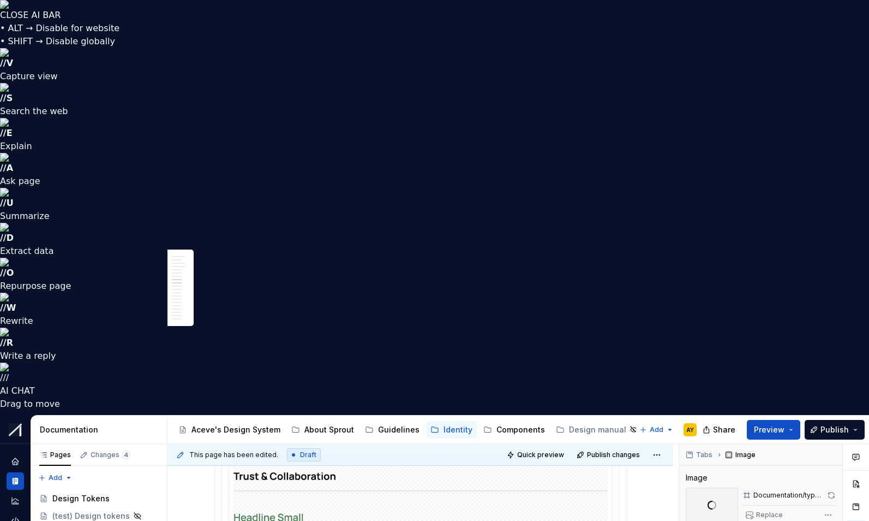
scroll to position [1664, 0]
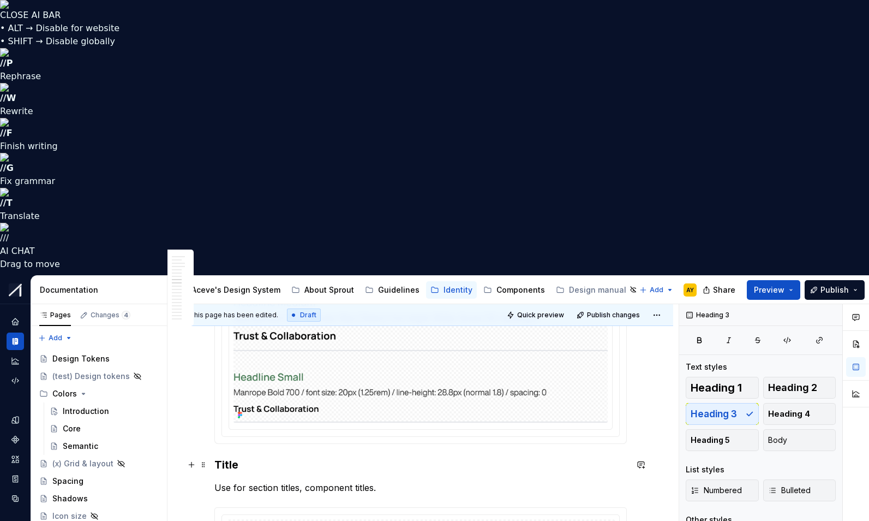
click at [232, 457] on h3 "Title" at bounding box center [420, 464] width 413 height 15
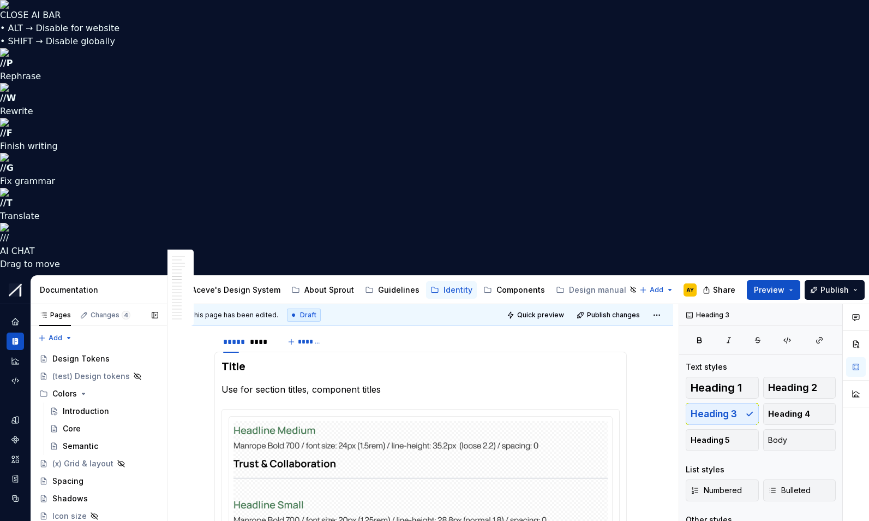
scroll to position [1591, 0]
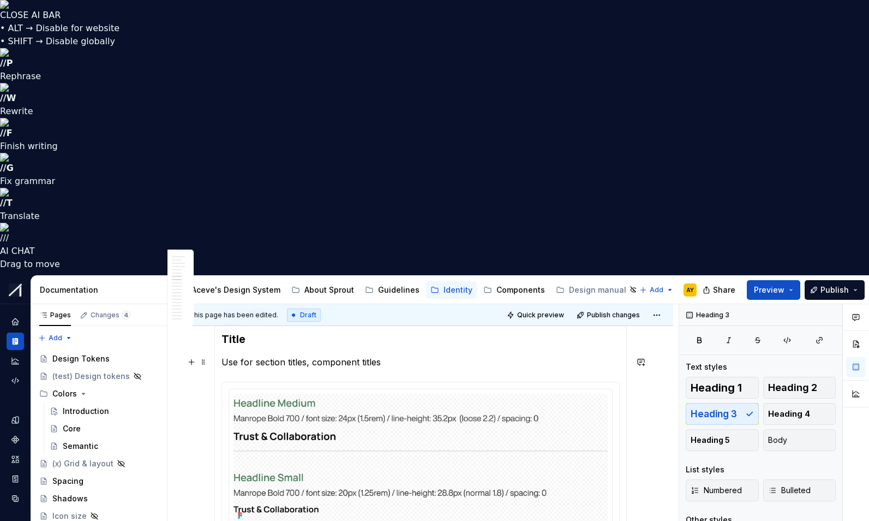
click at [225, 331] on section-item-column "Title Use for section titles, component titles" at bounding box center [421, 434] width 398 height 206
click at [240, 331] on h3 "Title" at bounding box center [421, 338] width 398 height 15
click at [244, 331] on h3 "Title" at bounding box center [421, 338] width 398 height 15
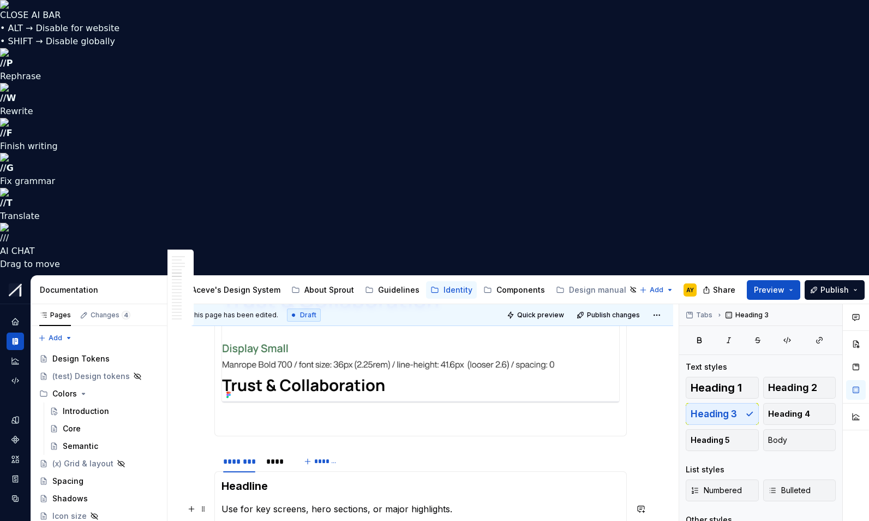
scroll to position [1165, 0]
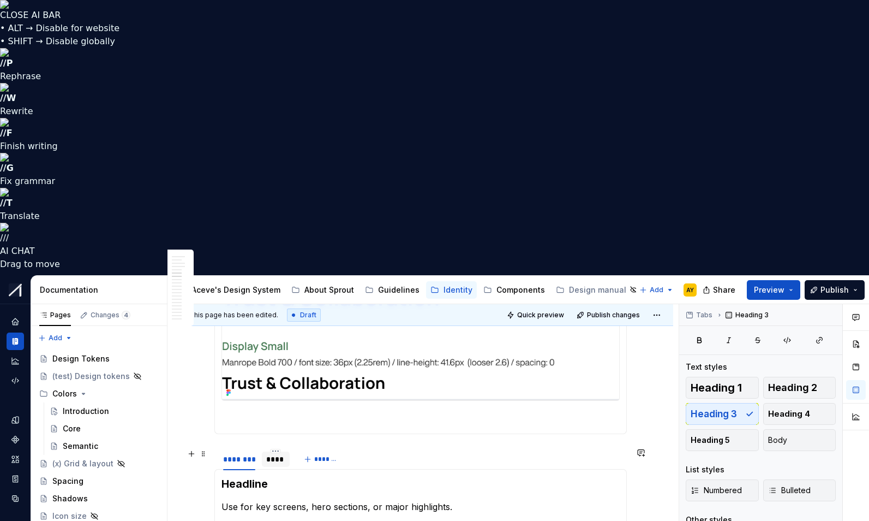
click at [277, 453] on div "****" at bounding box center [276, 458] width 20 height 11
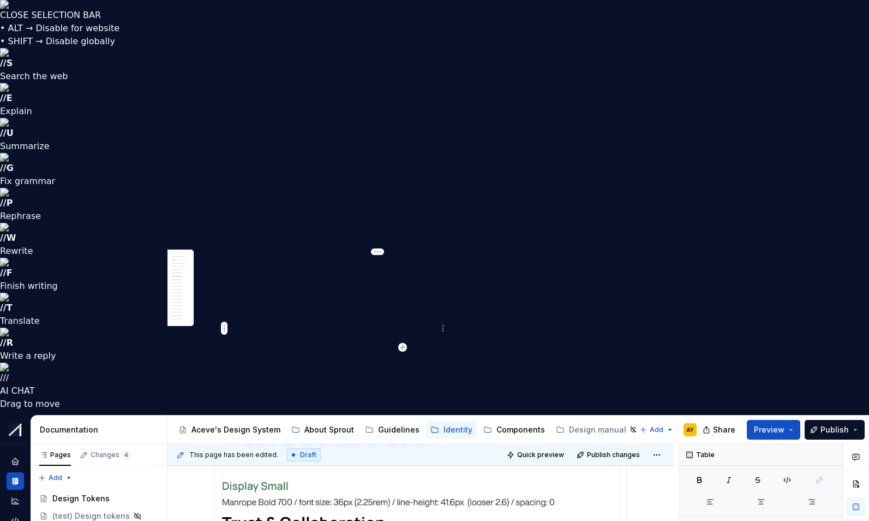
drag, startPoint x: 393, startPoint y: 336, endPoint x: 312, endPoint y: 336, distance: 80.8
click at [443, 330] on html "CLOSE SELECTION BAR • ALT → Disable for website • SHIFT → Disable globally // S…" at bounding box center [434, 260] width 869 height 521
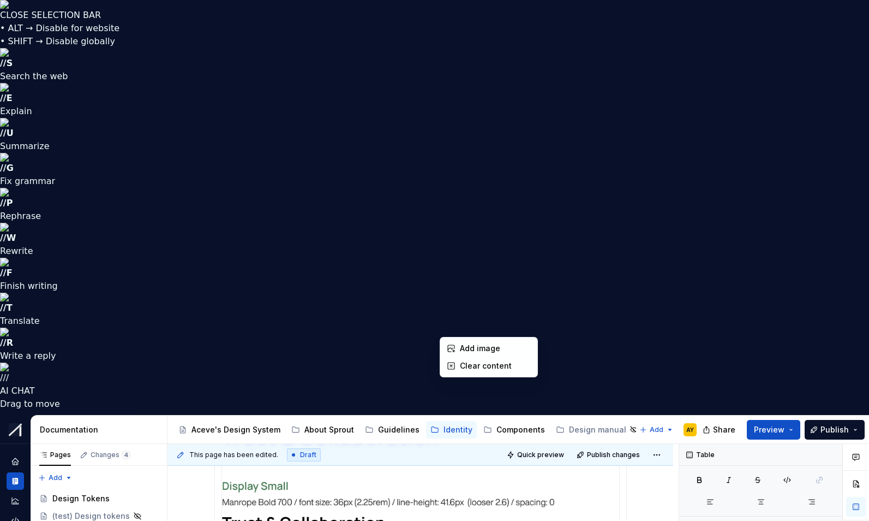
click at [444, 329] on html "CLOSE SELECTION BAR • ALT → Disable for website • SHIFT → Disable globally // S…" at bounding box center [434, 260] width 869 height 521
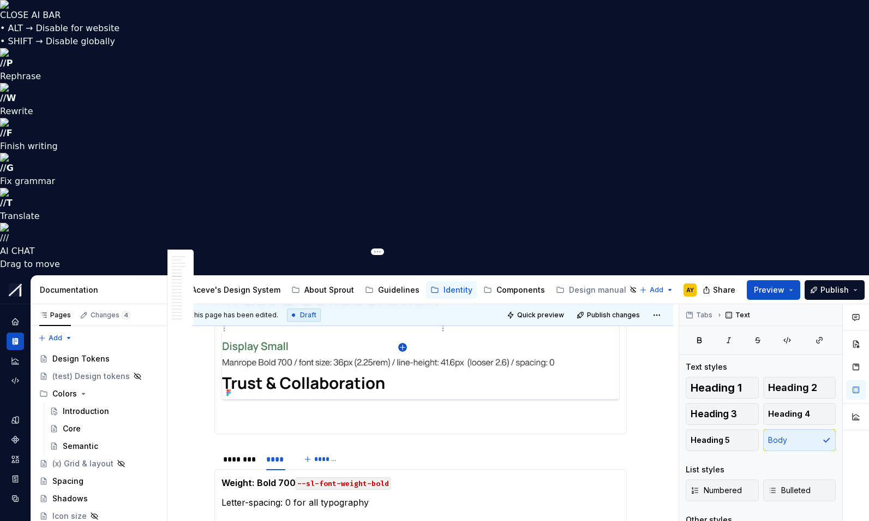
click at [404, 347] on icon "button" at bounding box center [402, 347] width 9 height 9
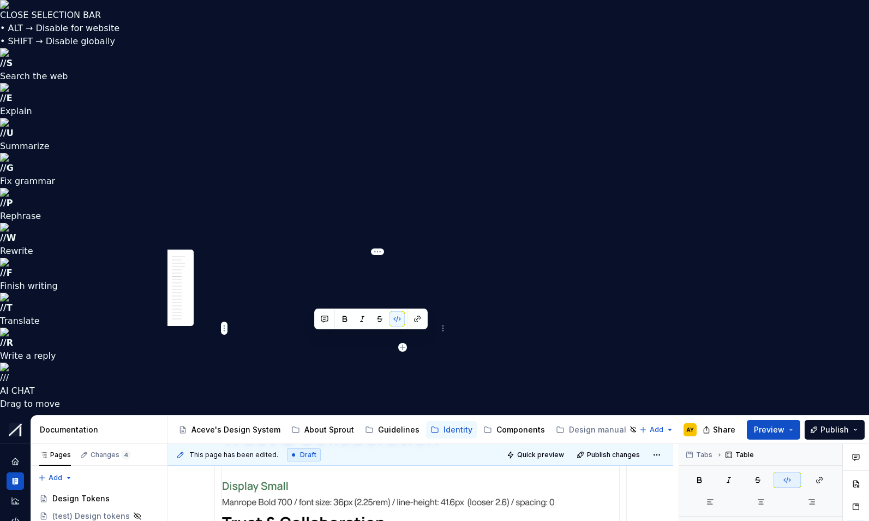
drag, startPoint x: 315, startPoint y: 337, endPoint x: 391, endPoint y: 337, distance: 76.4
copy code "--sl-font-size-large"
type textarea "*"
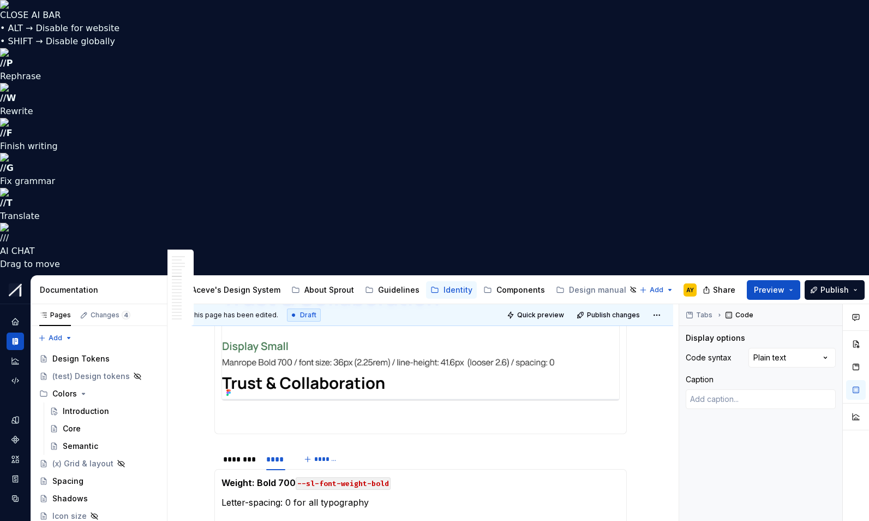
type textarea "**********"
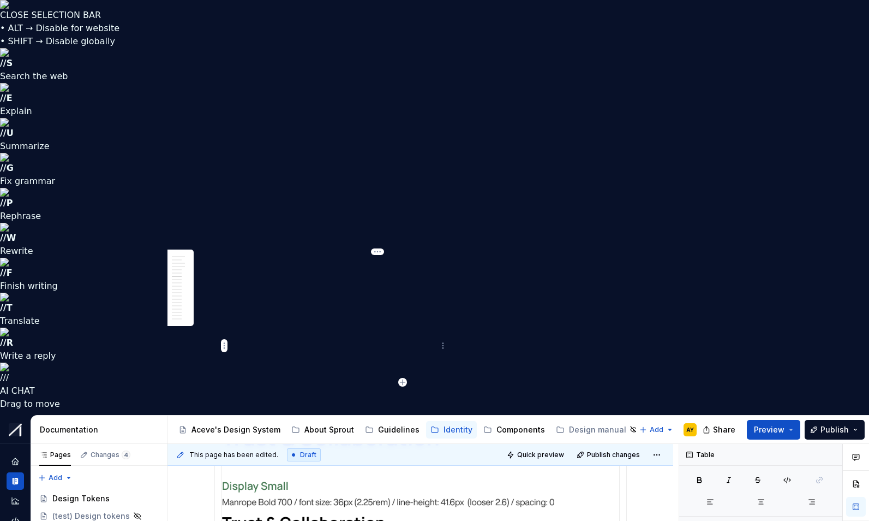
drag, startPoint x: 336, startPoint y: 353, endPoint x: 314, endPoint y: 356, distance: 22.6
drag, startPoint x: 335, startPoint y: 356, endPoint x: 311, endPoint y: 357, distance: 23.5
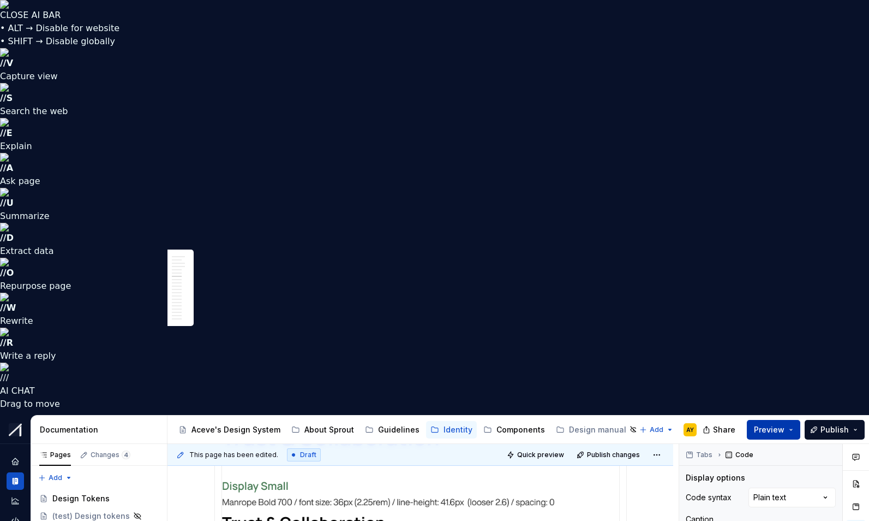
click at [795, 420] on button "Preview" at bounding box center [773, 430] width 53 height 20
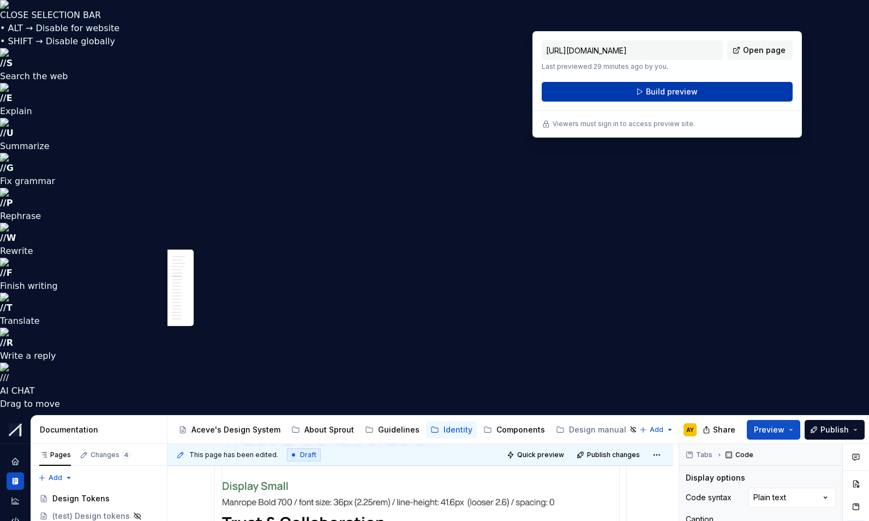
click at [643, 92] on button "Build preview" at bounding box center [667, 92] width 251 height 20
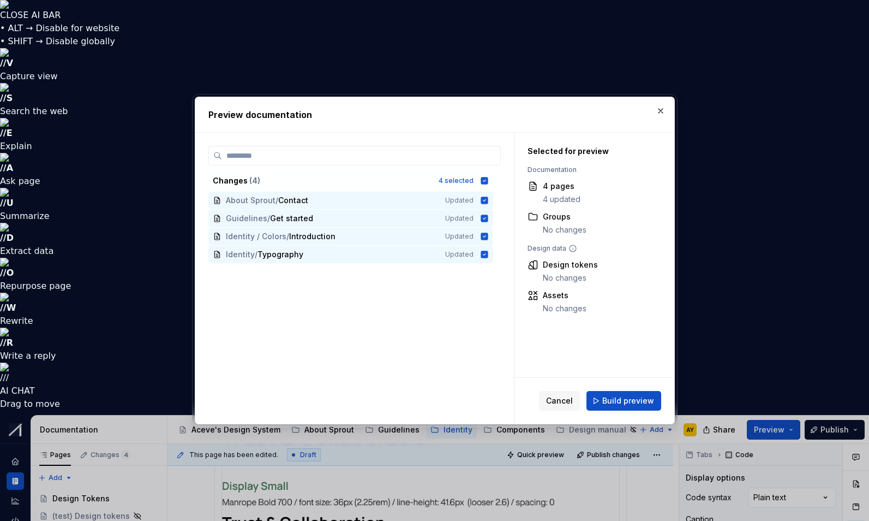
drag, startPoint x: 493, startPoint y: 179, endPoint x: 502, endPoint y: 220, distance: 42.4
click at [493, 178] on div "Changes ( 4 ) 4 selected" at bounding box center [350, 180] width 285 height 17
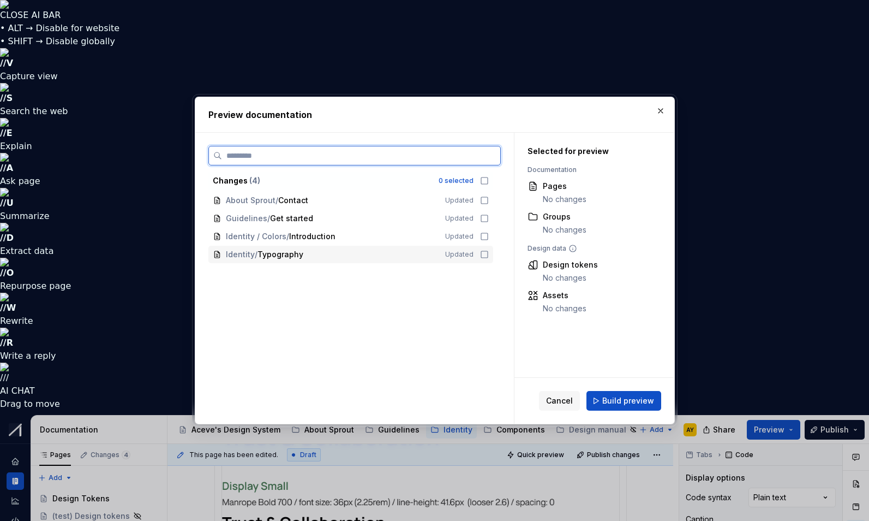
click at [486, 254] on icon at bounding box center [484, 254] width 9 height 9
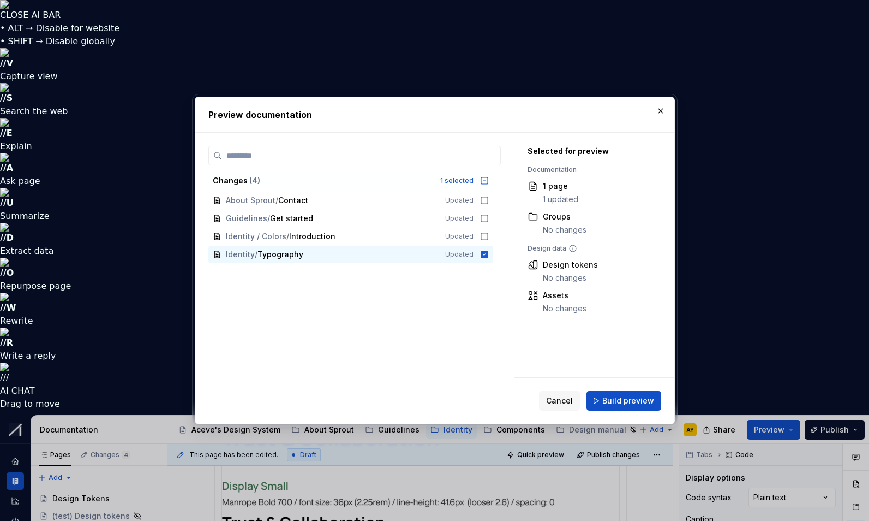
click at [625, 405] on span "Build preview" at bounding box center [628, 400] width 52 height 11
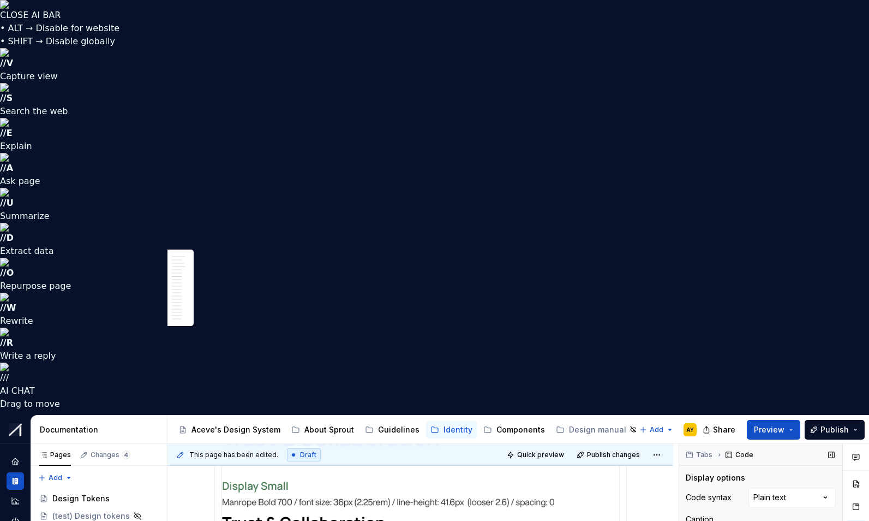
click at [742, 447] on div "Code" at bounding box center [740, 454] width 37 height 15
click at [704, 450] on span "Tabs" at bounding box center [704, 454] width 16 height 9
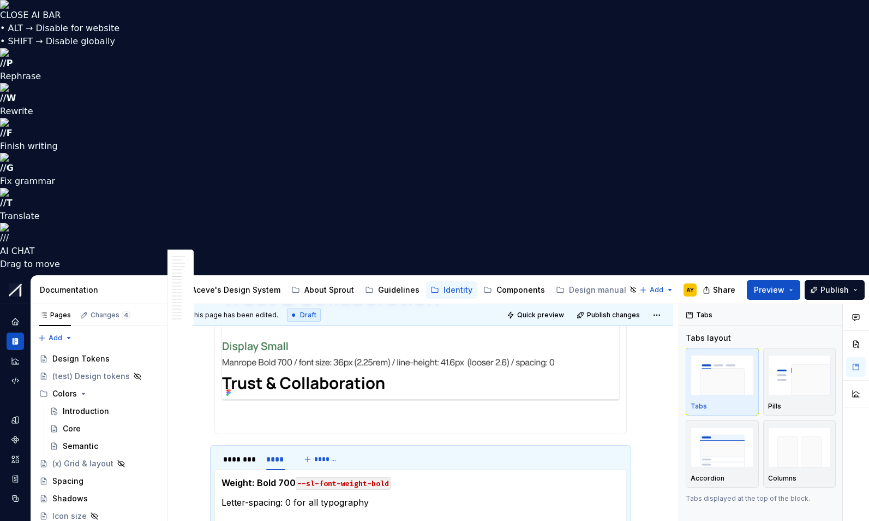
scroll to position [0, 23]
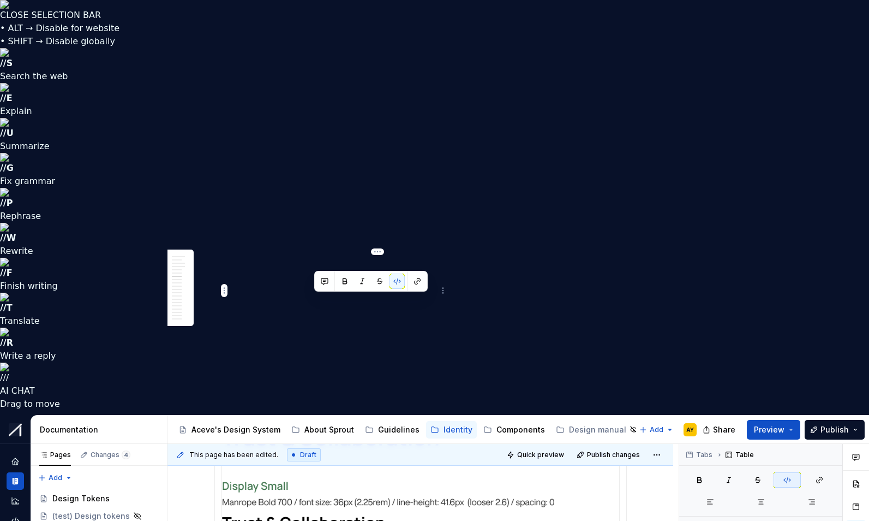
drag, startPoint x: 417, startPoint y: 301, endPoint x: 325, endPoint y: 299, distance: 92.8
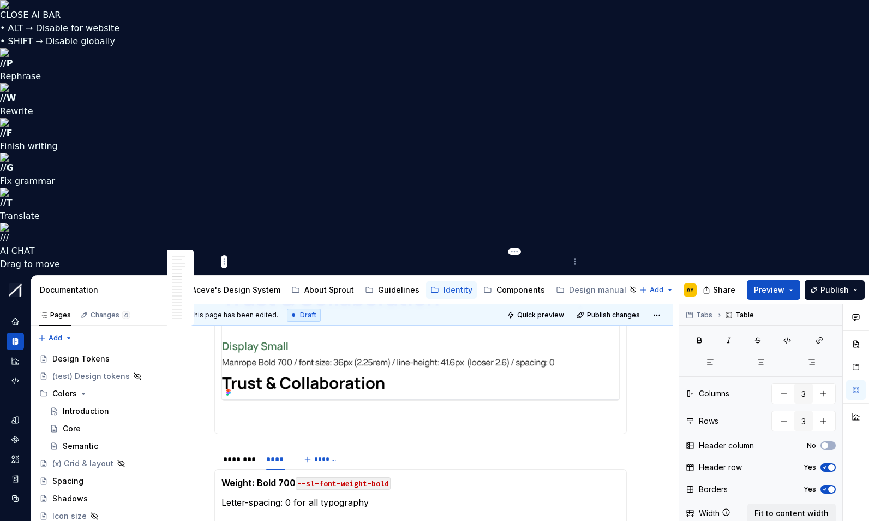
click at [575, 261] on html "CLOSE AI BAR • ALT → Disable for website • SHIFT → Disable globally // P Rephra…" at bounding box center [434, 260] width 869 height 521
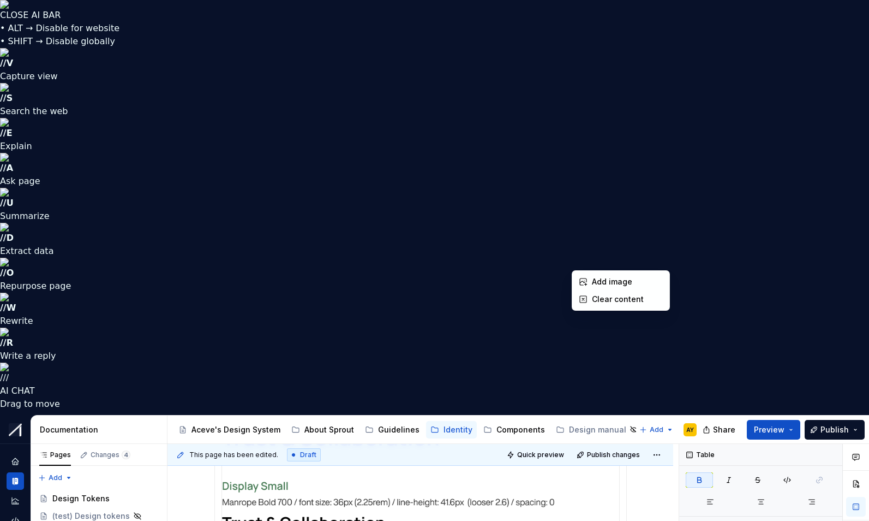
click at [575, 261] on html "CLOSE AI BAR • ALT → Disable for website • SHIFT → Disable globally // V Captur…" at bounding box center [434, 260] width 869 height 521
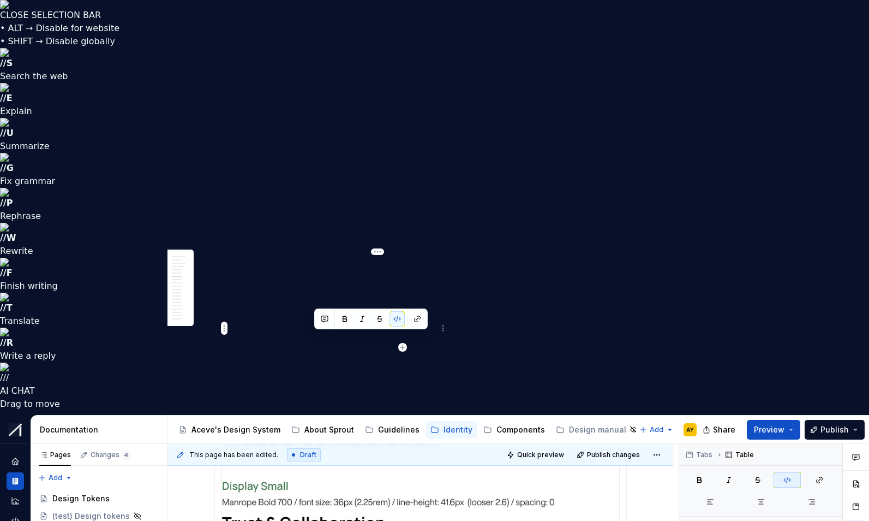
drag, startPoint x: 315, startPoint y: 337, endPoint x: 390, endPoint y: 337, distance: 75.3
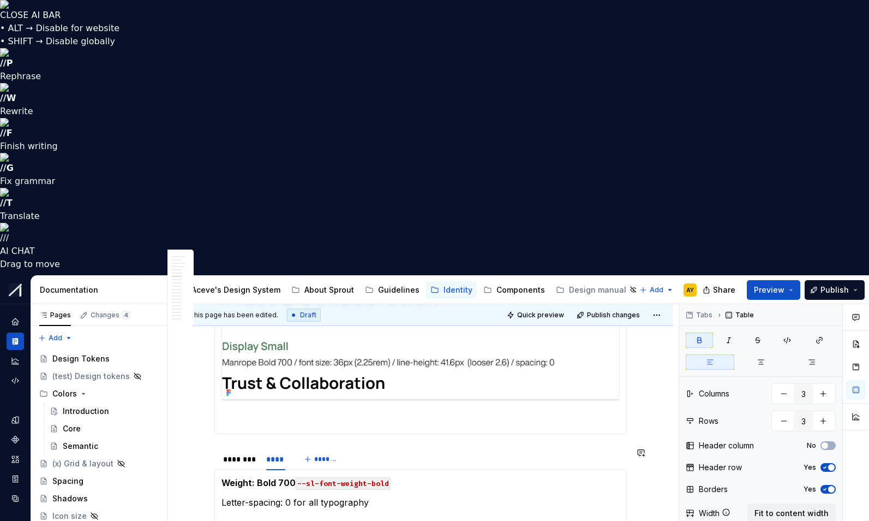
type textarea "*"
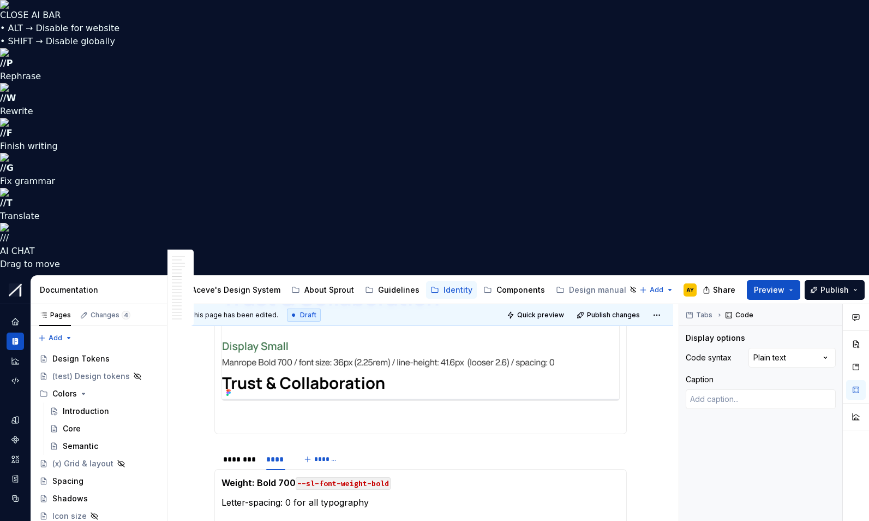
type textarea "**********"
type textarea "*"
type textarea "**********"
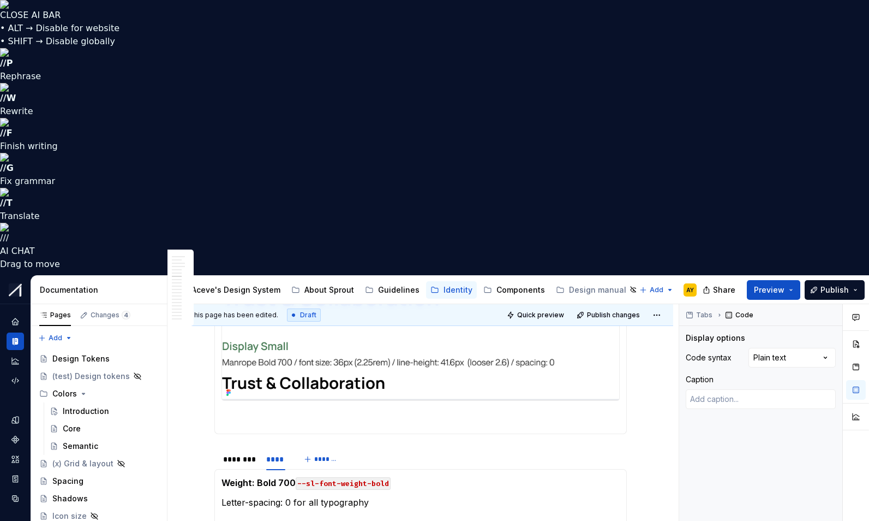
scroll to position [0, 79]
drag, startPoint x: 194, startPoint y: 372, endPoint x: 222, endPoint y: 373, distance: 27.9
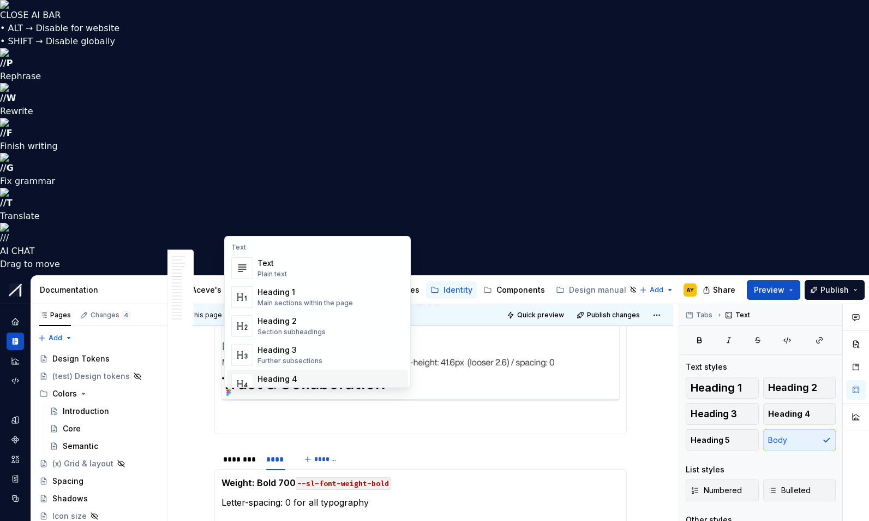
scroll to position [1, 0]
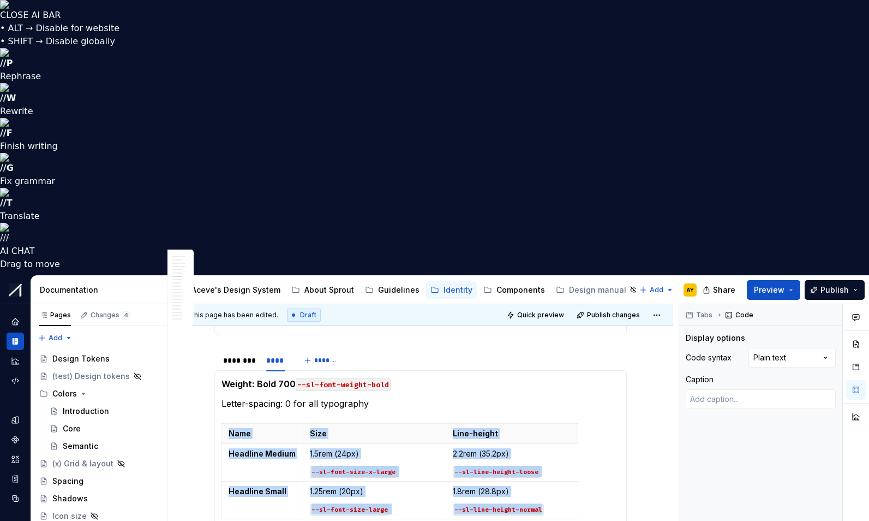
scroll to position [1266, 0]
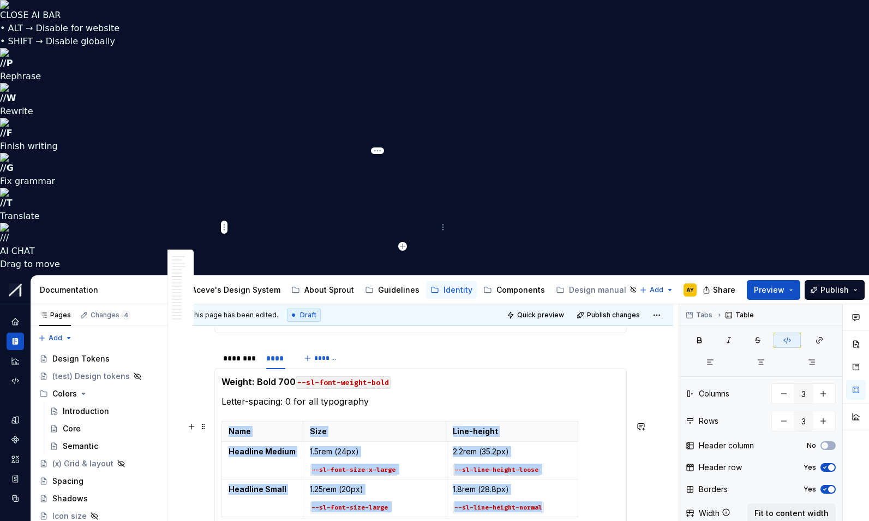
click at [415, 501] on p "--sl-font-size-large" at bounding box center [374, 506] width 129 height 11
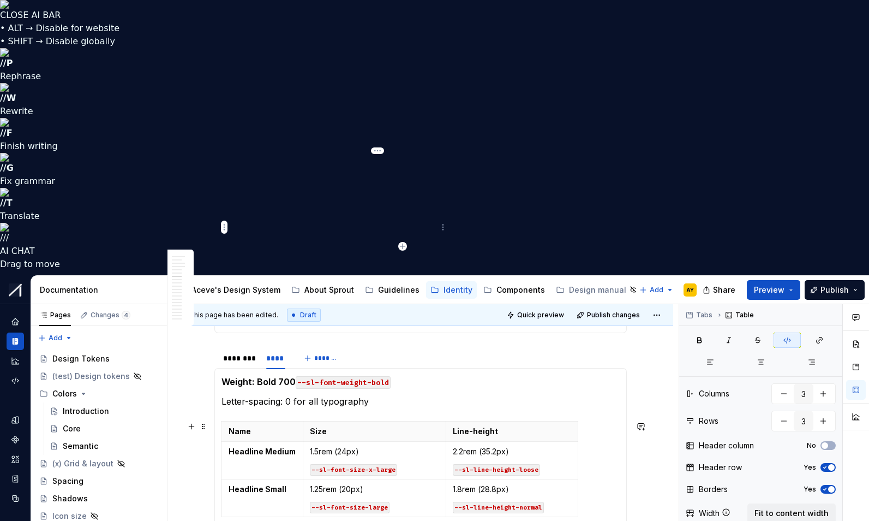
click at [435, 501] on p "--sl-font-size-large" at bounding box center [374, 506] width 129 height 11
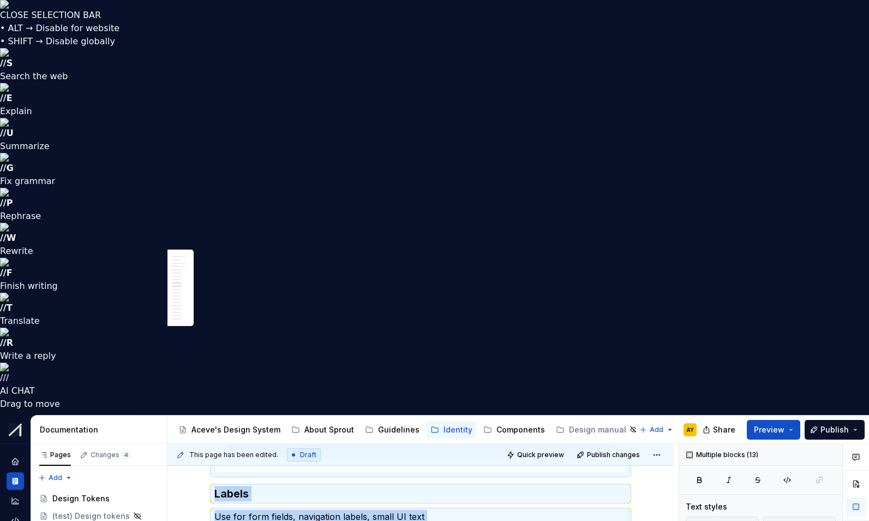
type textarea "*"
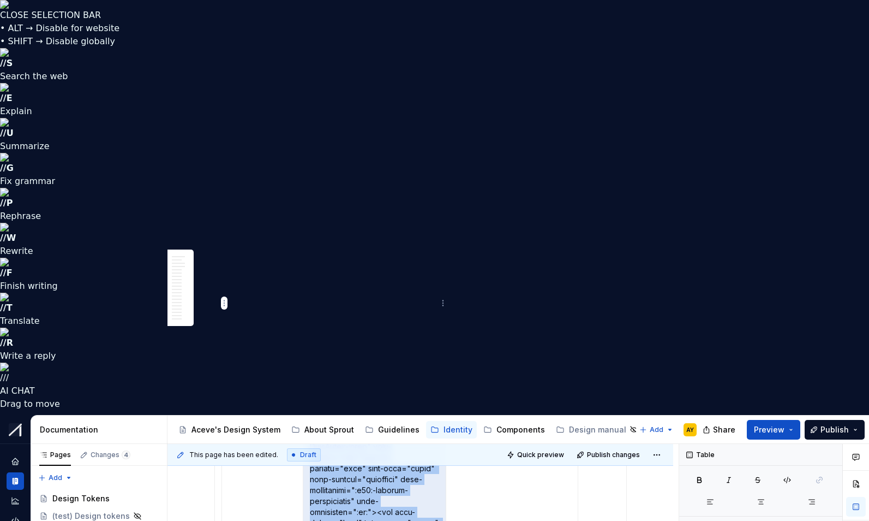
scroll to position [1635, 0]
drag, startPoint x: 313, startPoint y: 98, endPoint x: 410, endPoint y: 327, distance: 248.4
click at [410, 327] on p at bounding box center [374, 501] width 129 height 458
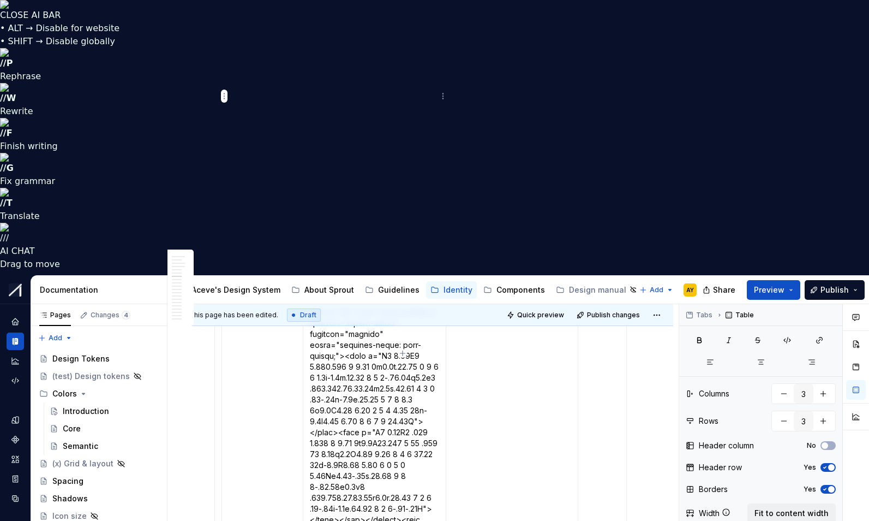
click at [411, 326] on p at bounding box center [374, 361] width 129 height 458
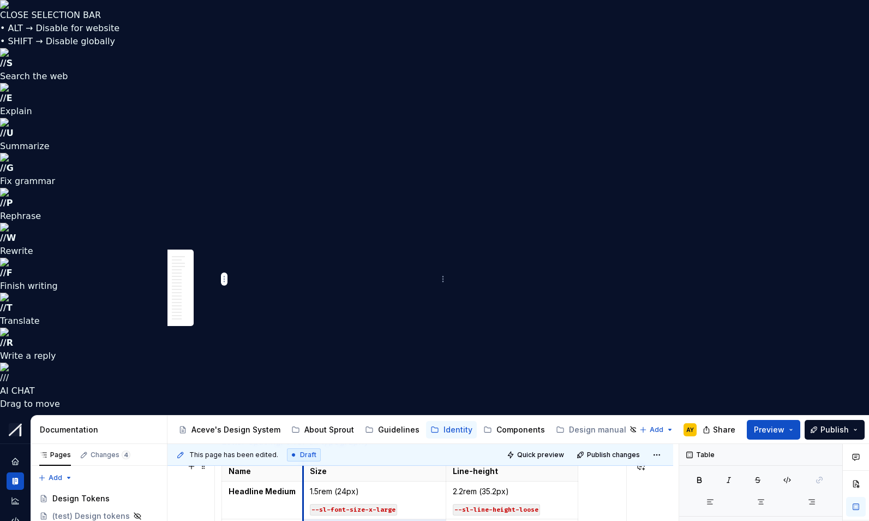
scroll to position [1306, 0]
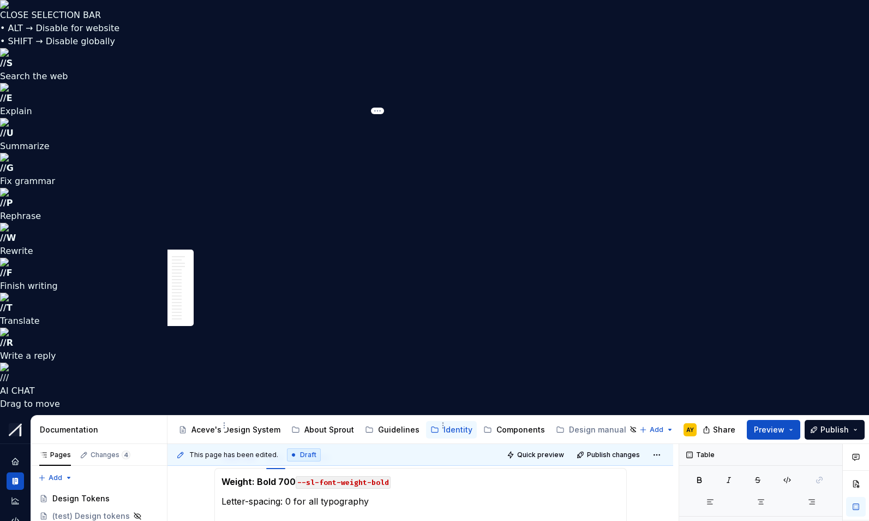
drag, startPoint x: 391, startPoint y: 323, endPoint x: 315, endPoint y: 196, distance: 147.6
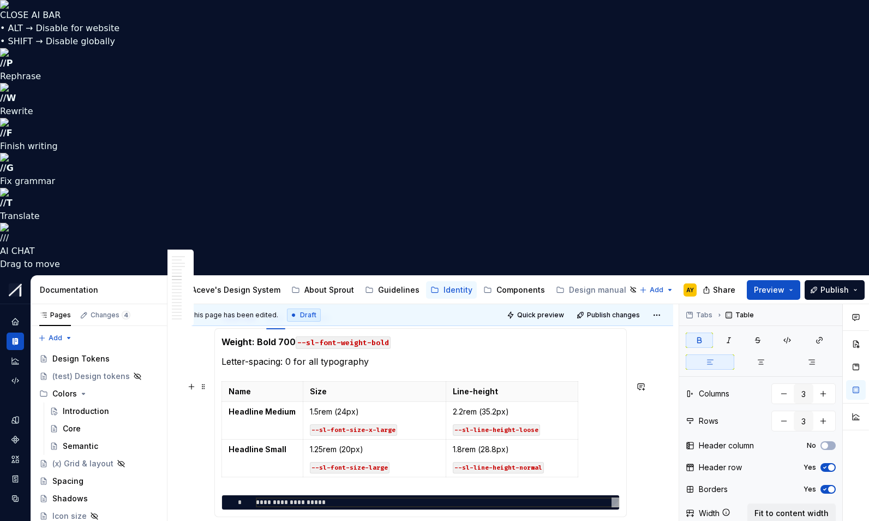
click at [402, 381] on div "Name Size Line-height Headline Medium 1.5rem (24px) --sl-font-size-x-large 2.2r…" at bounding box center [421, 431] width 398 height 100
click at [403, 204] on icon "button" at bounding box center [402, 206] width 5 height 5
type input "4"
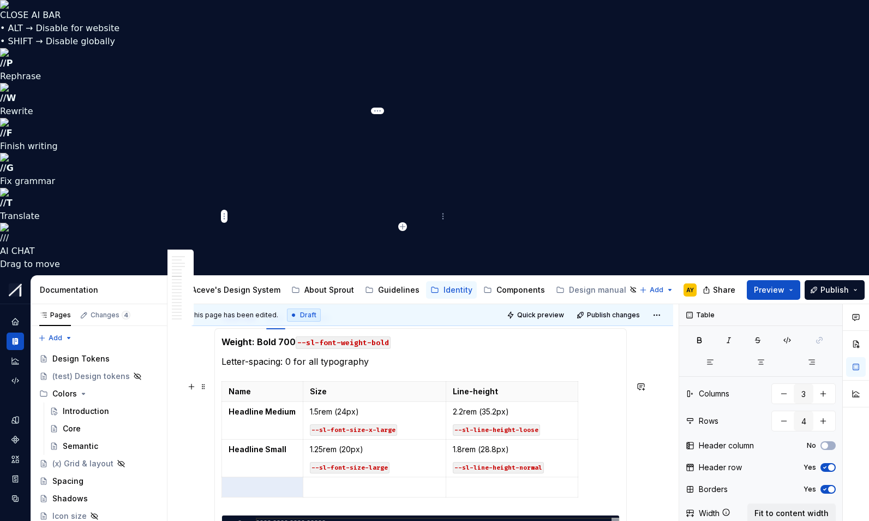
click at [348, 481] on p at bounding box center [374, 486] width 129 height 11
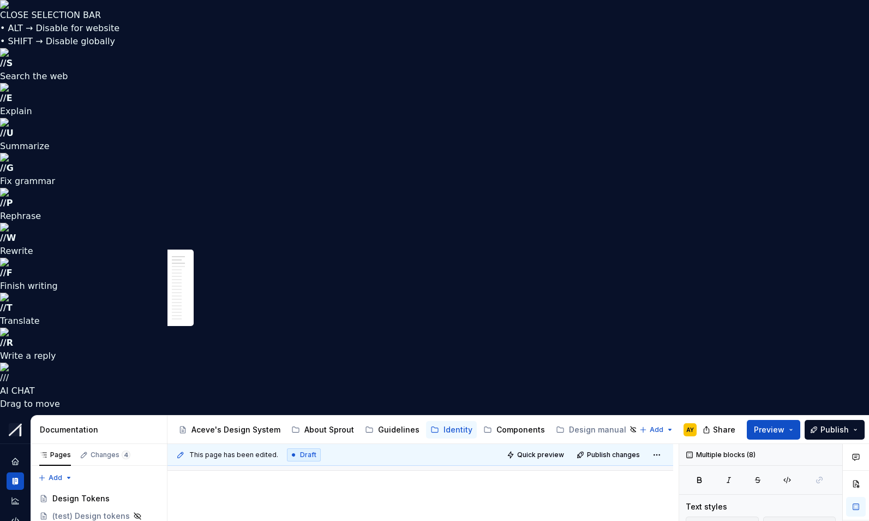
drag, startPoint x: 312, startPoint y: 216, endPoint x: 430, endPoint y: 416, distance: 232.9
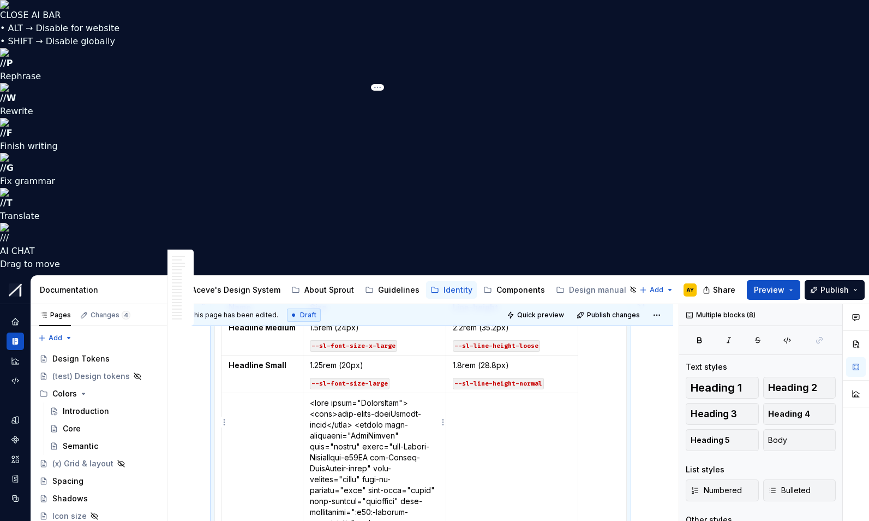
scroll to position [1556, 0]
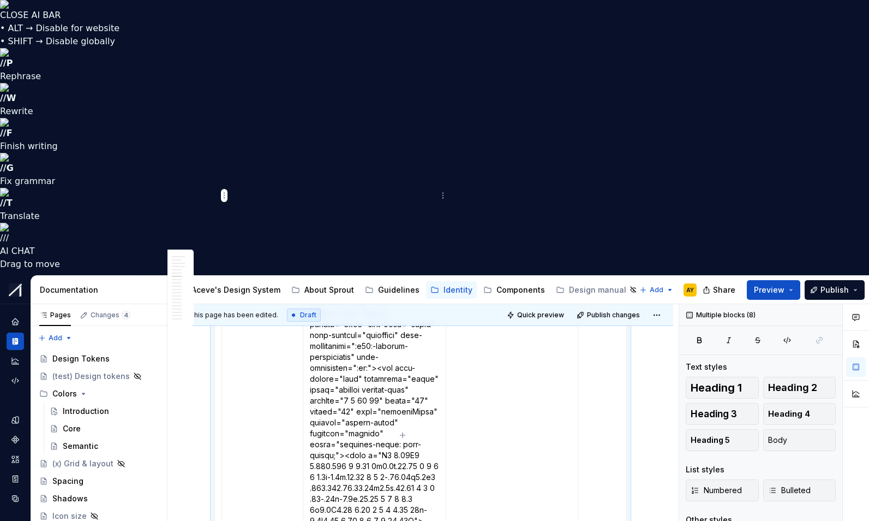
click at [417, 419] on p at bounding box center [374, 460] width 129 height 458
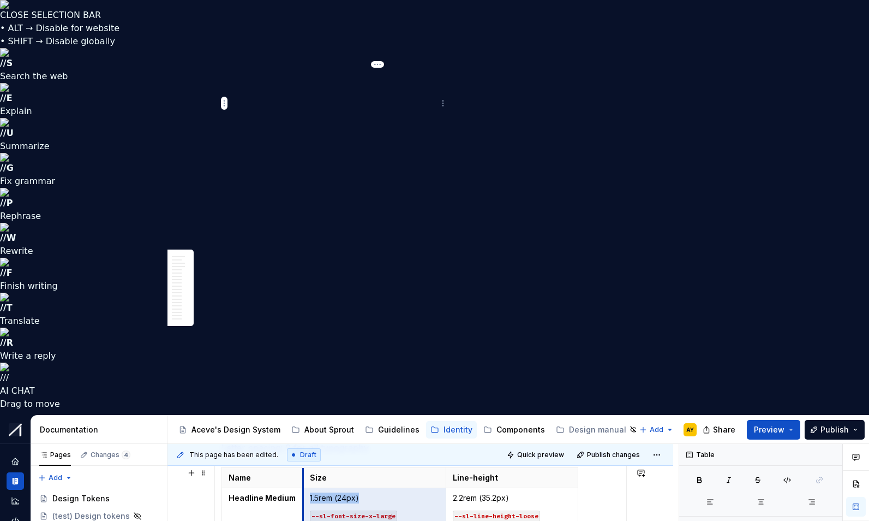
scroll to position [1352, 0]
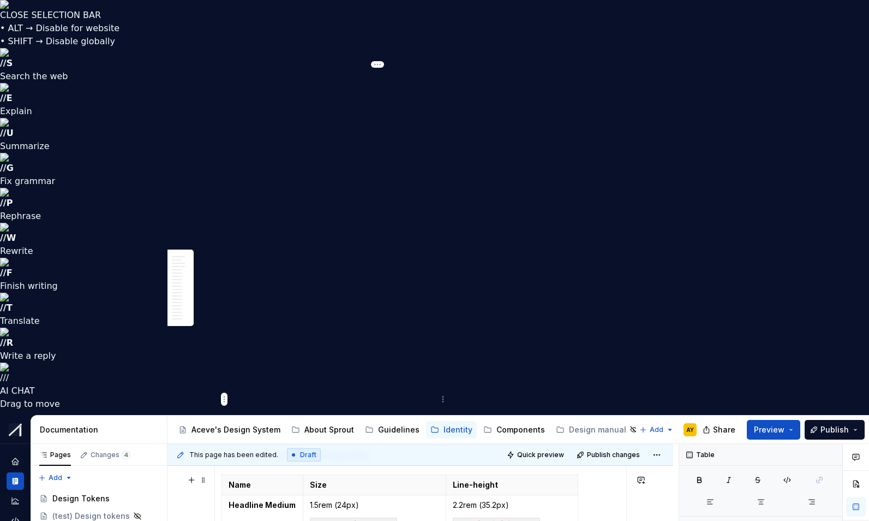
drag, startPoint x: 398, startPoint y: 421, endPoint x: 317, endPoint y: 169, distance: 265.6
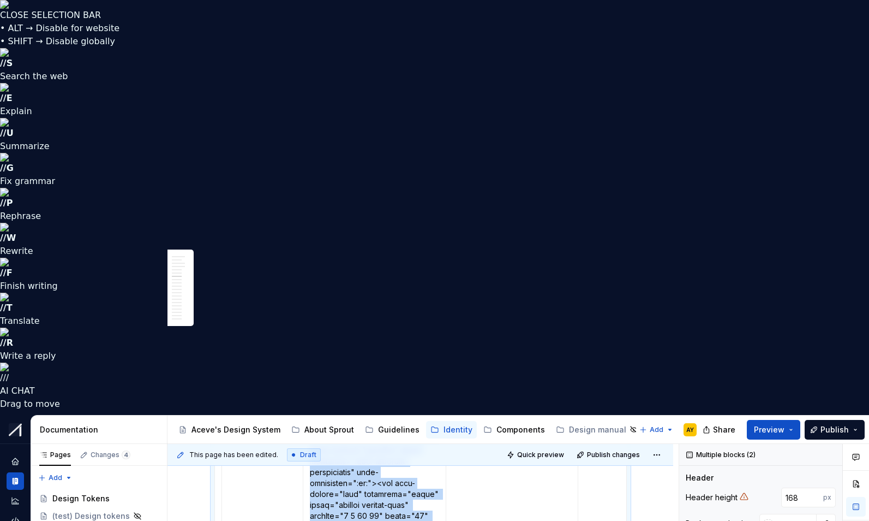
scroll to position [1633, 0]
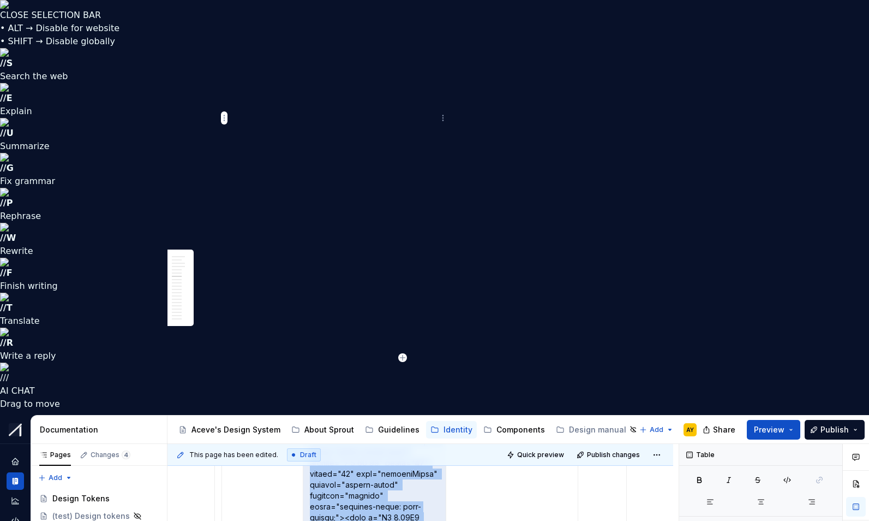
drag, startPoint x: 313, startPoint y: 169, endPoint x: 412, endPoint y: 345, distance: 202.8
click at [412, 345] on p at bounding box center [374, 523] width 129 height 458
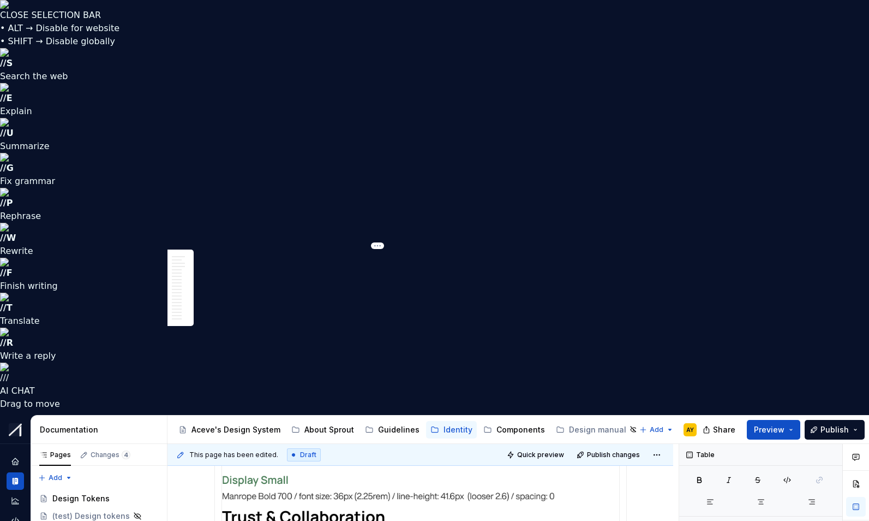
drag, startPoint x: 313, startPoint y: 350, endPoint x: 412, endPoint y: 355, distance: 98.9
click at [393, 330] on button "button" at bounding box center [395, 331] width 15 height 15
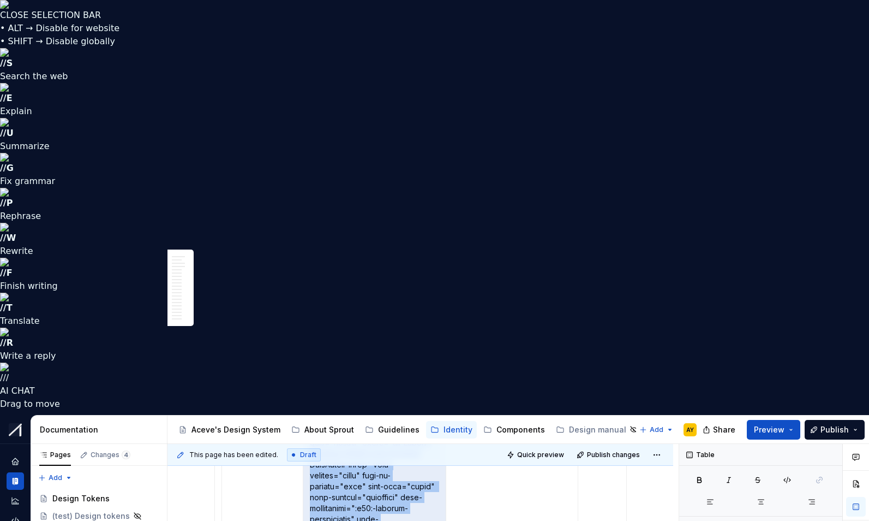
scroll to position [1573, 0]
drag, startPoint x: 313, startPoint y: 352, endPoint x: 421, endPoint y: 389, distance: 114.1
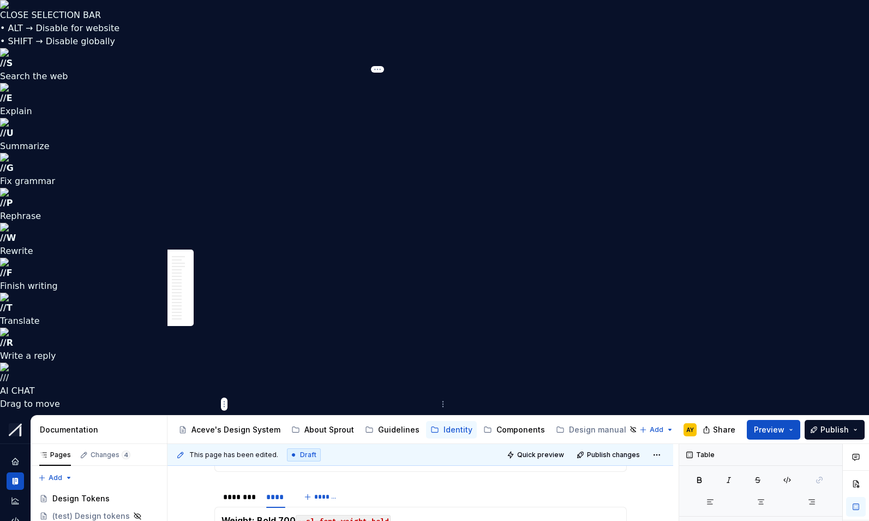
scroll to position [1226, 0]
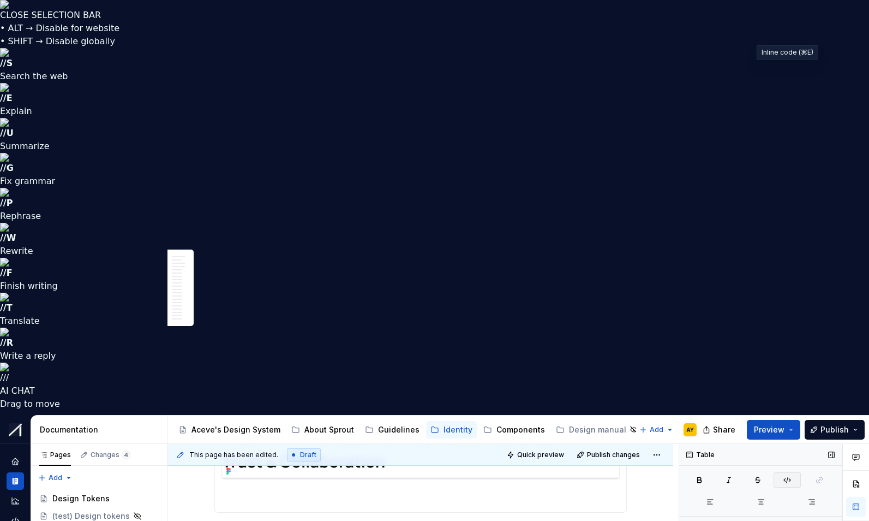
click at [785, 475] on icon "button" at bounding box center [787, 479] width 9 height 9
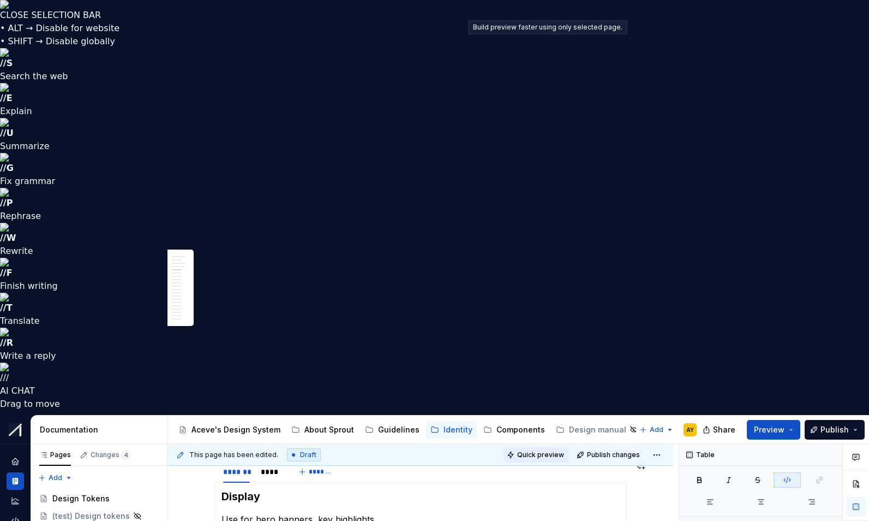
click at [538, 450] on span "Quick preview" at bounding box center [540, 454] width 47 height 9
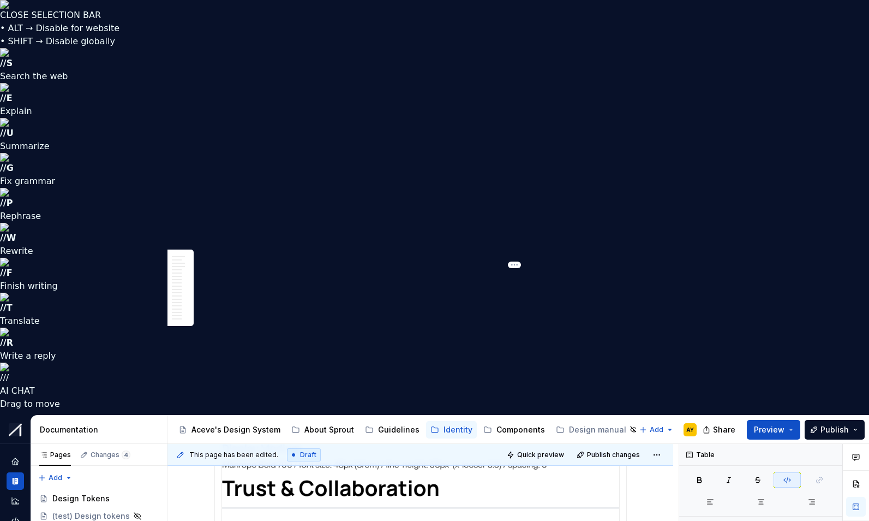
scroll to position [1152, 0]
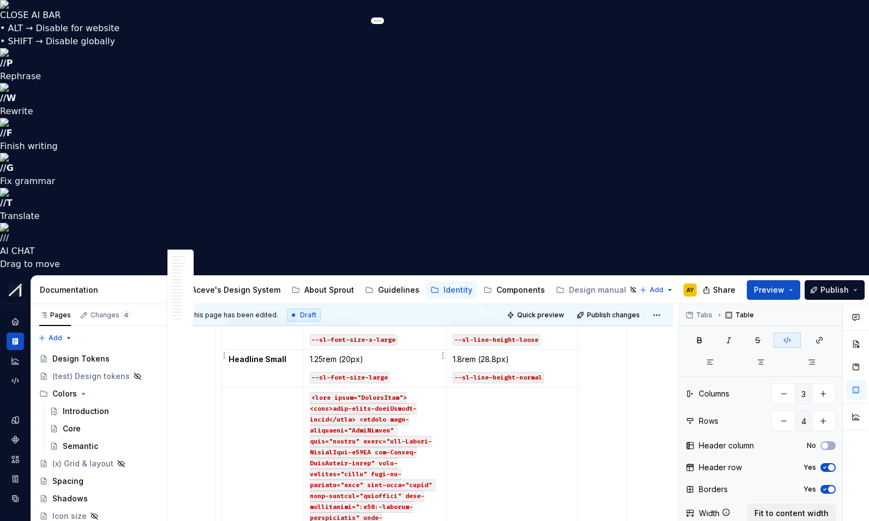
scroll to position [1394, 0]
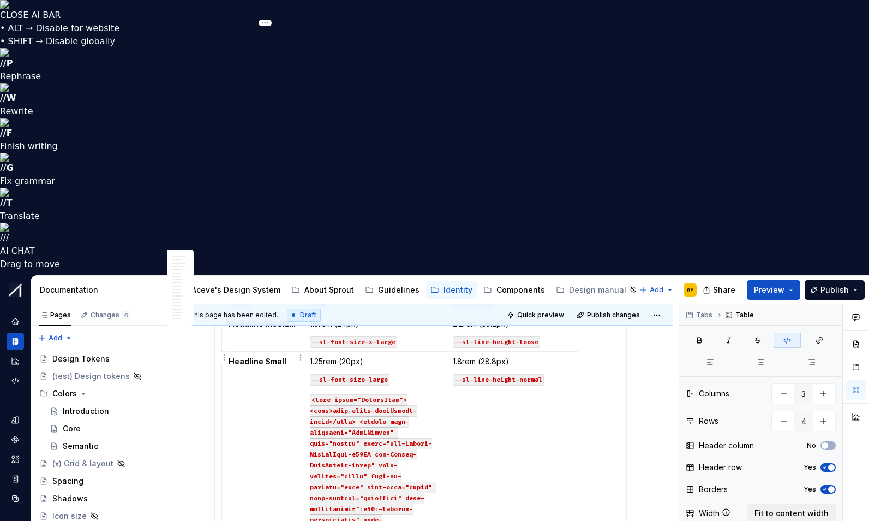
click at [225, 358] on html "CLOSE AI BAR • ALT → Disable for website • SHIFT → Disable globally // P Rephra…" at bounding box center [434, 260] width 869 height 521
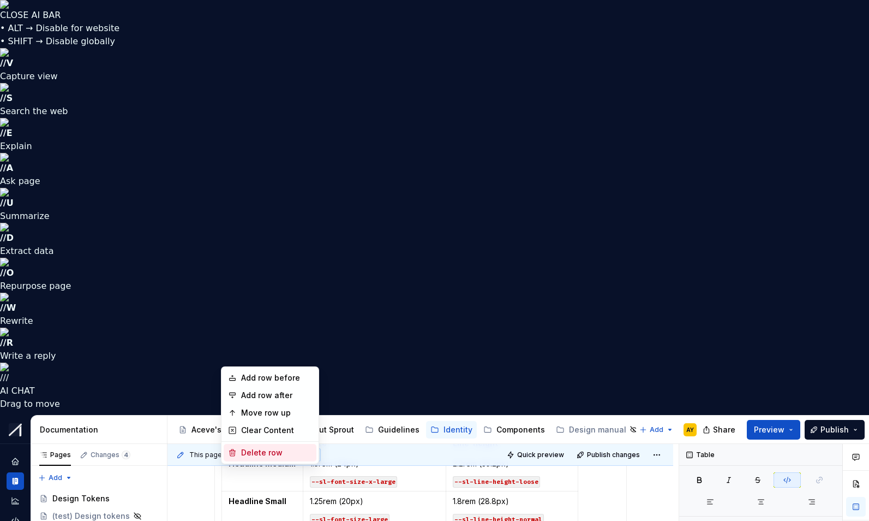
click at [264, 450] on div "Delete row" at bounding box center [276, 452] width 71 height 11
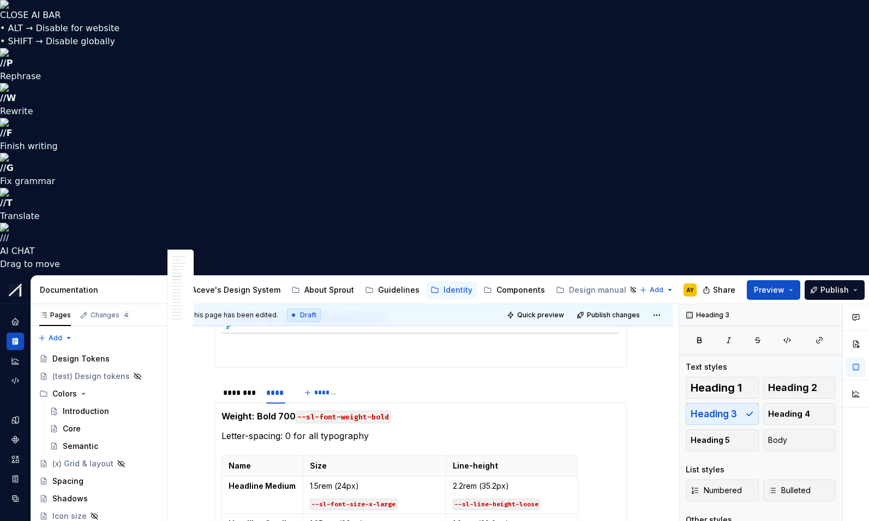
scroll to position [1189, 0]
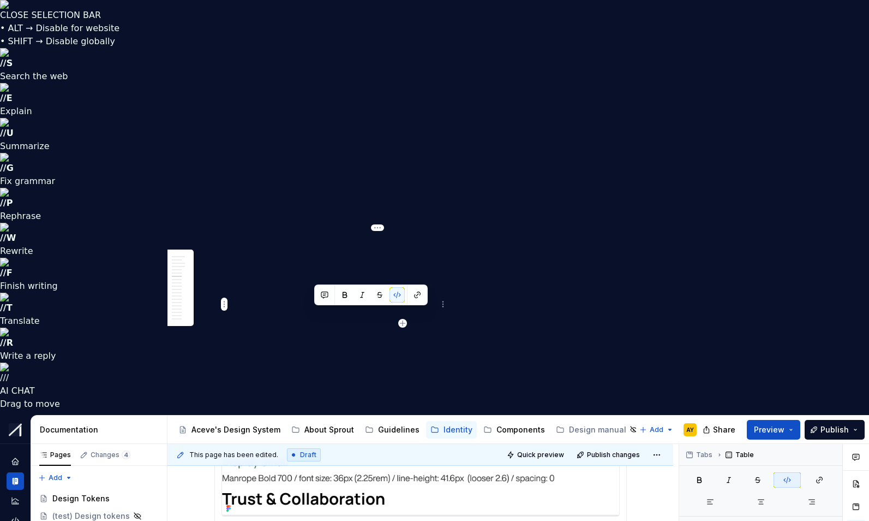
drag, startPoint x: 410, startPoint y: 313, endPoint x: 312, endPoint y: 312, distance: 98.8
click at [853, 474] on button "button" at bounding box center [856, 484] width 20 height 20
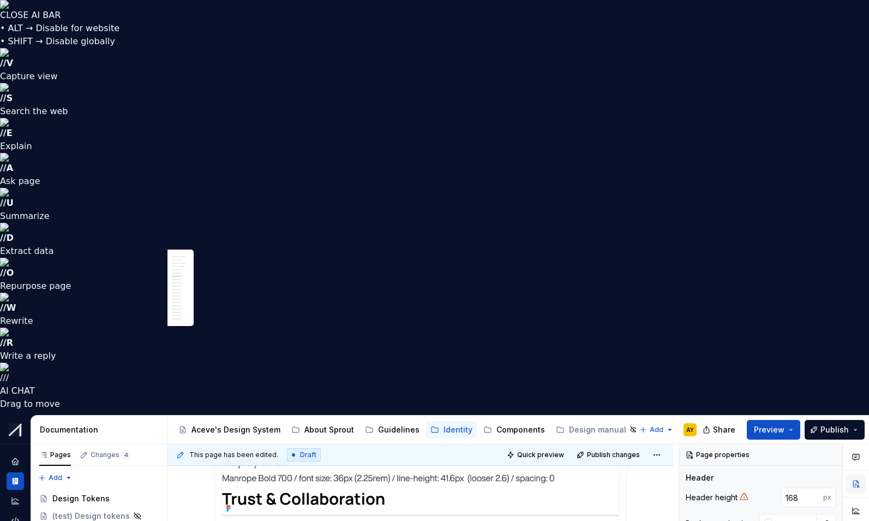
click at [855, 474] on button "button" at bounding box center [856, 484] width 20 height 20
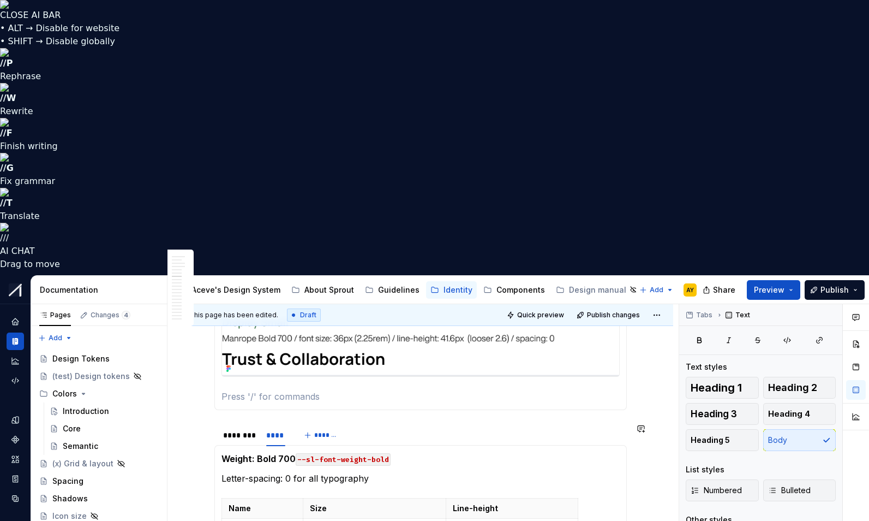
click at [248, 423] on section "**********" at bounding box center [420, 528] width 413 height 211
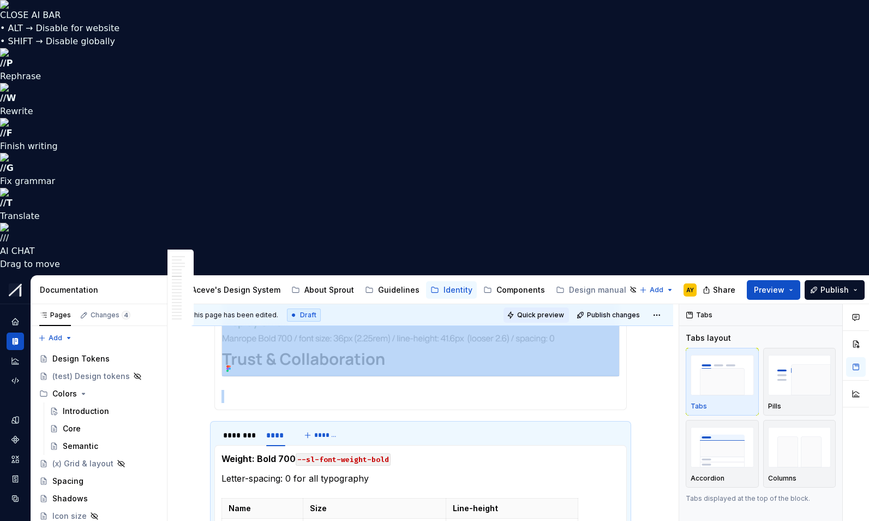
click at [541, 311] on span "Quick preview" at bounding box center [540, 315] width 47 height 9
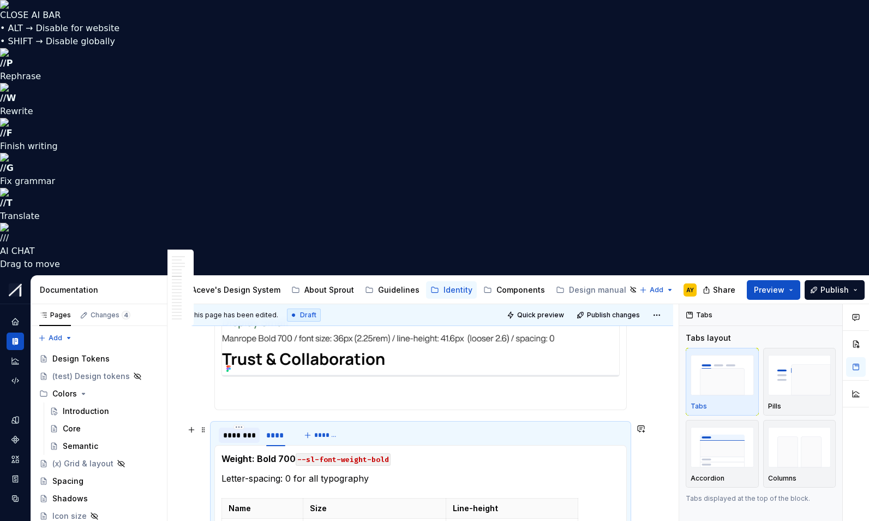
click at [231, 429] on div "********" at bounding box center [239, 434] width 32 height 11
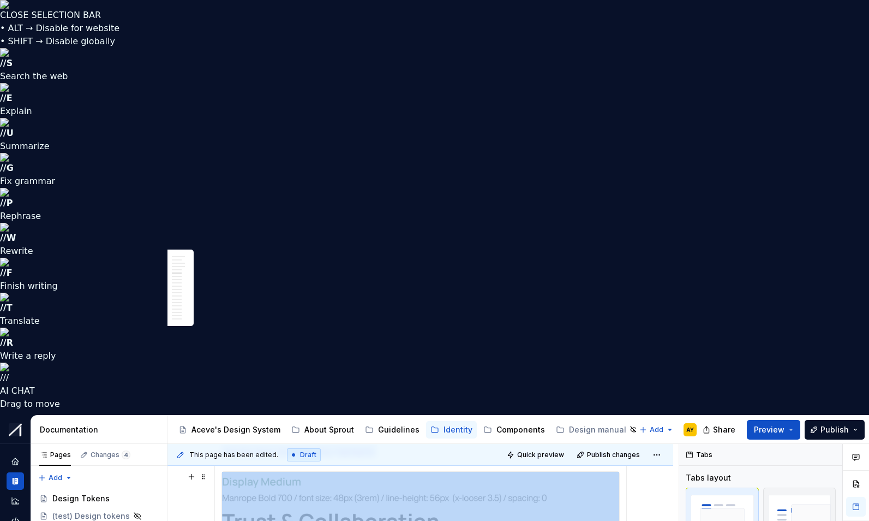
scroll to position [1079, 0]
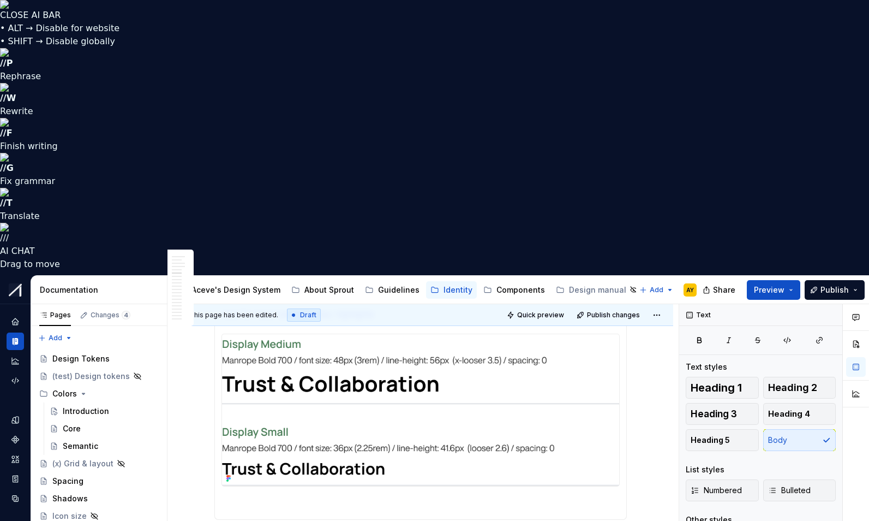
click at [323, 254] on section "******* **** ******* Display Use for hero banners, key highlights Weight: Bold …" at bounding box center [420, 386] width 413 height 265
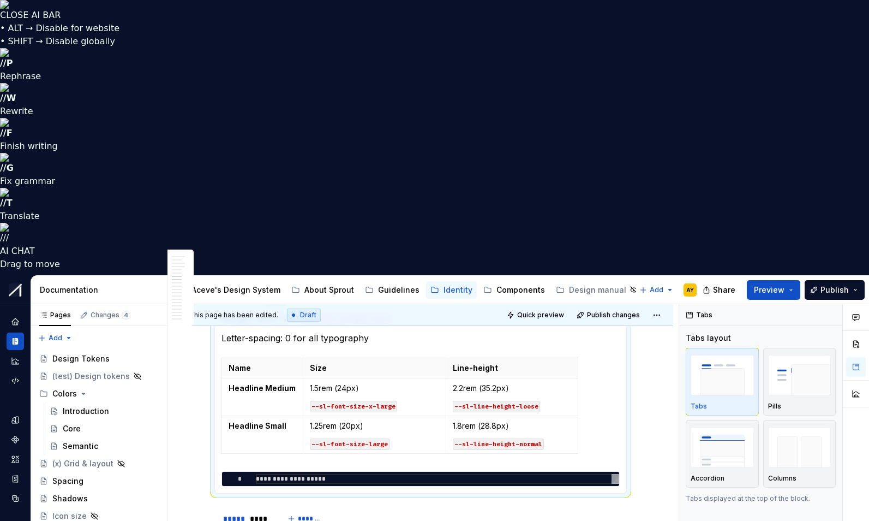
scroll to position [1343, 0]
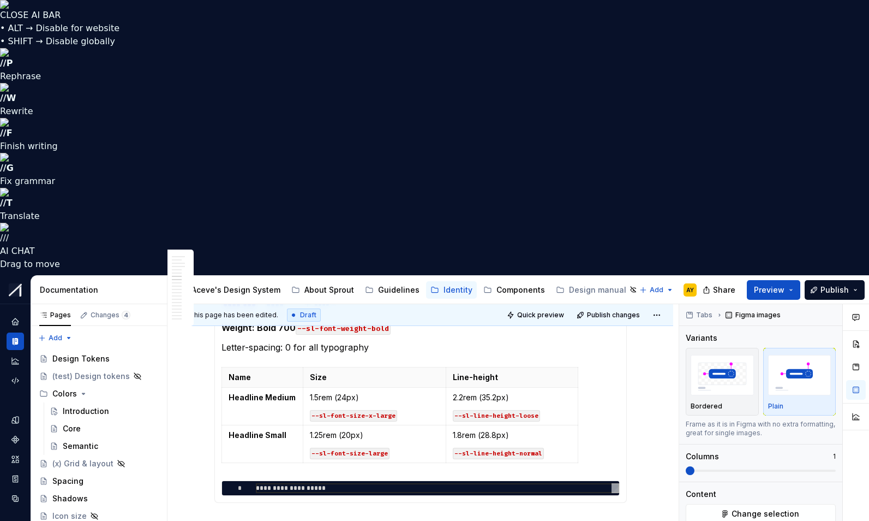
scroll to position [1320, 0]
click at [420, 331] on html "CLOSE AI BAR • ALT → Disable for website • SHIFT → Disable globally // P Rephra…" at bounding box center [434, 260] width 869 height 521
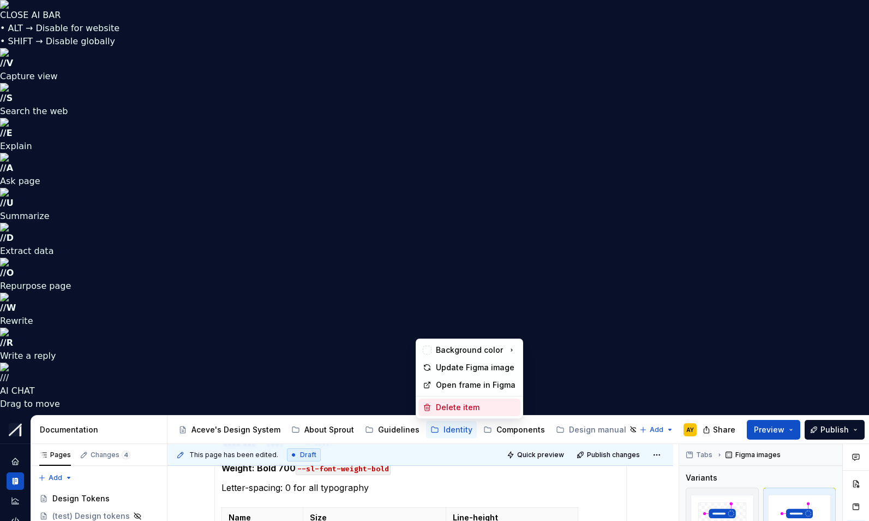
click at [447, 402] on div "Delete item" at bounding box center [476, 407] width 80 height 11
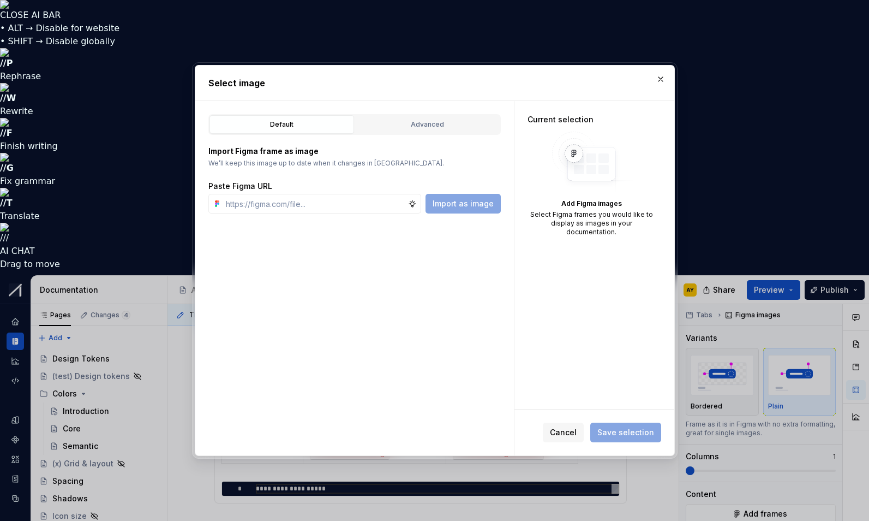
type textarea "*"
paste input "[URL][DOMAIN_NAME]"
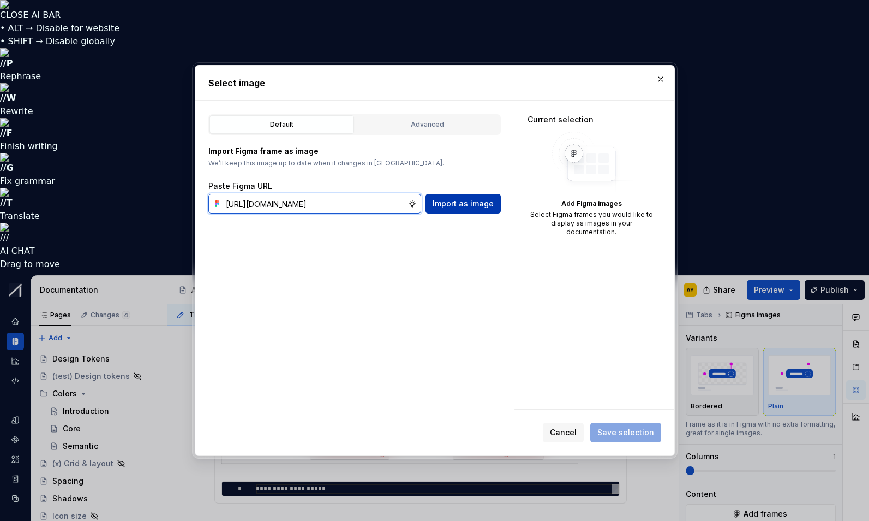
type input "[URL][DOMAIN_NAME]"
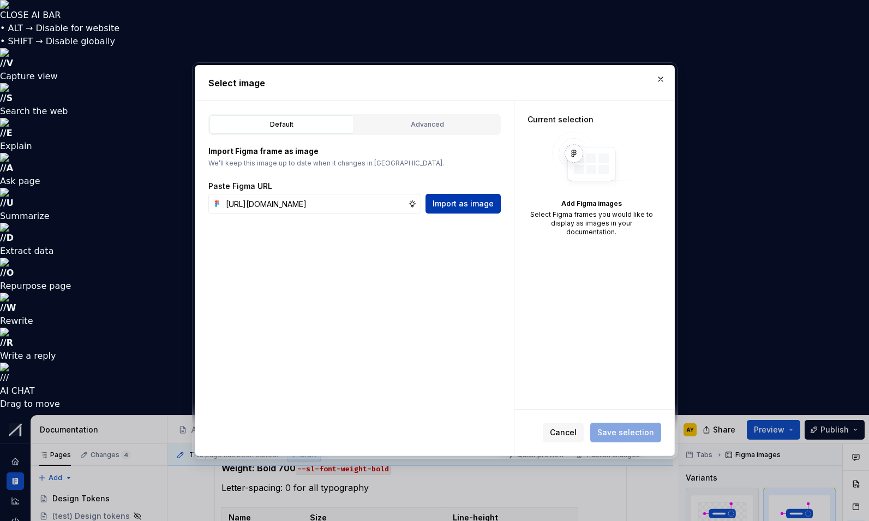
click at [459, 199] on span "Import as image" at bounding box center [463, 203] width 61 height 11
click at [435, 283] on div "Default Advanced Import Figma frame as image We’ll keep this image up to date w…" at bounding box center [354, 278] width 319 height 354
click at [372, 221] on div "Default Advanced Import Figma frame as image We’ll keep this image up to date w…" at bounding box center [354, 278] width 319 height 354
click at [318, 205] on input "text" at bounding box center [315, 204] width 187 height 20
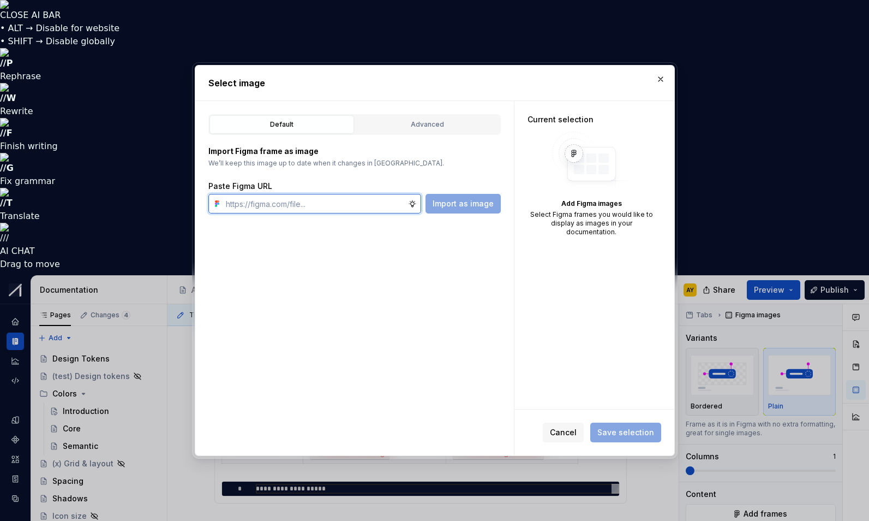
paste input "[URL][DOMAIN_NAME]"
type input "[URL][DOMAIN_NAME]"
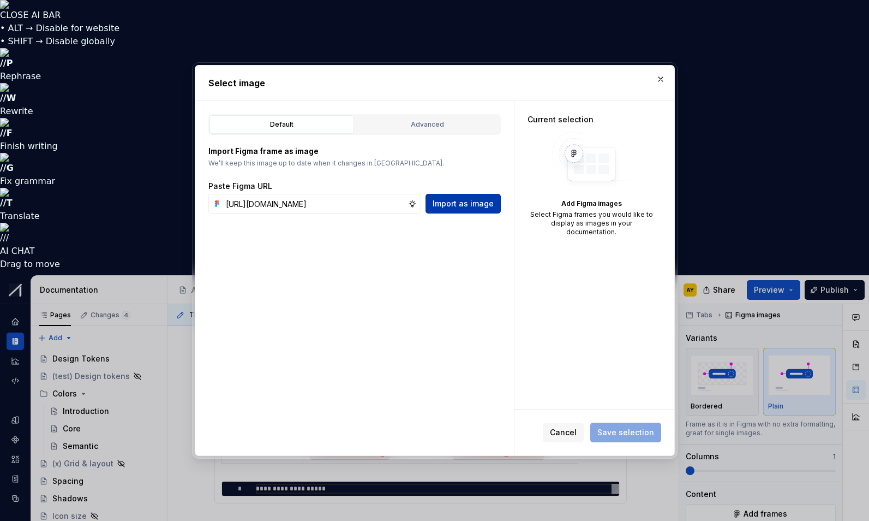
click at [470, 201] on span "Import as image" at bounding box center [463, 203] width 61 height 11
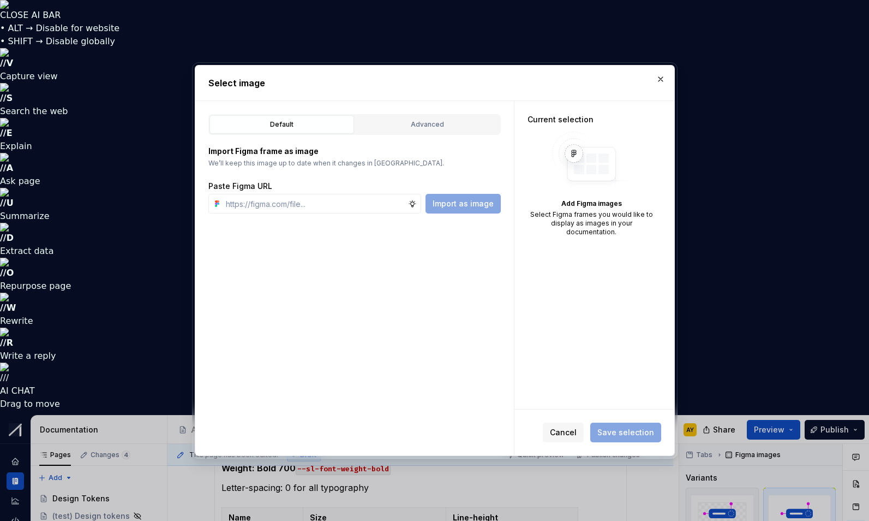
click at [440, 251] on div "Default Advanced Import Figma frame as image We’ll keep this image up to date w…" at bounding box center [354, 278] width 319 height 354
click at [410, 116] on button "Advanced" at bounding box center [427, 124] width 145 height 19
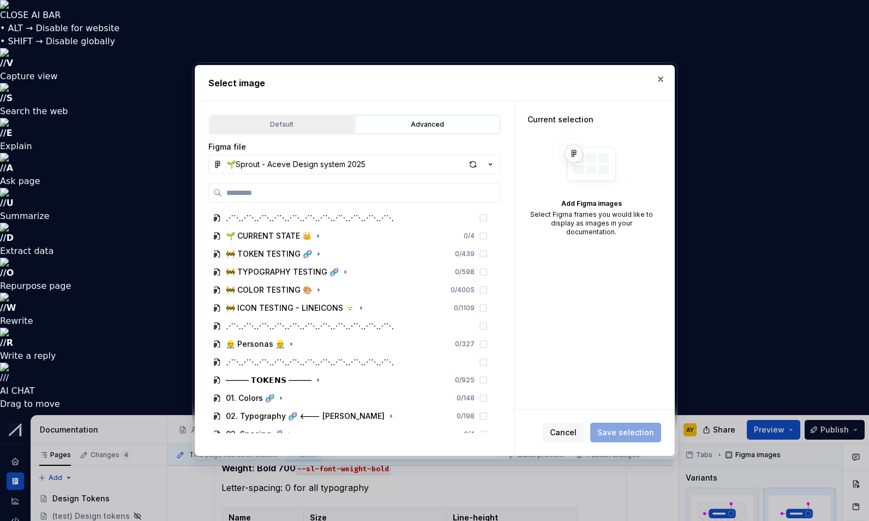
click at [275, 127] on div "Default" at bounding box center [281, 124] width 137 height 11
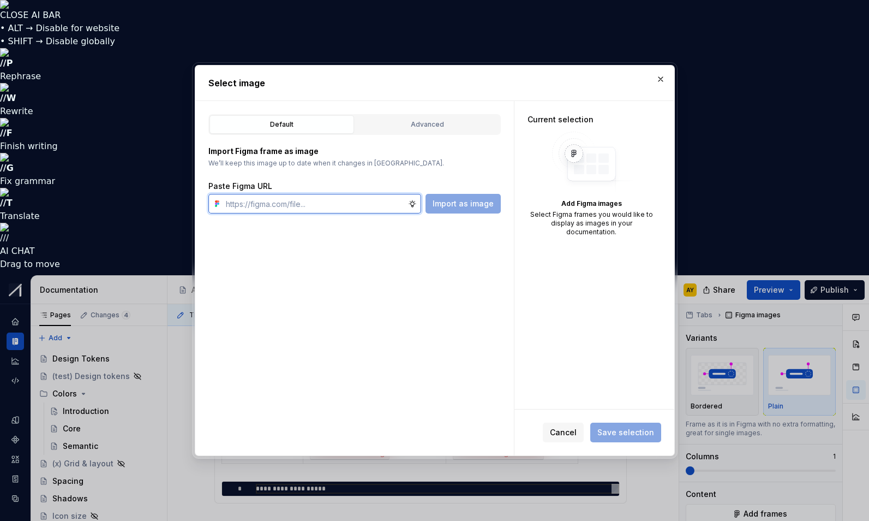
click at [274, 200] on input "text" at bounding box center [315, 204] width 187 height 20
paste input "[URL][DOMAIN_NAME]"
type input "[URL][DOMAIN_NAME]"
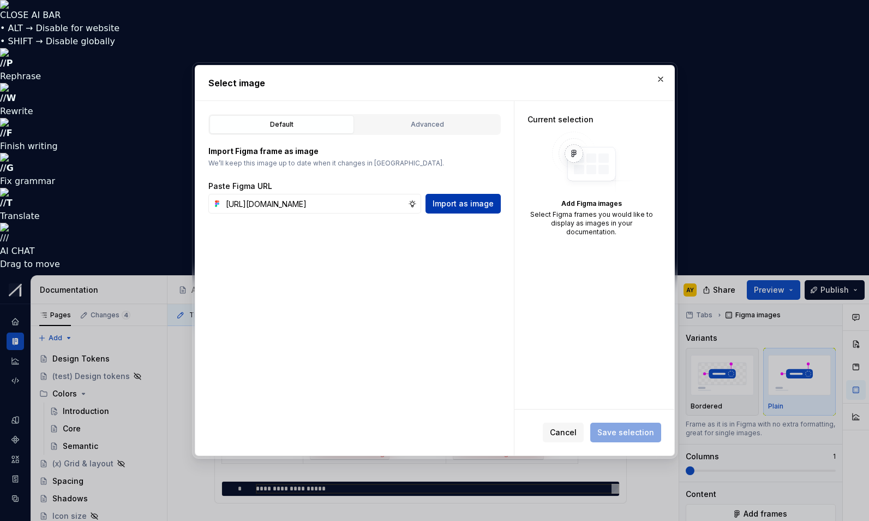
scroll to position [0, 0]
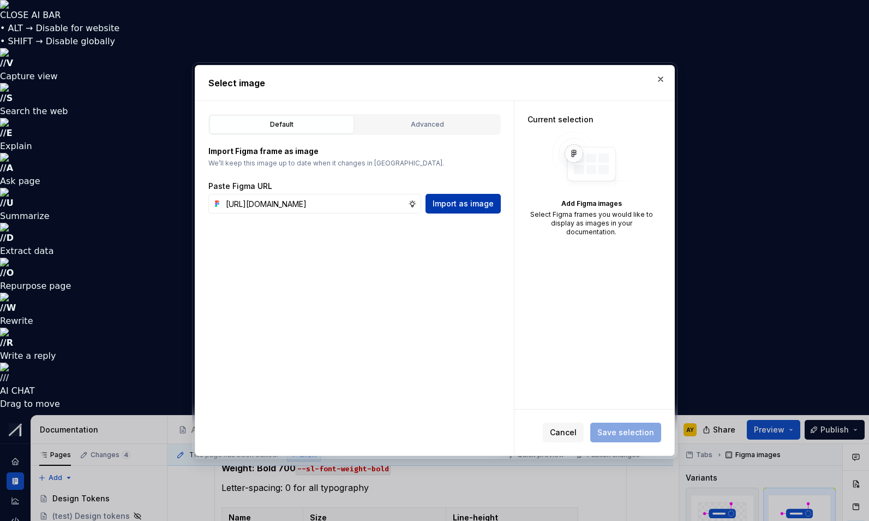
type textarea "*"
click at [469, 200] on span "Import as image" at bounding box center [463, 203] width 61 height 11
click at [573, 447] on div "Cancel Save selection" at bounding box center [595, 432] width 160 height 46
click at [567, 433] on span "Cancel" at bounding box center [563, 432] width 27 height 11
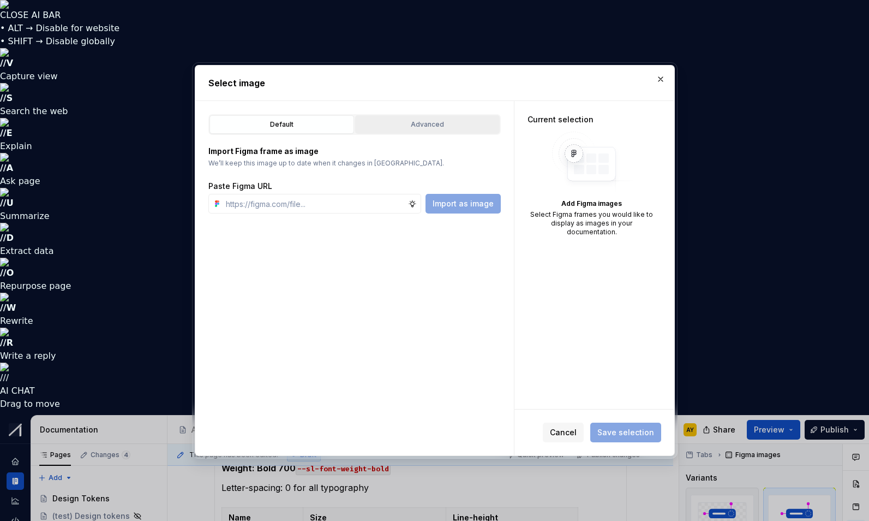
click at [455, 125] on div "Advanced" at bounding box center [427, 124] width 137 height 11
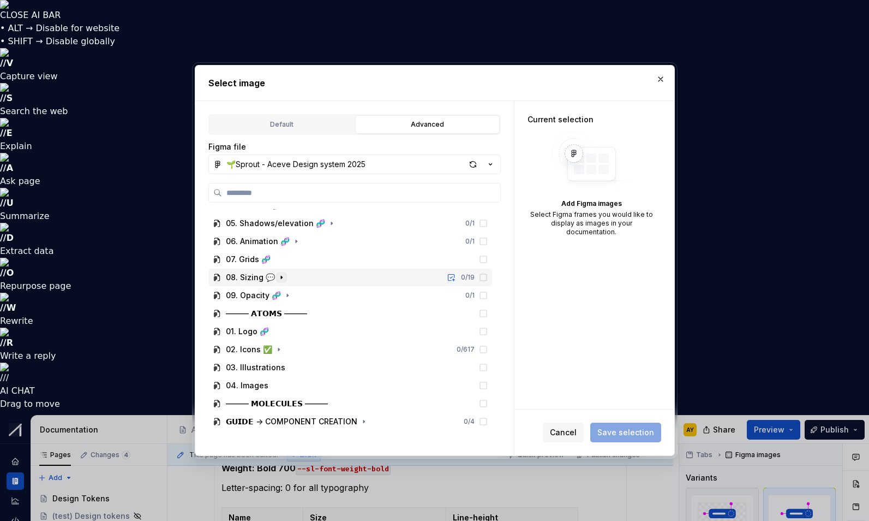
scroll to position [110, 0]
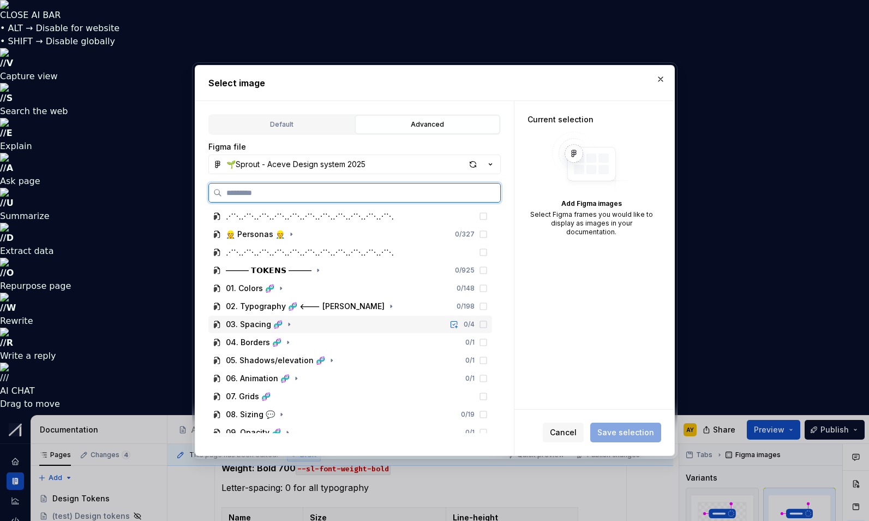
click at [321, 306] on div "02. Typography 🧬 <--- [PERSON_NAME]" at bounding box center [305, 306] width 159 height 11
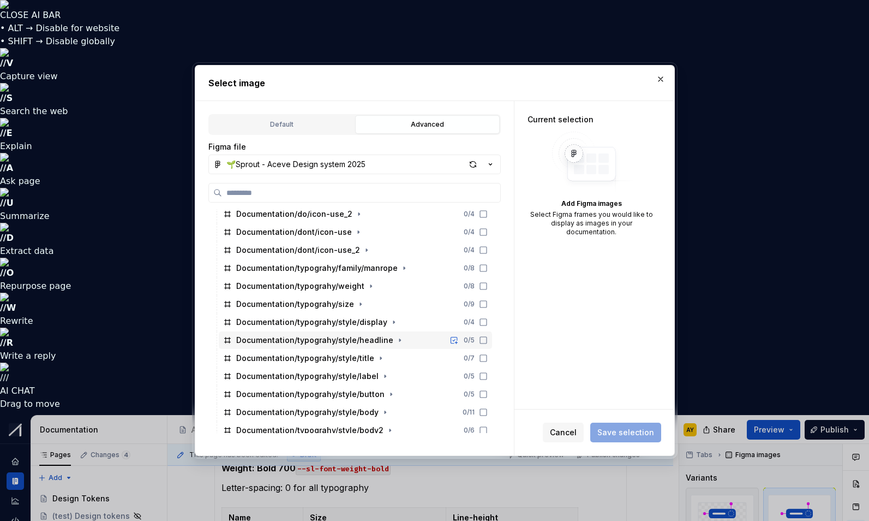
scroll to position [475, 0]
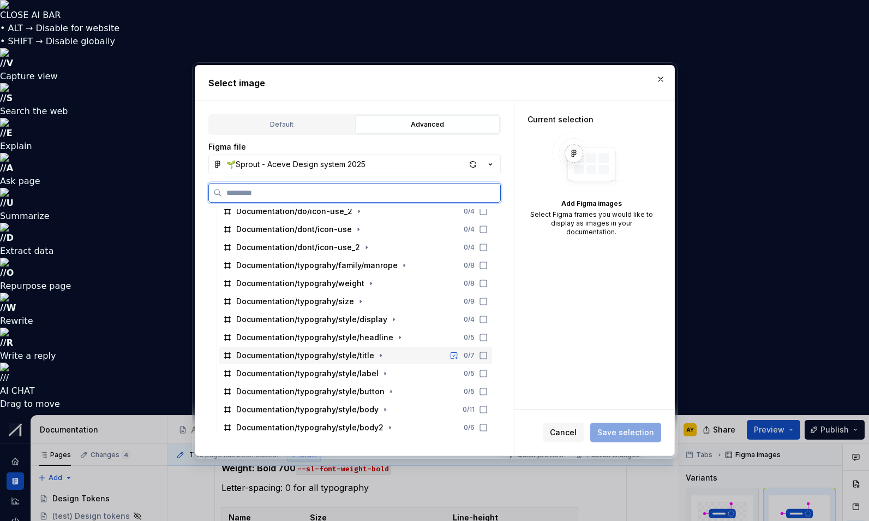
click at [337, 359] on div "Documentation/typograhy/style/title" at bounding box center [305, 355] width 138 height 11
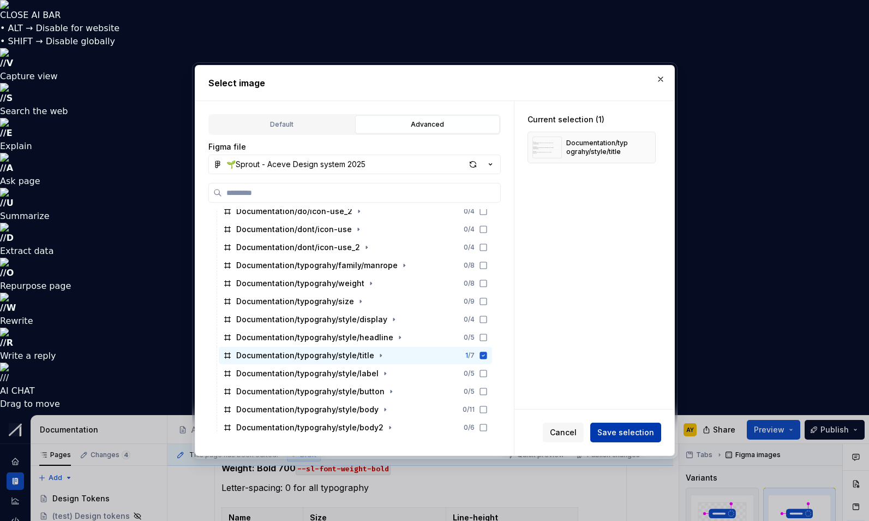
click at [624, 432] on span "Save selection" at bounding box center [626, 432] width 57 height 11
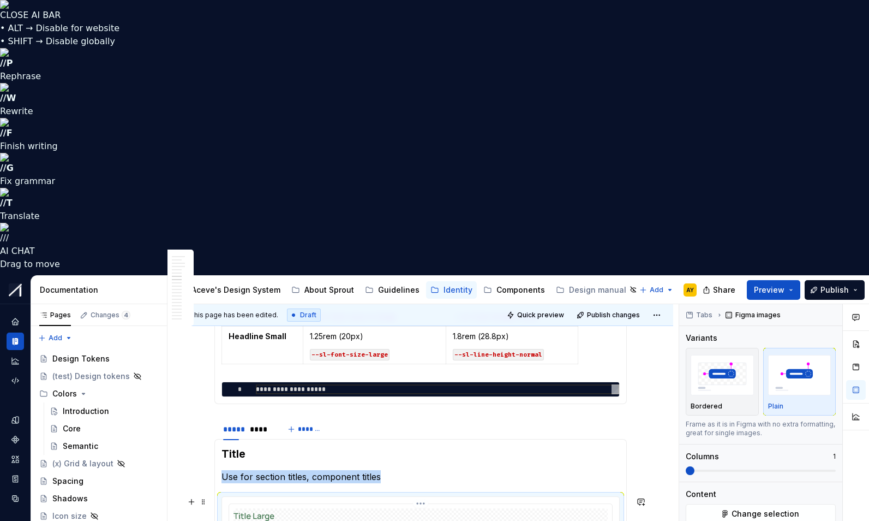
scroll to position [1506, 0]
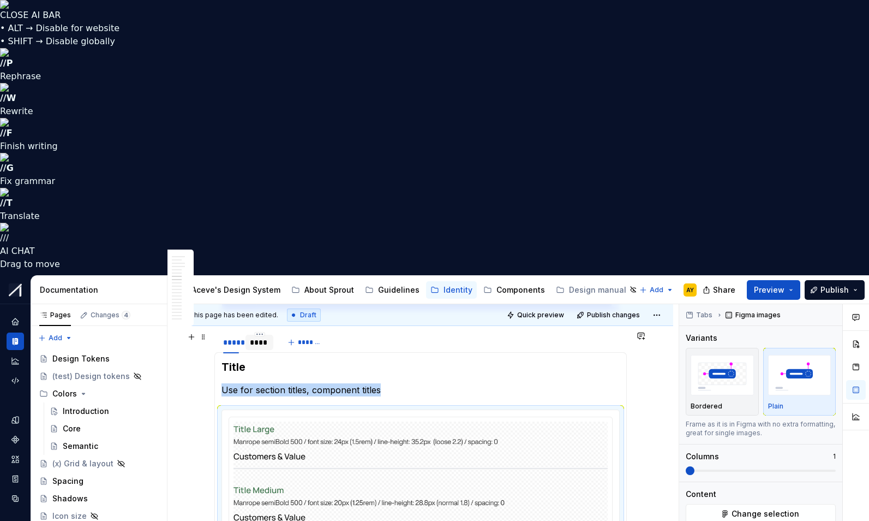
click at [263, 337] on div "****" at bounding box center [260, 342] width 20 height 11
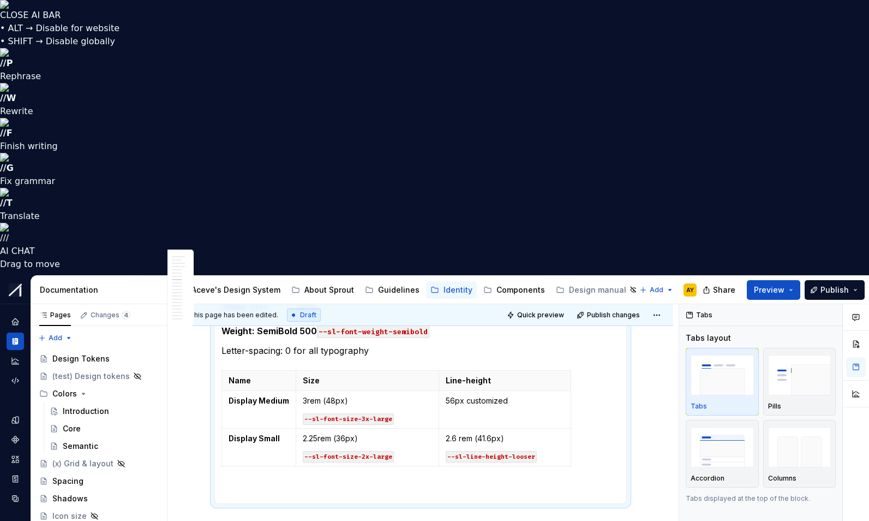
scroll to position [1557, 0]
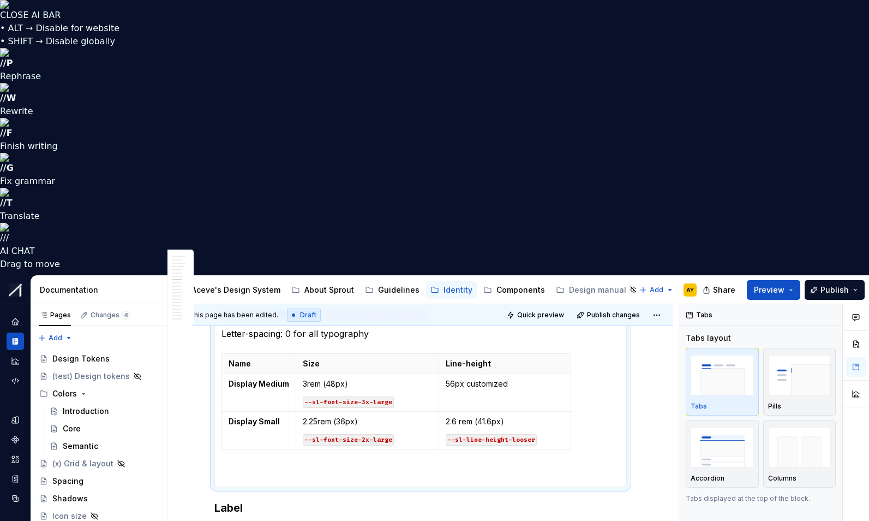
click at [427, 286] on html "CLOSE AI BAR • ALT → Disable for website • SHIFT → Disable globally // P Rephra…" at bounding box center [434, 260] width 869 height 521
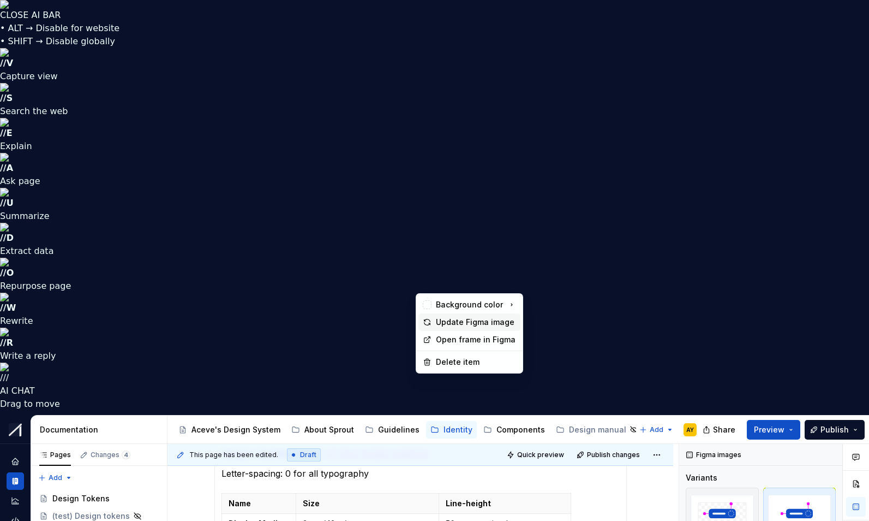
click at [445, 322] on div "Update Figma image" at bounding box center [476, 322] width 80 height 11
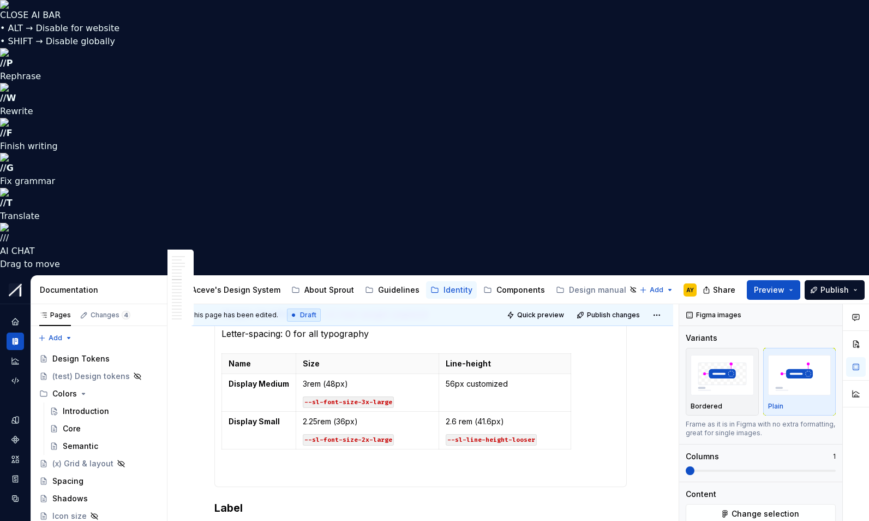
click at [381, 520] on p "Use for section titles, component titles." at bounding box center [420, 530] width 413 height 13
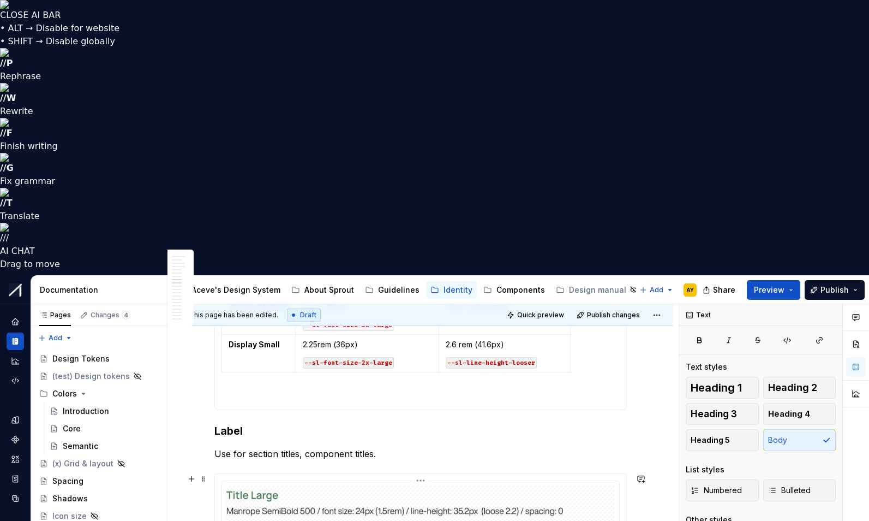
scroll to position [1640, 0]
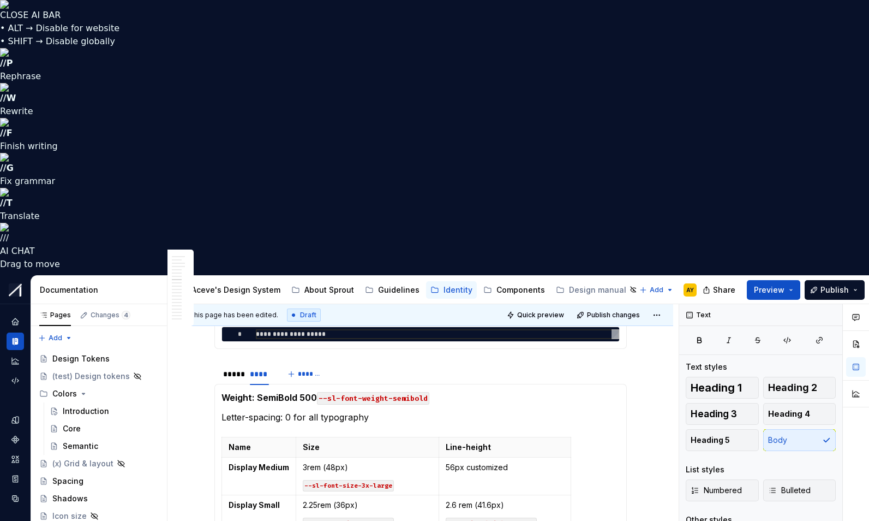
scroll to position [1459, 0]
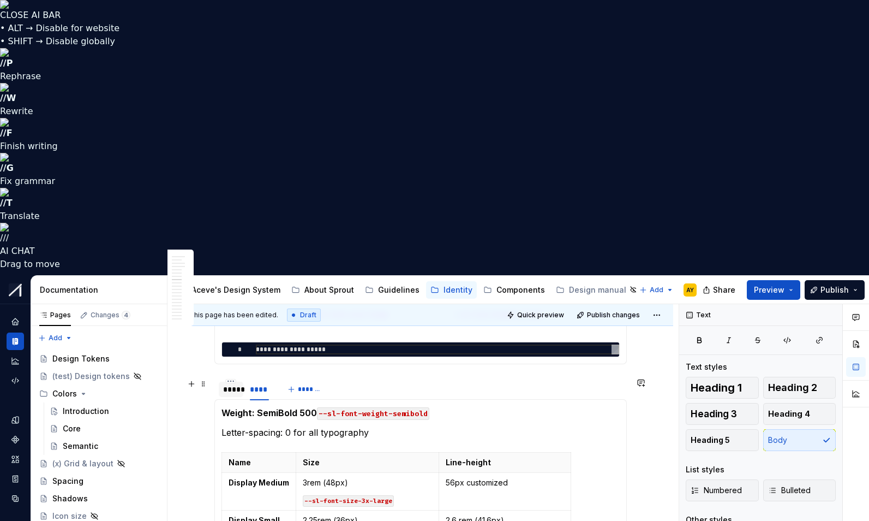
click at [238, 384] on div "*****" at bounding box center [231, 389] width 16 height 11
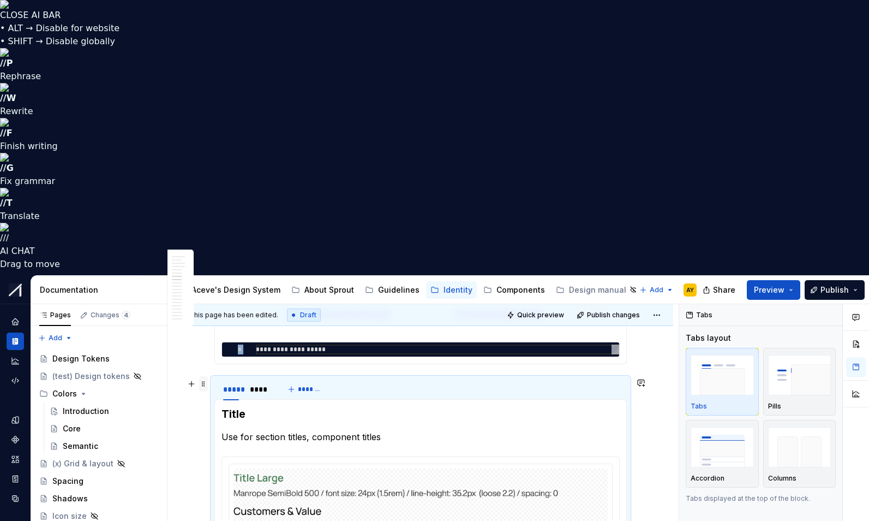
click at [208, 376] on span at bounding box center [203, 383] width 9 height 15
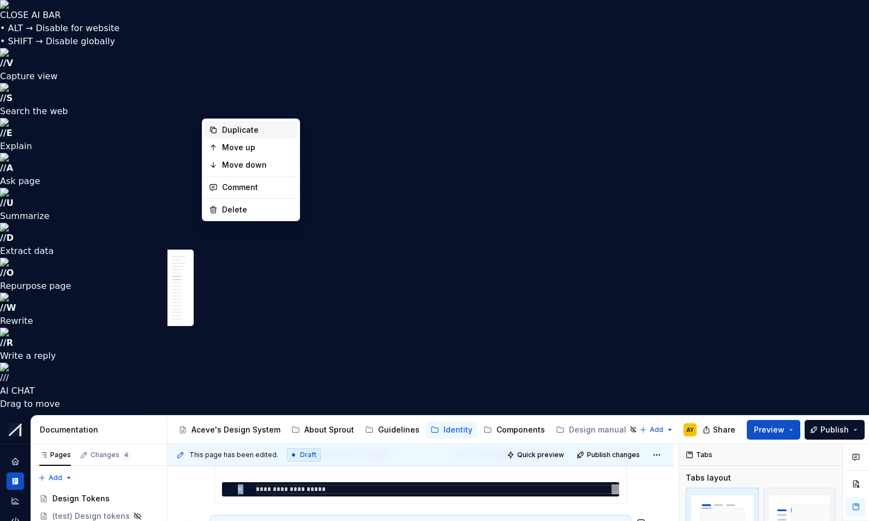
click at [240, 127] on div "Duplicate" at bounding box center [257, 129] width 71 height 11
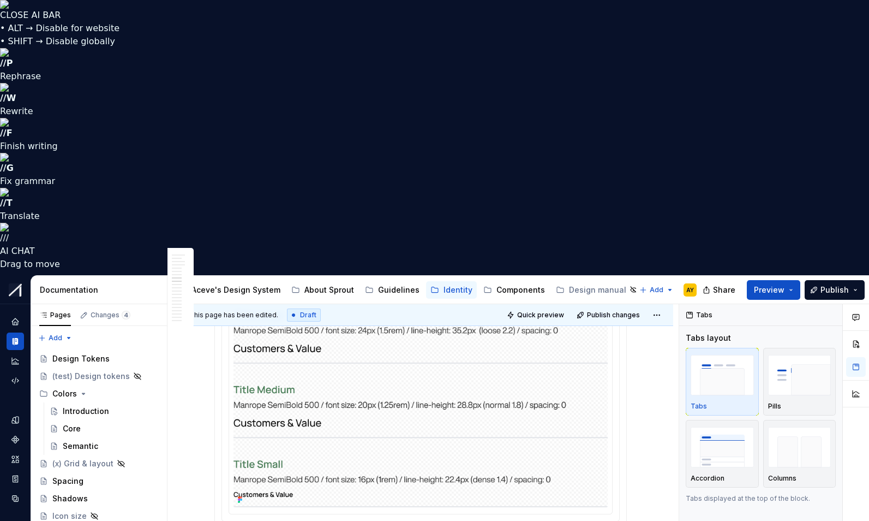
scroll to position [1714, 0]
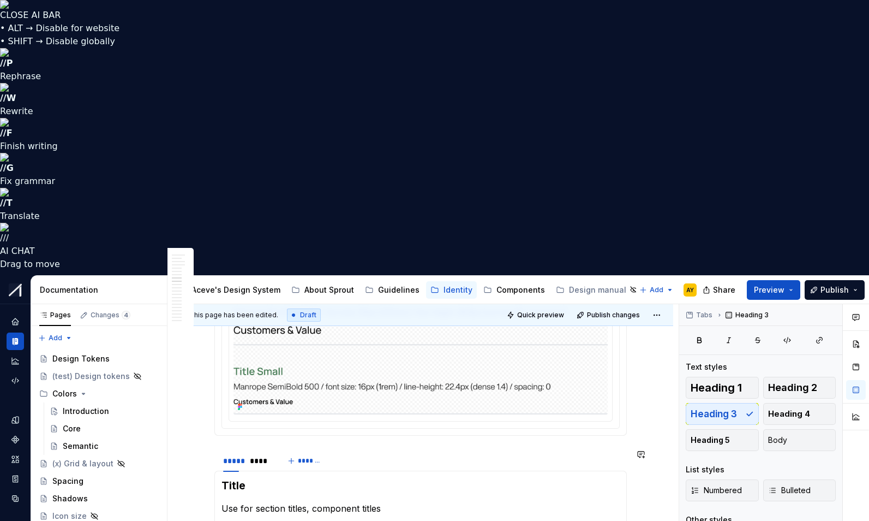
click at [290, 501] on p "Use for section titles, component titles" at bounding box center [421, 507] width 398 height 13
click at [231, 455] on div "*****" at bounding box center [231, 460] width 16 height 11
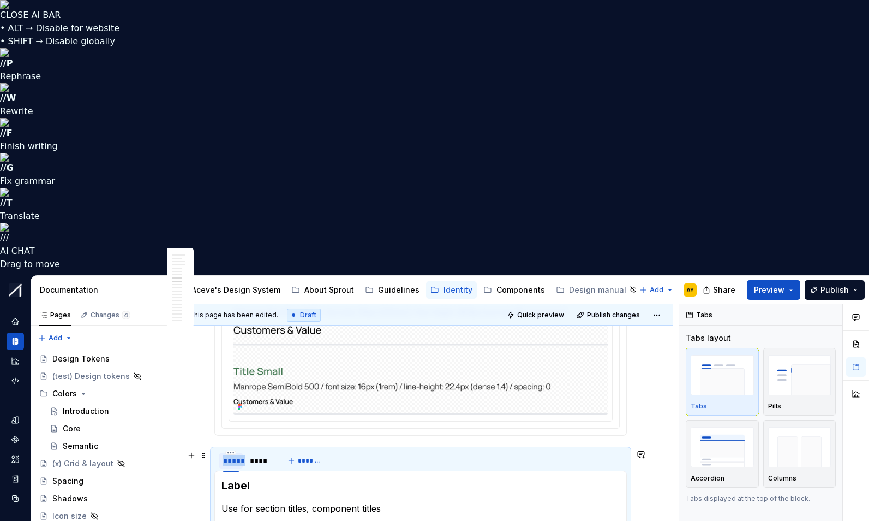
click at [231, 455] on div "*****" at bounding box center [231, 460] width 16 height 11
type input "******"
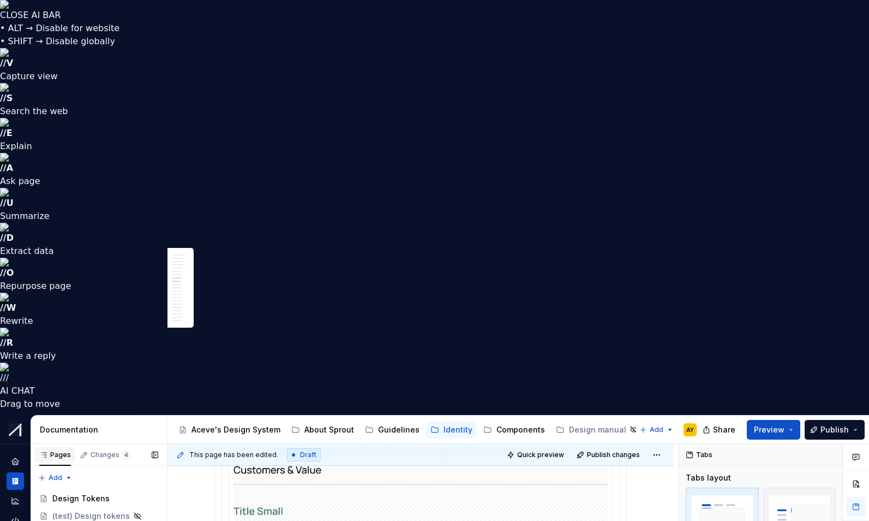
type textarea "*"
